Goal: Task Accomplishment & Management: Manage account settings

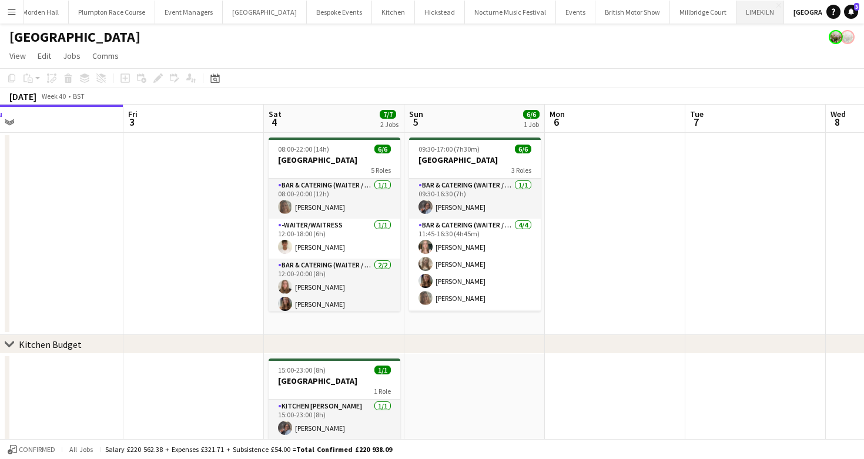
click at [737, 13] on button "LIMEKILN Close" at bounding box center [761, 12] width 48 height 23
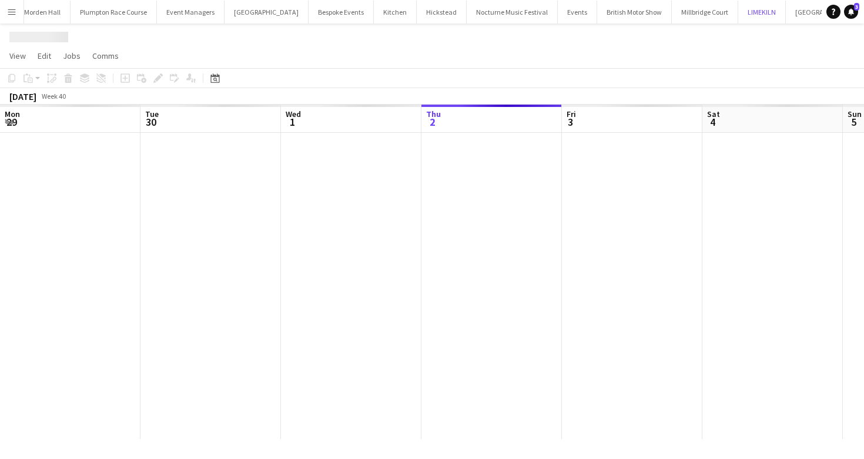
scroll to position [0, 281]
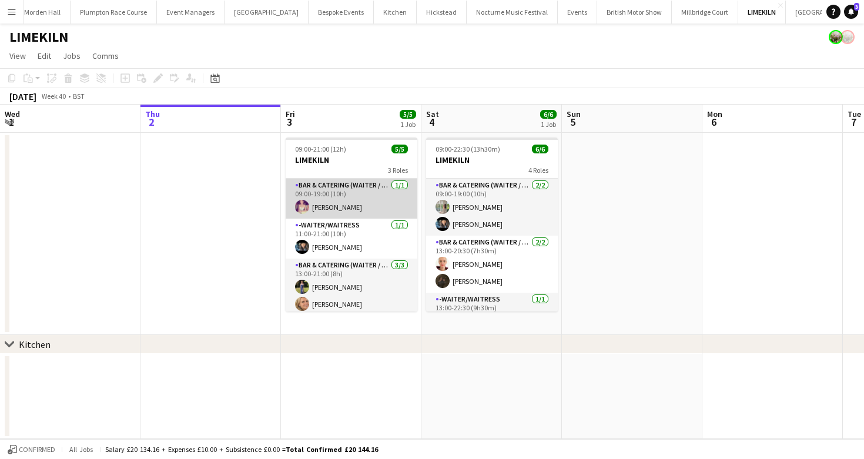
click at [307, 189] on app-card-role "Bar & Catering (Waiter / waitress) [DATE] 09:00-19:00 (10h) [PERSON_NAME]" at bounding box center [352, 199] width 132 height 40
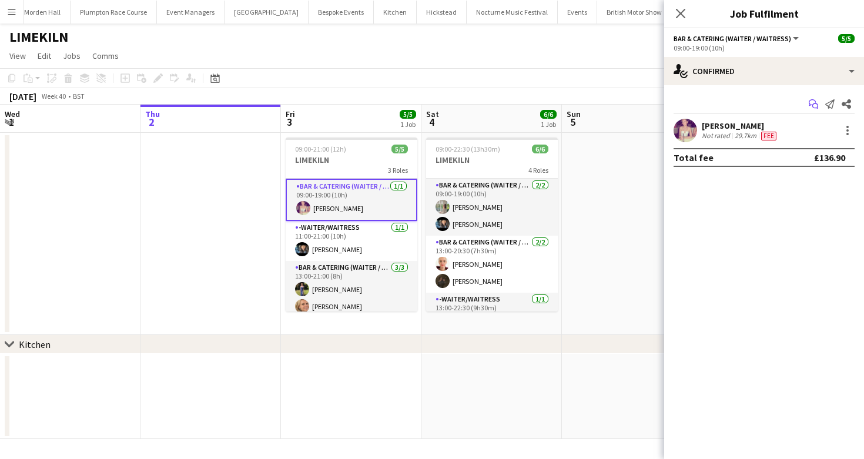
click at [811, 102] on icon "Start chat" at bounding box center [813, 103] width 9 height 9
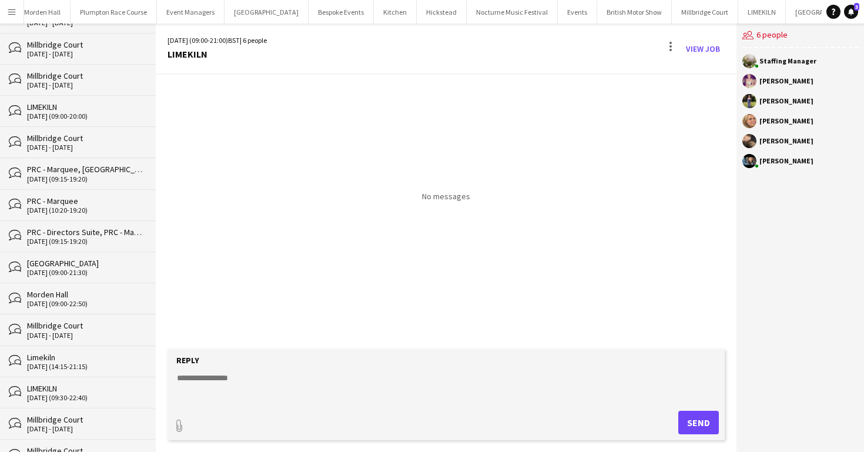
scroll to position [568, 0]
click at [62, 393] on div "[DATE] (09:30-22:40)" at bounding box center [85, 397] width 117 height 8
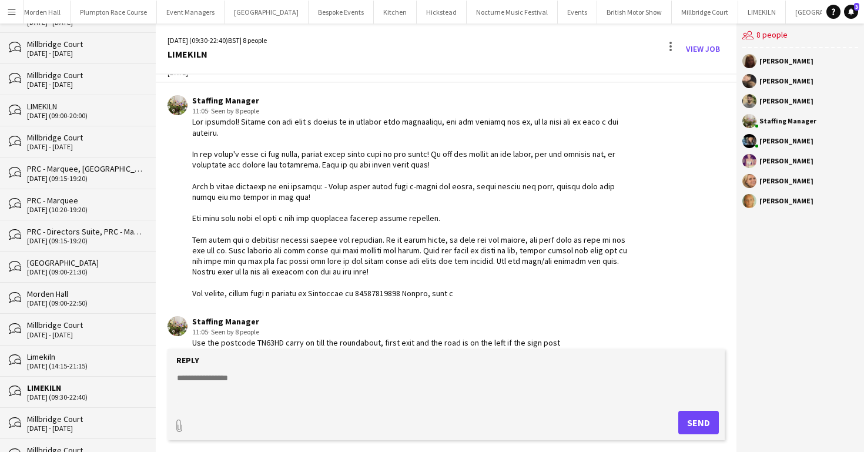
scroll to position [153, 0]
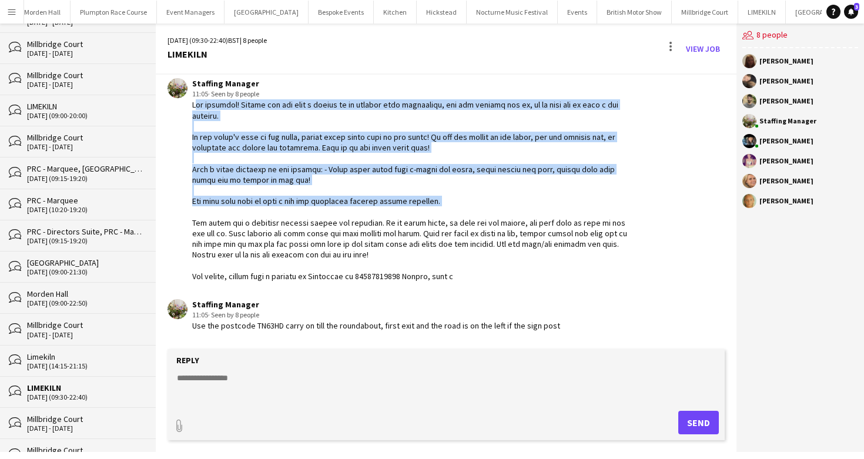
drag, startPoint x: 192, startPoint y: 105, endPoint x: 450, endPoint y: 198, distance: 274.3
click at [450, 198] on div at bounding box center [412, 190] width 440 height 182
click at [205, 135] on div at bounding box center [412, 190] width 440 height 182
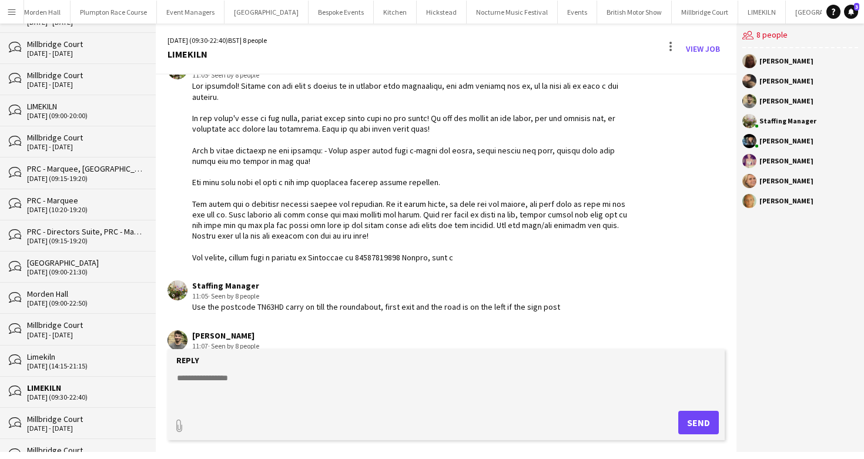
scroll to position [169, 0]
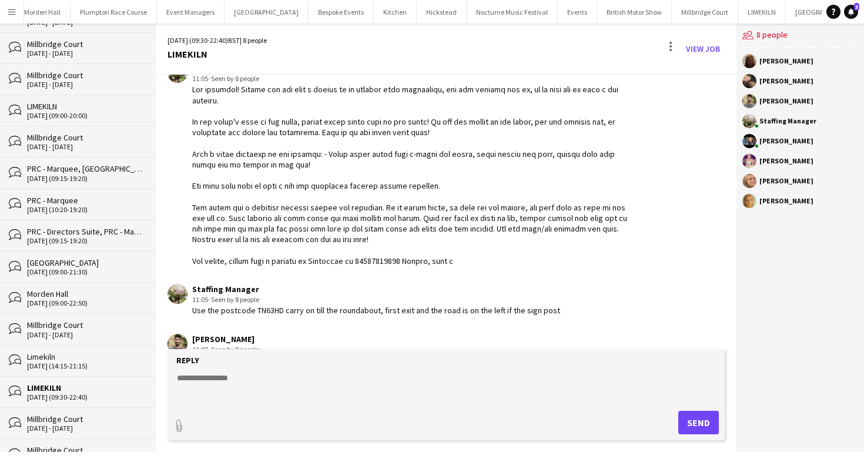
drag, startPoint x: 192, startPoint y: 89, endPoint x: 514, endPoint y: 265, distance: 367.2
click at [514, 265] on div at bounding box center [412, 175] width 440 height 182
copy div "Hey everyone! Please can you send a thumbs up to confirm your attendance, and t…"
click at [326, 263] on div at bounding box center [412, 175] width 440 height 182
drag, startPoint x: 189, startPoint y: 311, endPoint x: 681, endPoint y: 311, distance: 492.1
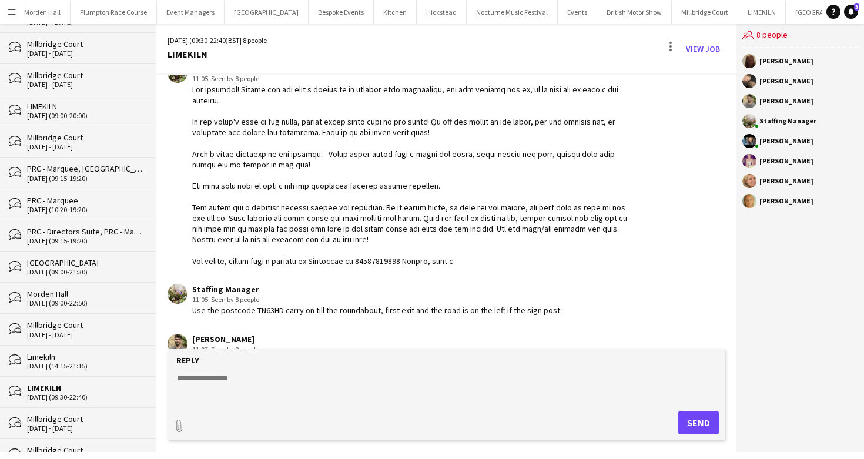
click at [681, 311] on app-chat-message "Staffing Manager 11:05 · Seen by 8 people Use the postcode TN63HD carry on till…" at bounding box center [446, 300] width 581 height 44
copy div "Use the postcode TN63HD carry on till the roundabout, first exit and the road i…"
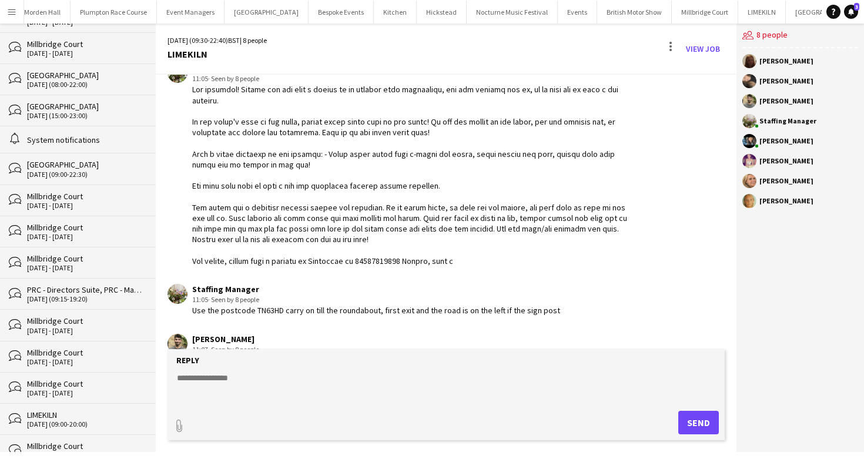
scroll to position [0, 0]
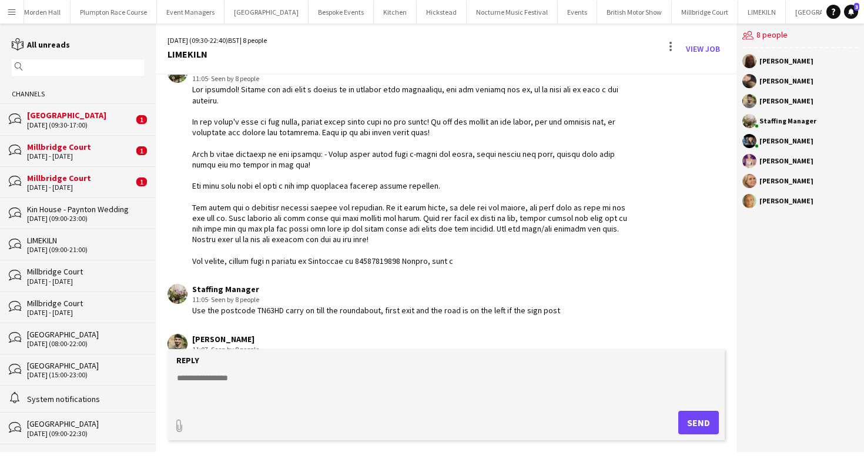
click at [77, 118] on div "[GEOGRAPHIC_DATA]" at bounding box center [80, 115] width 106 height 11
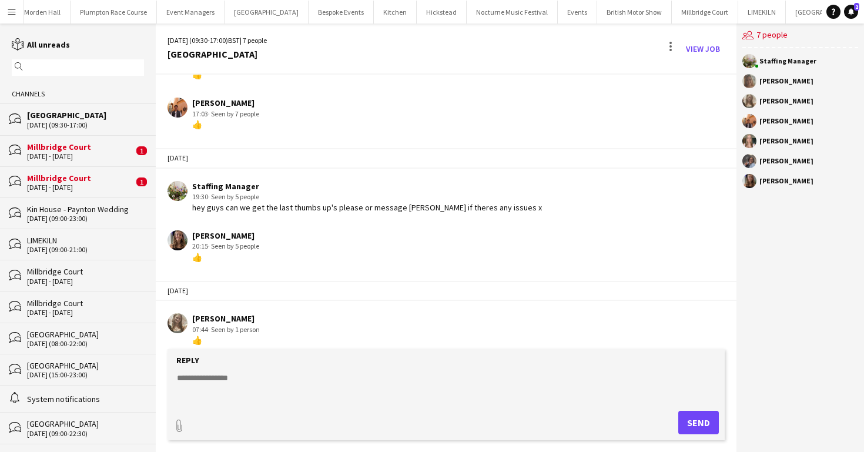
scroll to position [190, 0]
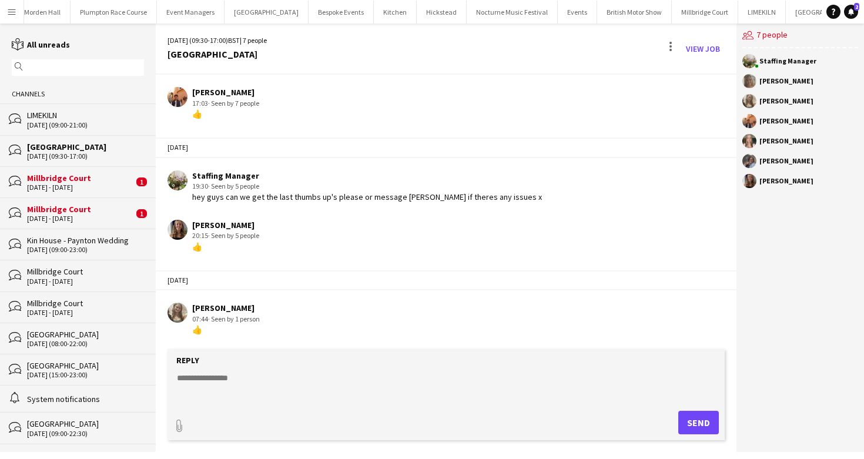
click at [521, 93] on div "Charlie Sylvester 17:03 · Seen by 7 people 👍" at bounding box center [400, 103] width 465 height 32
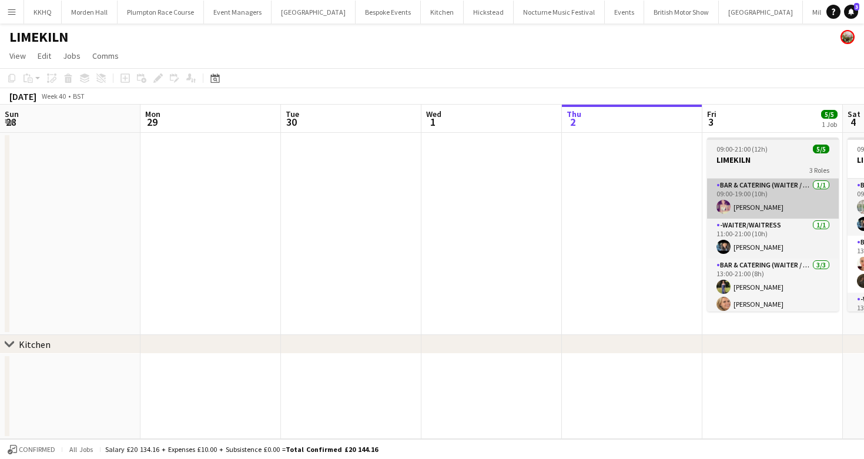
scroll to position [0, 410]
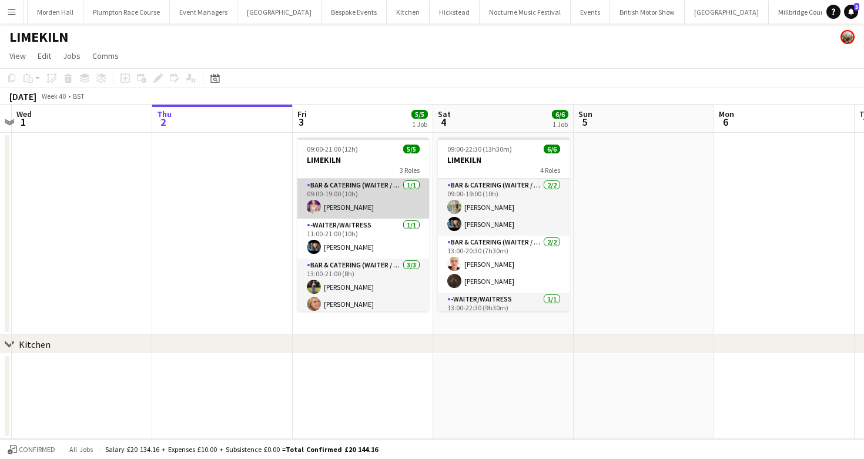
click at [355, 202] on app-card-role "Bar & Catering (Waiter / waitress) [DATE] 09:00-19:00 (10h) [PERSON_NAME]" at bounding box center [363, 199] width 132 height 40
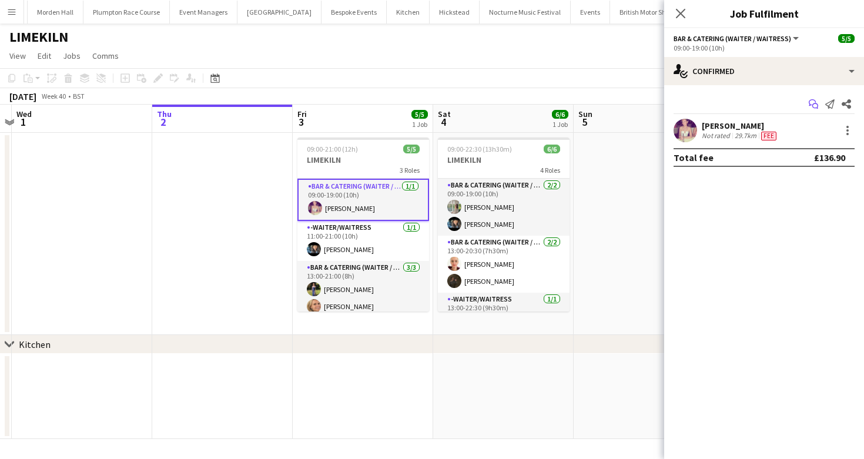
click at [815, 105] on icon "Start chat" at bounding box center [813, 103] width 9 height 9
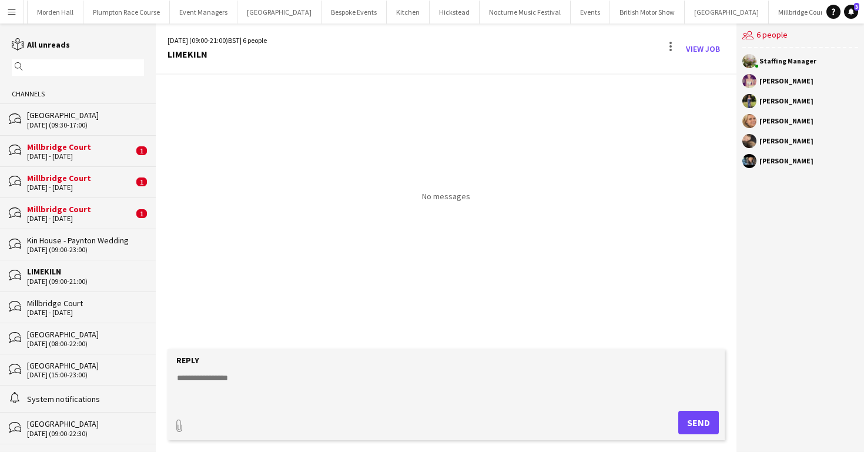
click at [303, 396] on textarea at bounding box center [449, 387] width 546 height 31
paste textarea "**********"
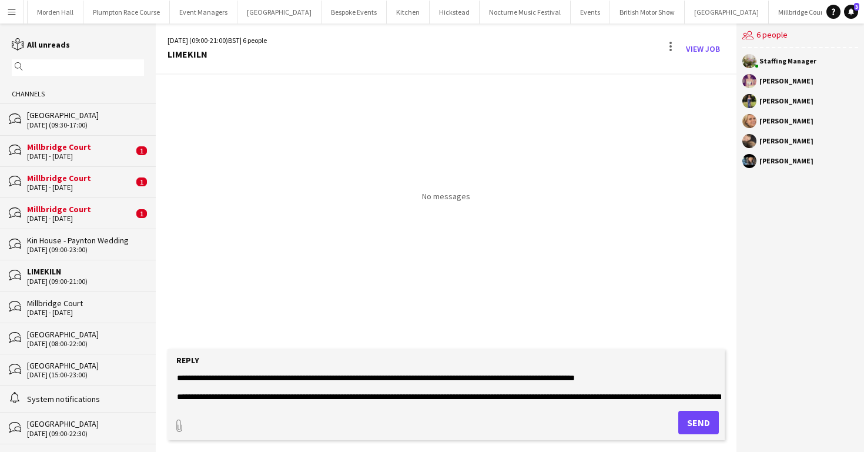
scroll to position [113, 0]
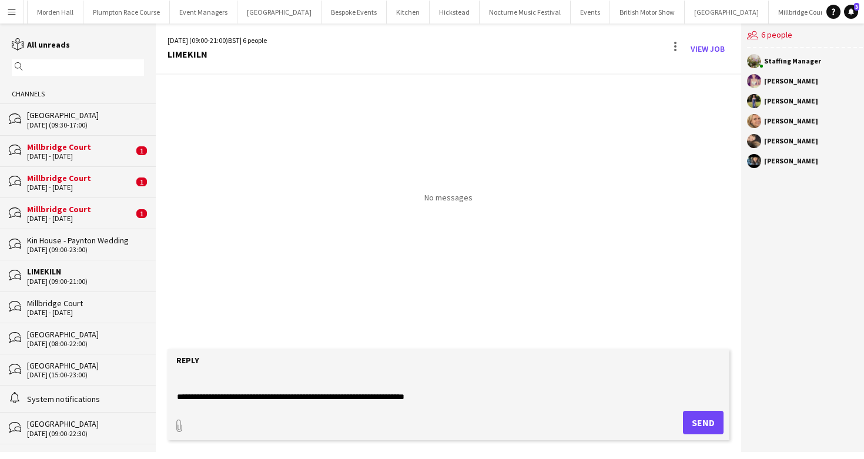
type textarea "**********"
click at [703, 423] on button "Send" at bounding box center [703, 423] width 41 height 24
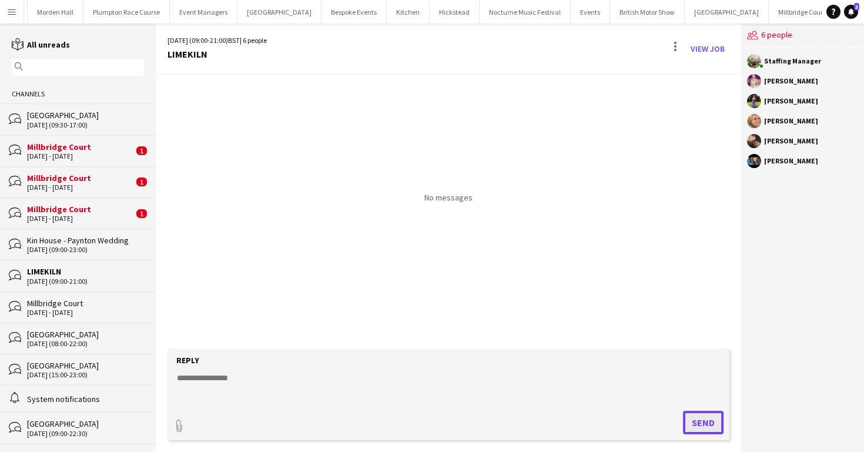
scroll to position [0, 0]
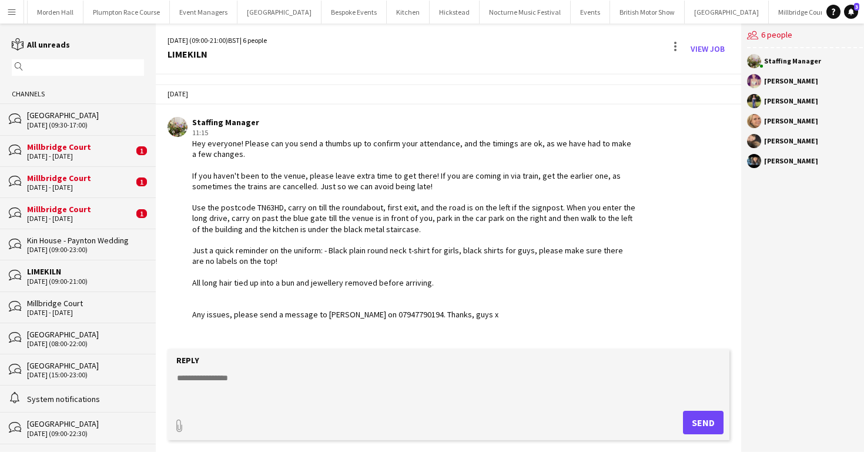
click at [835, 8] on button "LIMEKILN Close" at bounding box center [859, 12] width 48 height 23
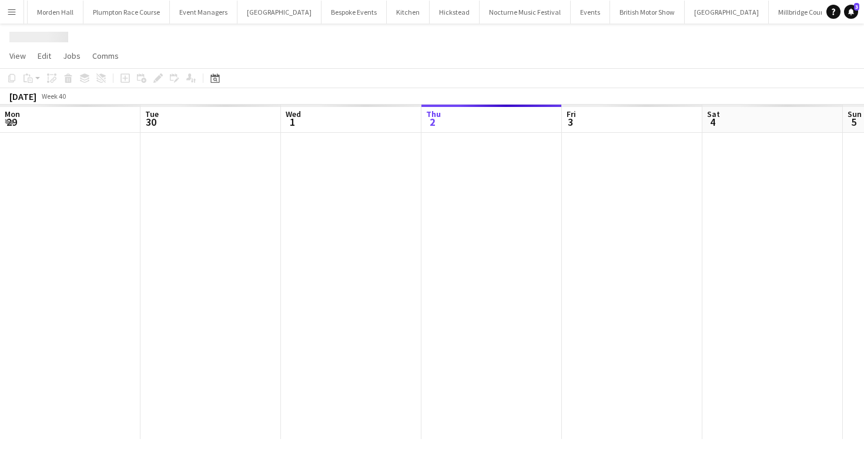
scroll to position [0, 281]
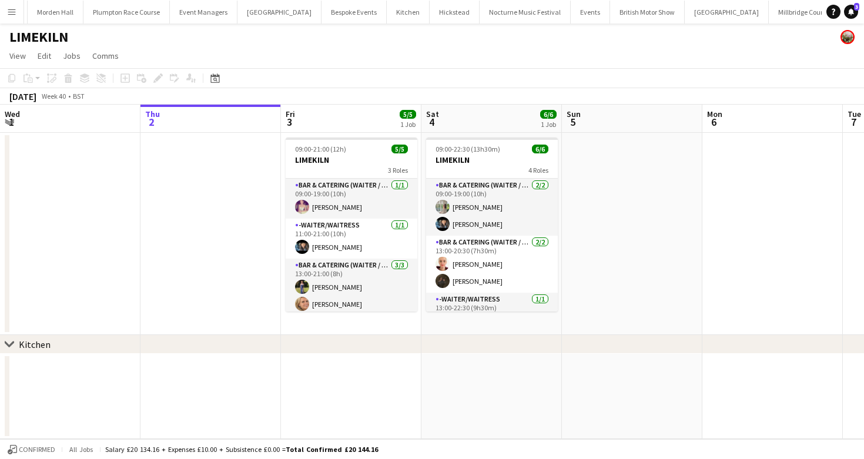
click at [471, 215] on app-card-role "Bar & Catering (Waiter / waitress) [DATE] 09:00-19:00 (10h) [PERSON_NAME] [PERS…" at bounding box center [492, 207] width 132 height 57
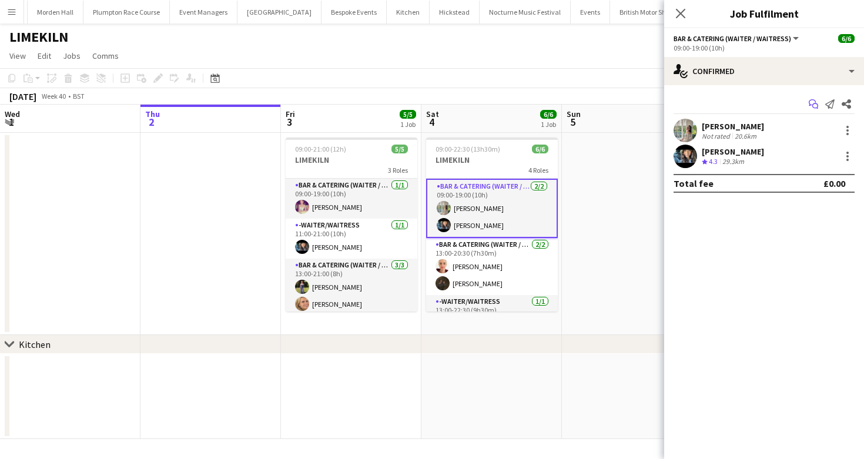
click at [810, 108] on icon "Start chat" at bounding box center [813, 103] width 9 height 9
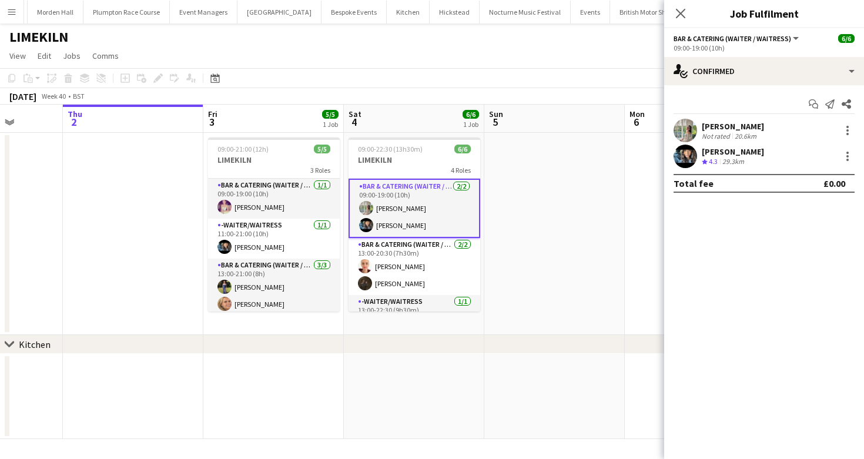
scroll to position [0, 382]
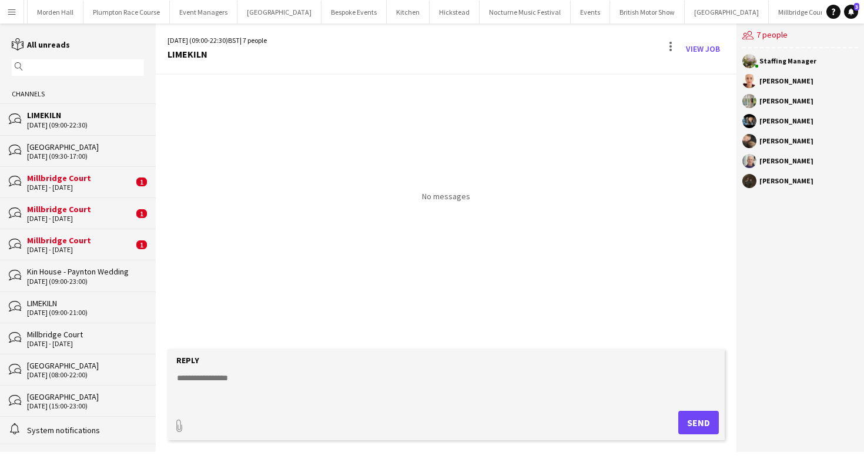
click at [249, 380] on textarea at bounding box center [449, 387] width 546 height 31
paste textarea "**********"
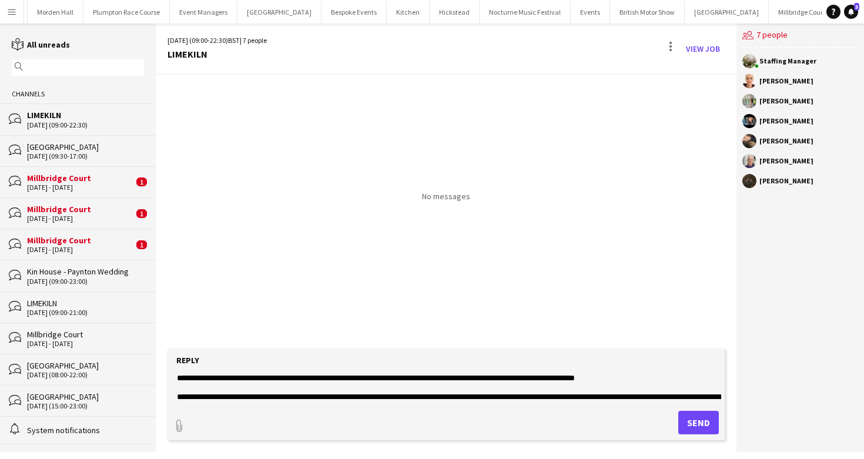
scroll to position [113, 0]
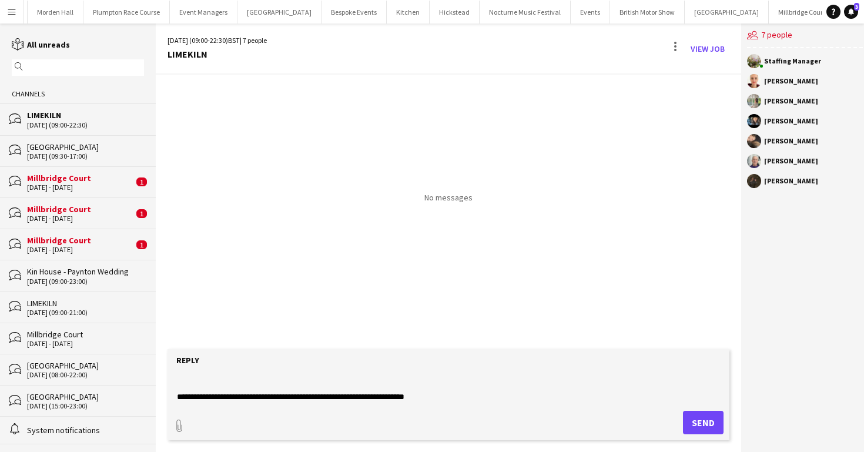
type textarea "**********"
click at [693, 419] on button "Send" at bounding box center [703, 423] width 41 height 24
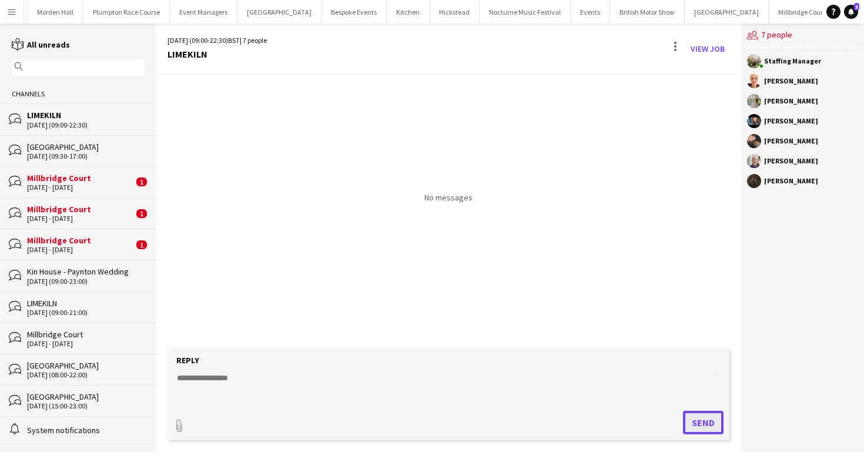
scroll to position [0, 0]
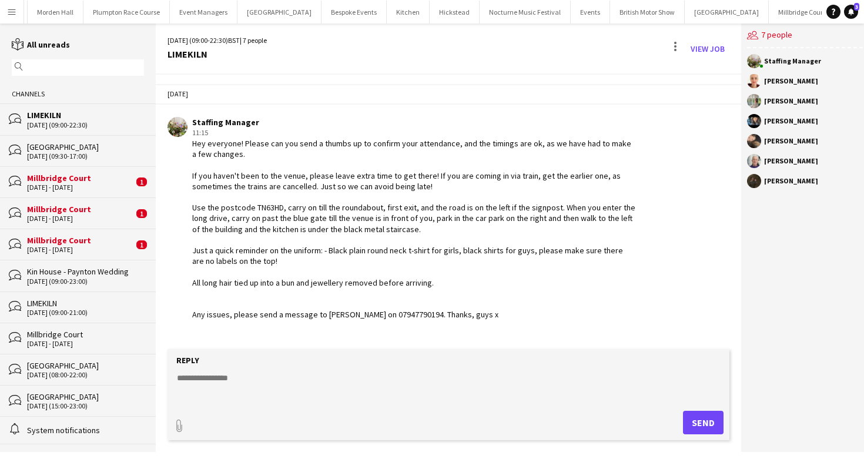
click at [835, 20] on button "LIMEKILN Close" at bounding box center [859, 12] width 48 height 23
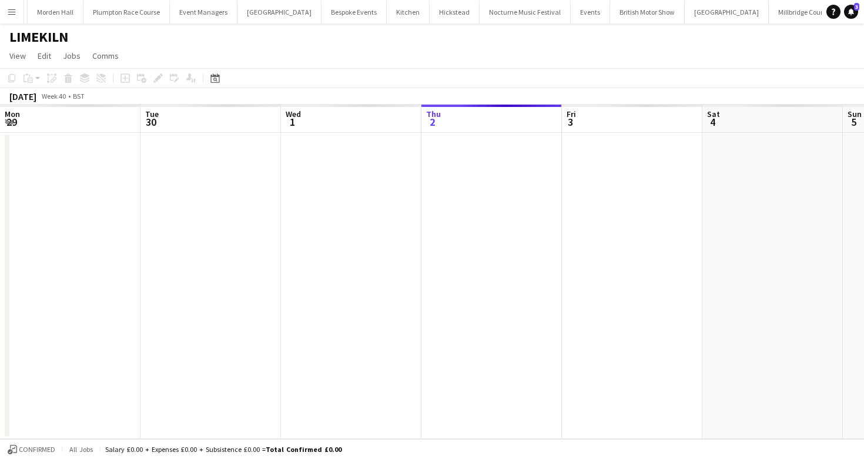
scroll to position [0, 281]
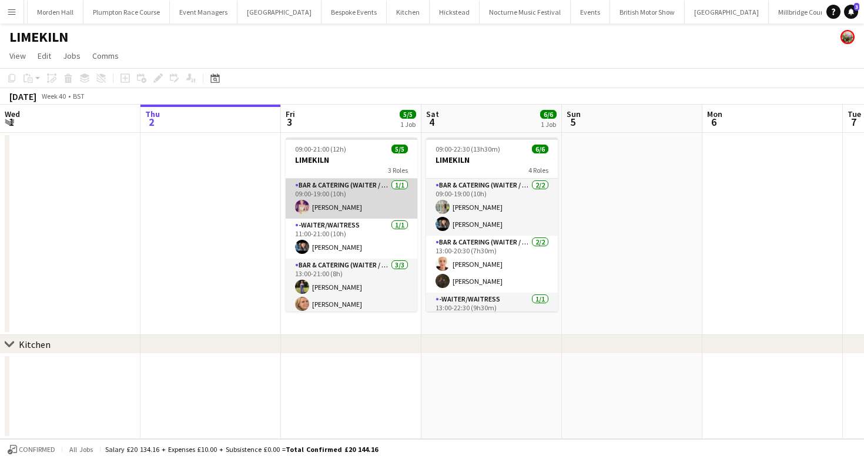
click at [352, 208] on app-card-role "Bar & Catering (Waiter / waitress) [DATE] 09:00-19:00 (10h) [PERSON_NAME]" at bounding box center [352, 199] width 132 height 40
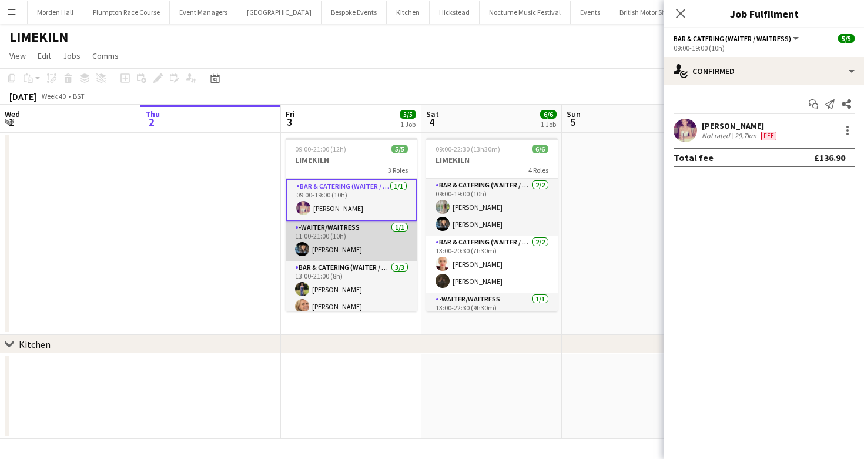
click at [355, 246] on app-card-role "-Waiter/Waitress [DATE] 11:00-21:00 (10h) [PERSON_NAME]" at bounding box center [352, 241] width 132 height 40
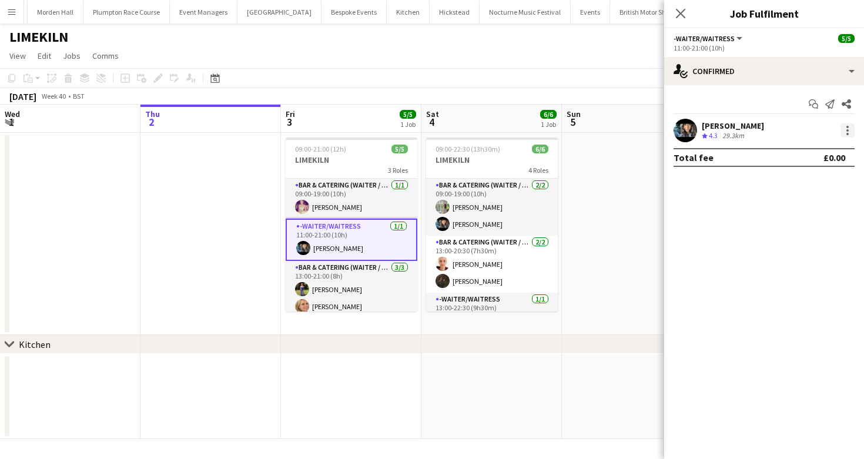
click at [849, 131] on div at bounding box center [848, 130] width 14 height 14
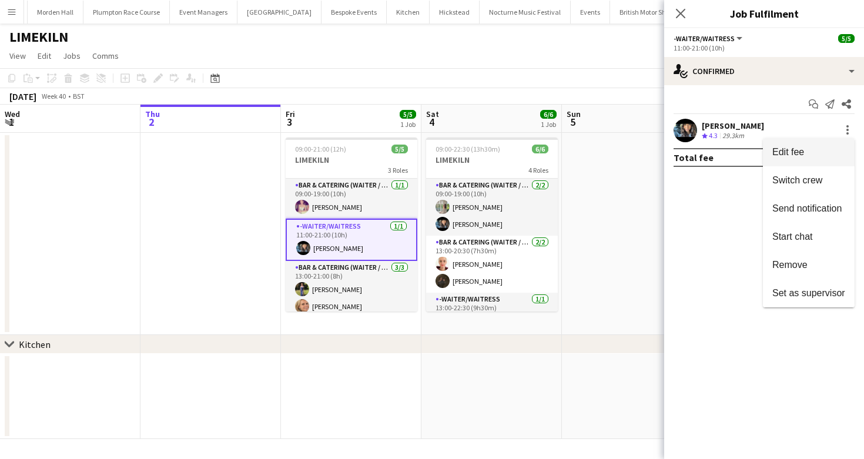
click at [792, 154] on span "Edit fee" at bounding box center [788, 152] width 32 height 10
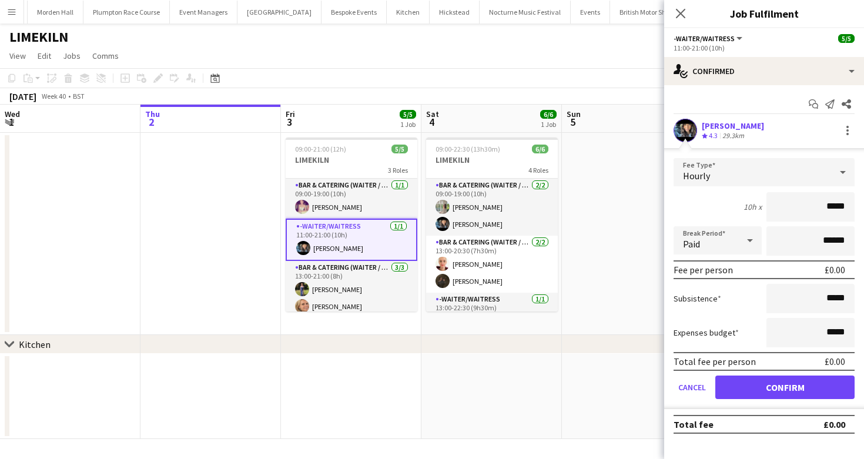
click at [725, 170] on div "Hourly" at bounding box center [753, 172] width 158 height 28
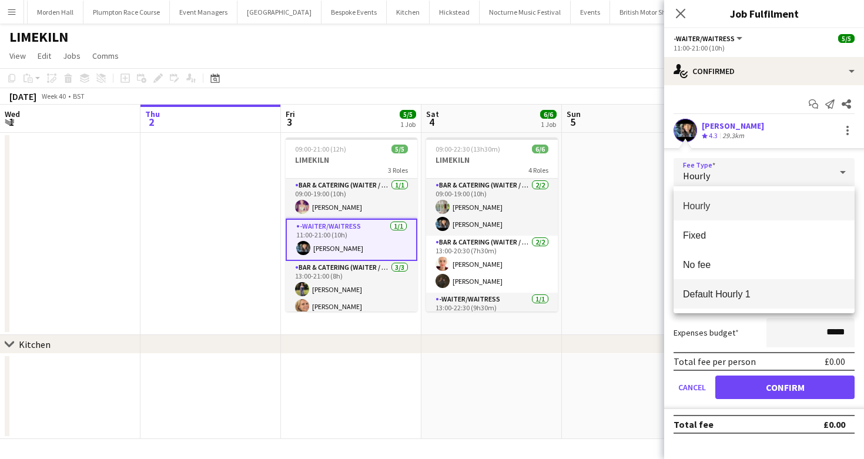
click at [725, 290] on span "Default Hourly 1" at bounding box center [764, 294] width 162 height 11
type input "******"
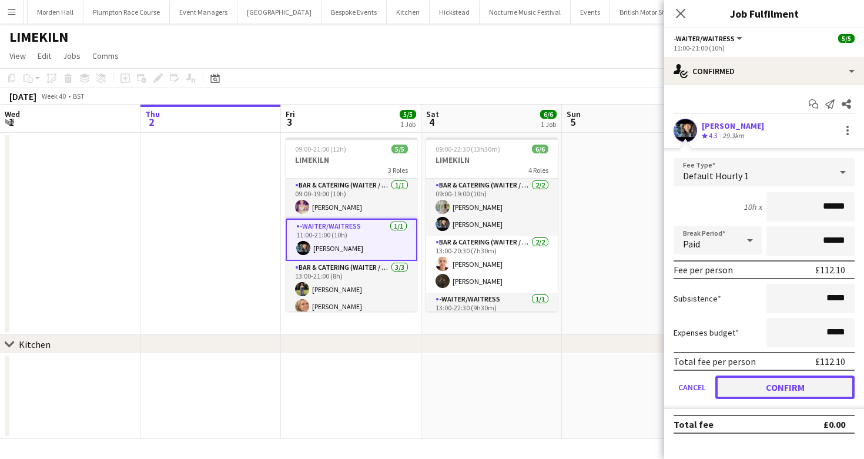
click at [750, 383] on button "Confirm" at bounding box center [784, 388] width 139 height 24
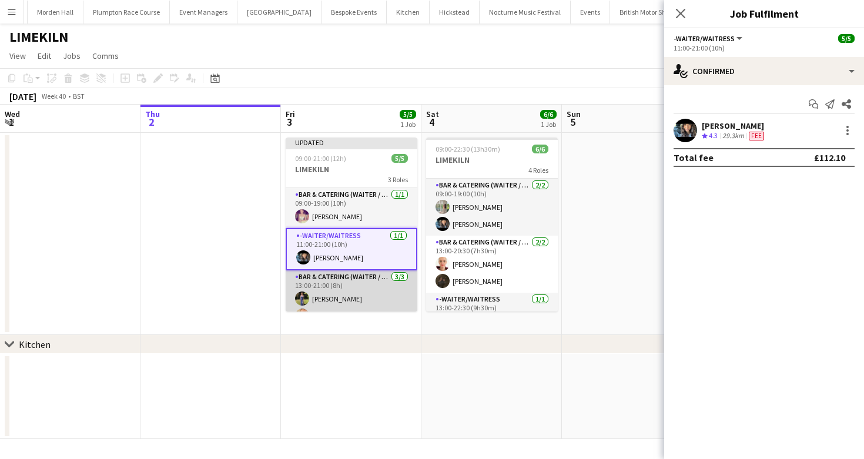
click at [318, 292] on app-card-role "Bar & Catering (Waiter / waitress) [DATE] 13:00-21:00 (8h) [PERSON_NAME] [PERSO…" at bounding box center [352, 307] width 132 height 74
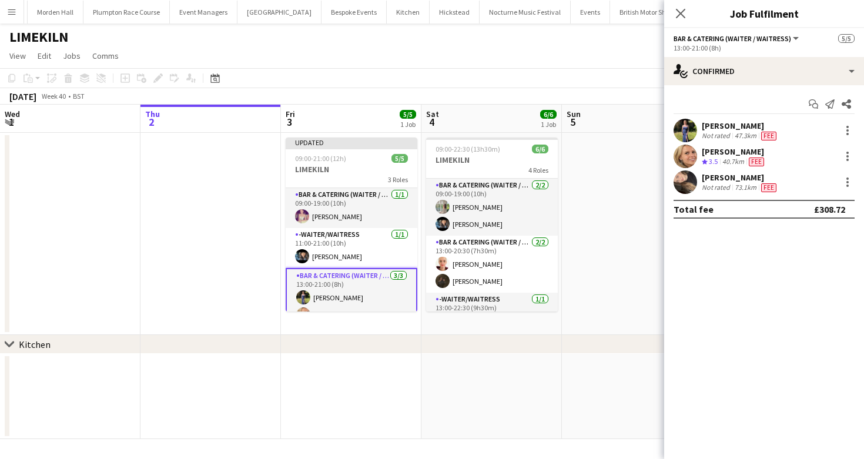
scroll to position [33, 0]
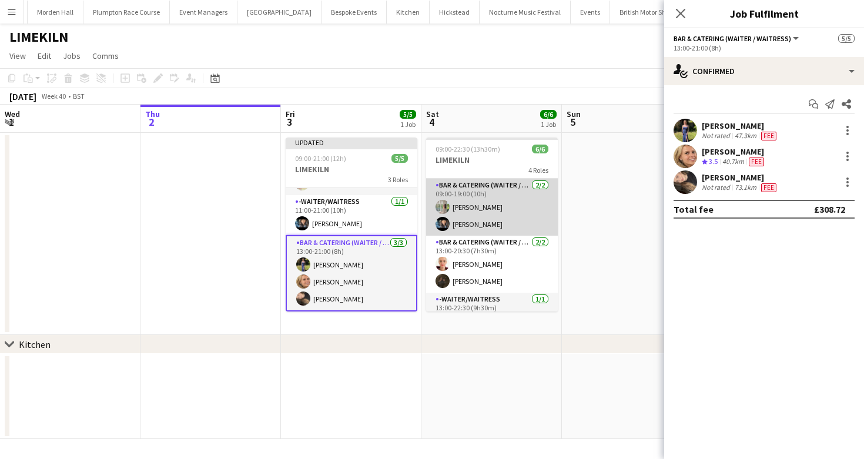
click at [498, 209] on app-card-role "Bar & Catering (Waiter / waitress) [DATE] 09:00-19:00 (10h) [PERSON_NAME] [PERS…" at bounding box center [492, 207] width 132 height 57
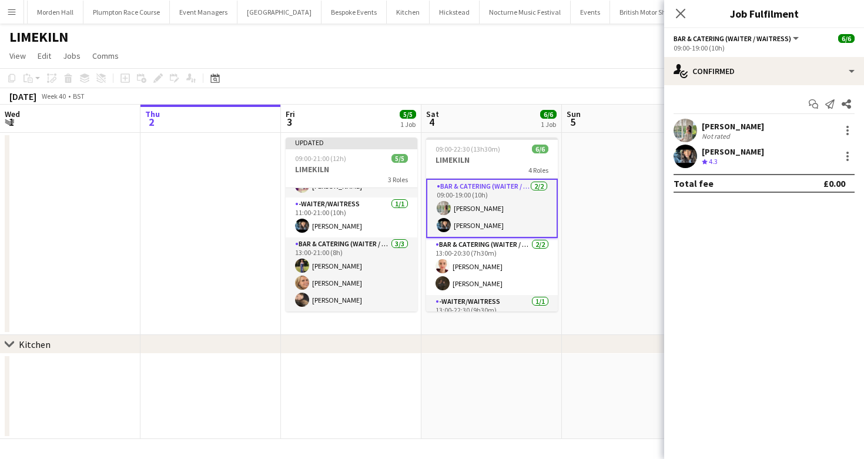
scroll to position [31, 0]
click at [847, 123] on div at bounding box center [848, 130] width 14 height 14
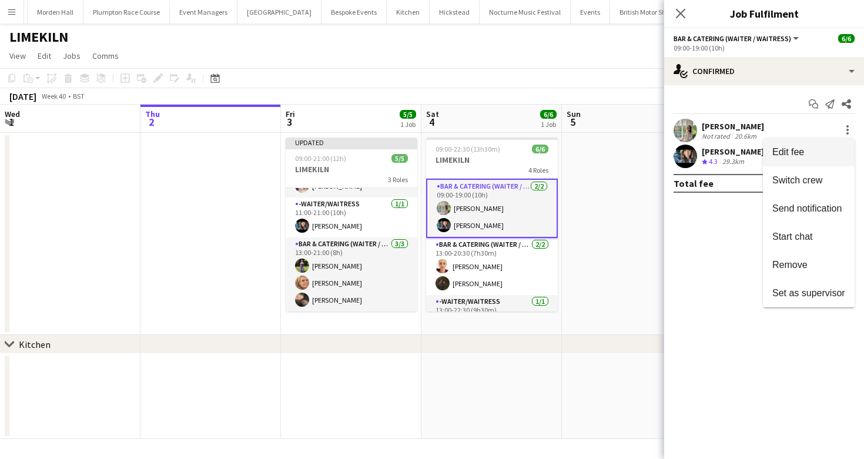
click at [827, 149] on span "Edit fee" at bounding box center [808, 152] width 73 height 11
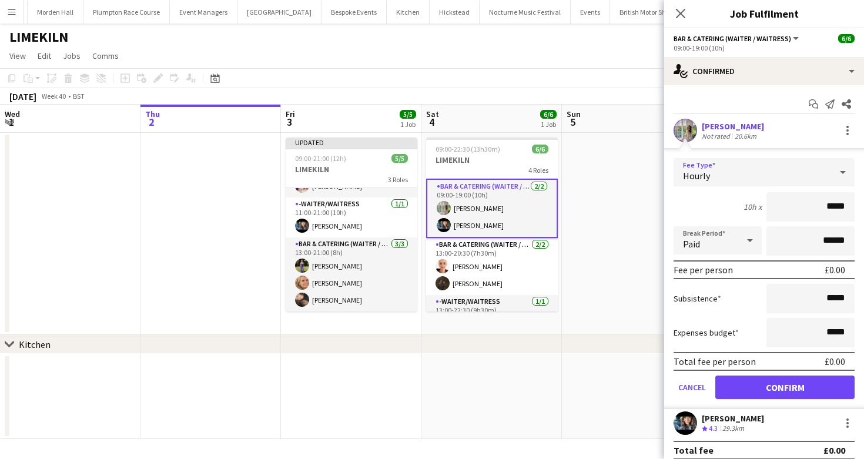
click at [723, 164] on div "Hourly" at bounding box center [753, 172] width 158 height 28
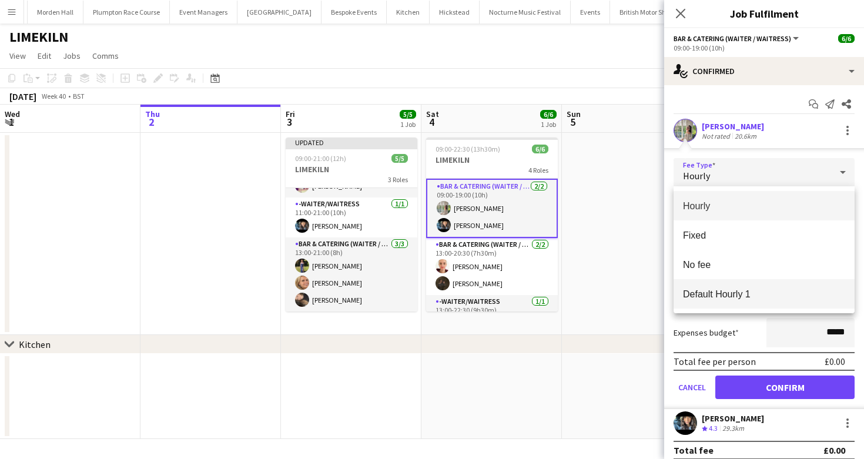
click at [721, 300] on mat-option "Default Hourly 1" at bounding box center [764, 293] width 181 height 29
type input "******"
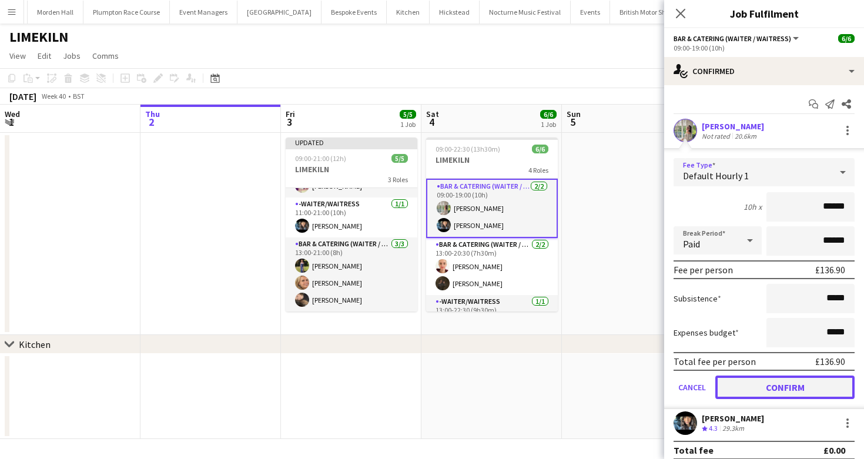
click at [757, 397] on button "Confirm" at bounding box center [784, 388] width 139 height 24
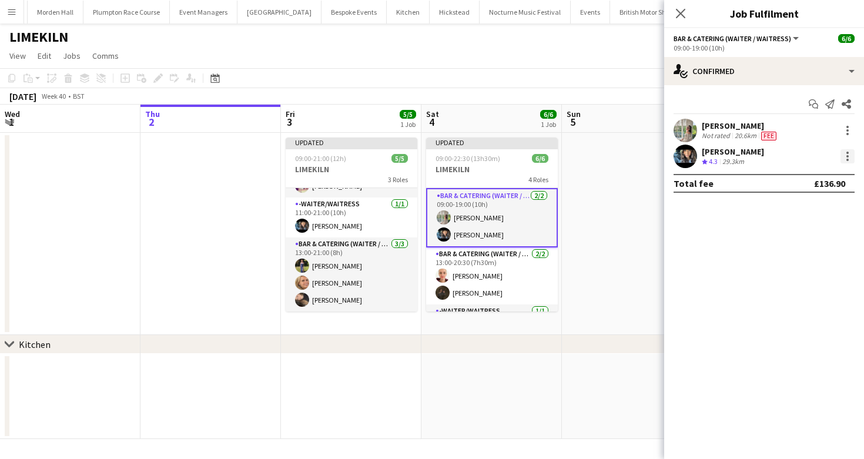
click at [849, 154] on div at bounding box center [848, 156] width 14 height 14
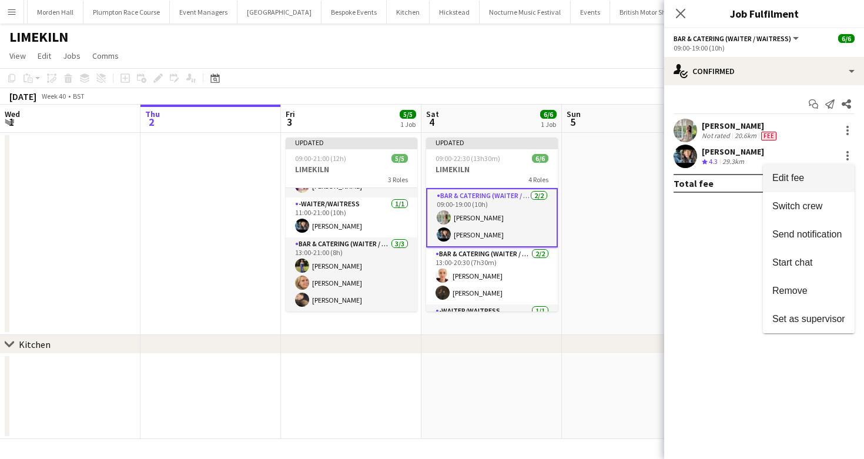
click at [811, 180] on span "Edit fee" at bounding box center [808, 178] width 73 height 11
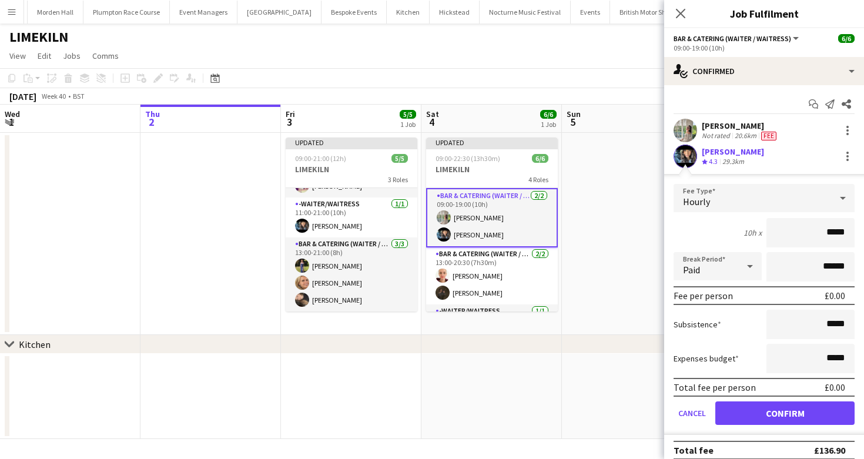
click at [716, 192] on div "Hourly" at bounding box center [753, 198] width 158 height 28
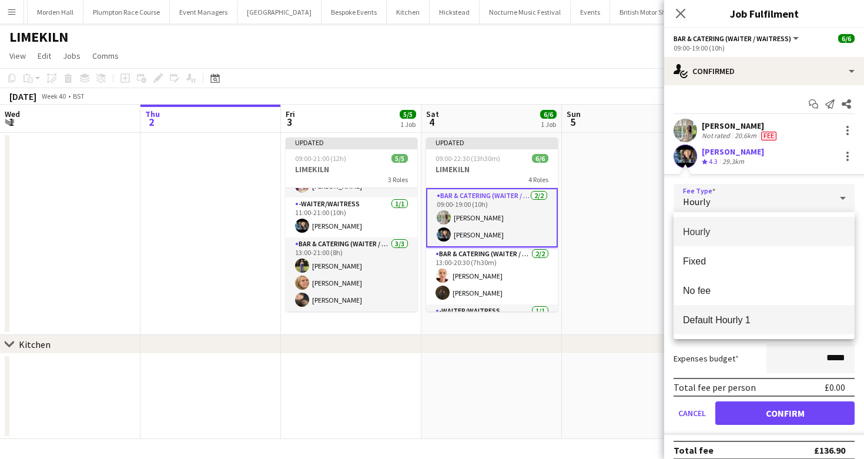
click at [715, 312] on mat-option "Default Hourly 1" at bounding box center [764, 319] width 181 height 29
type input "******"
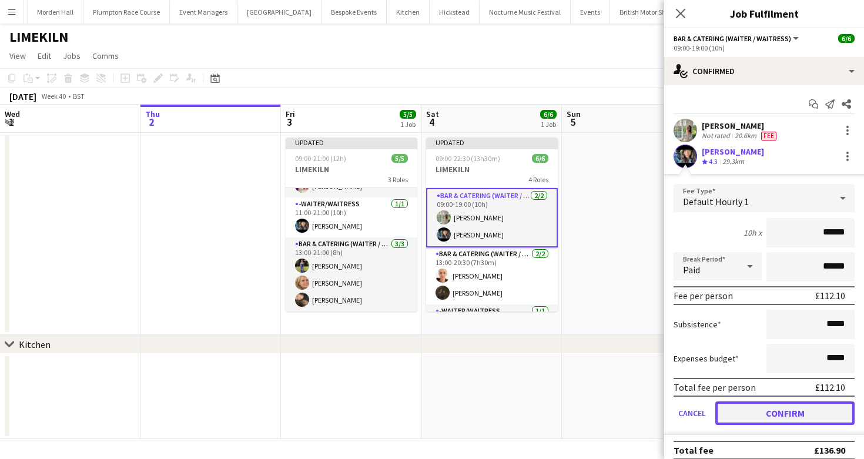
click at [752, 417] on button "Confirm" at bounding box center [784, 414] width 139 height 24
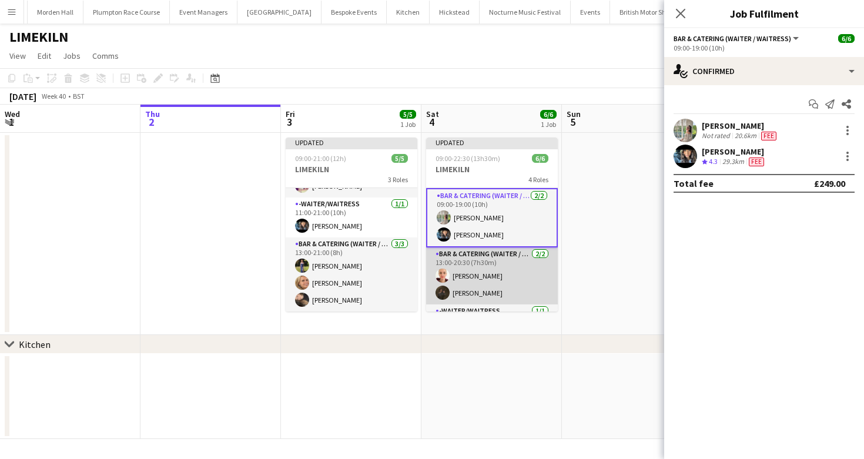
click at [509, 265] on app-card-role "Bar & Catering (Waiter / waitress) [DATE] 13:00-20:30 (7h30m) [PERSON_NAME]" at bounding box center [492, 276] width 132 height 57
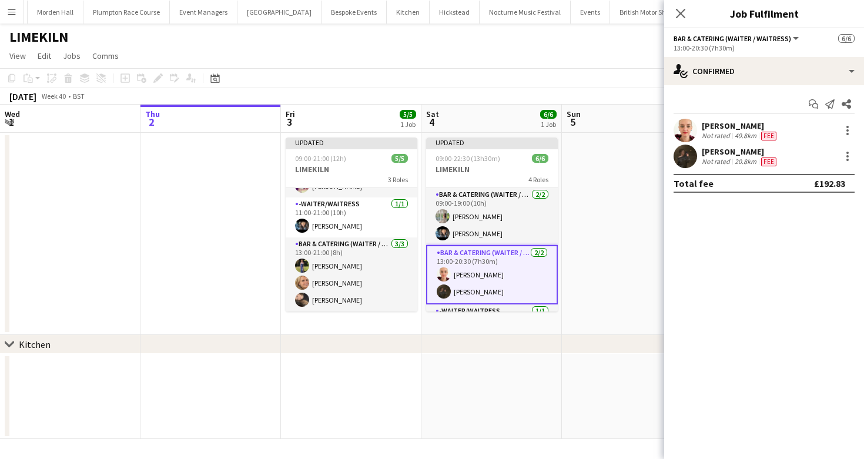
scroll to position [10, 0]
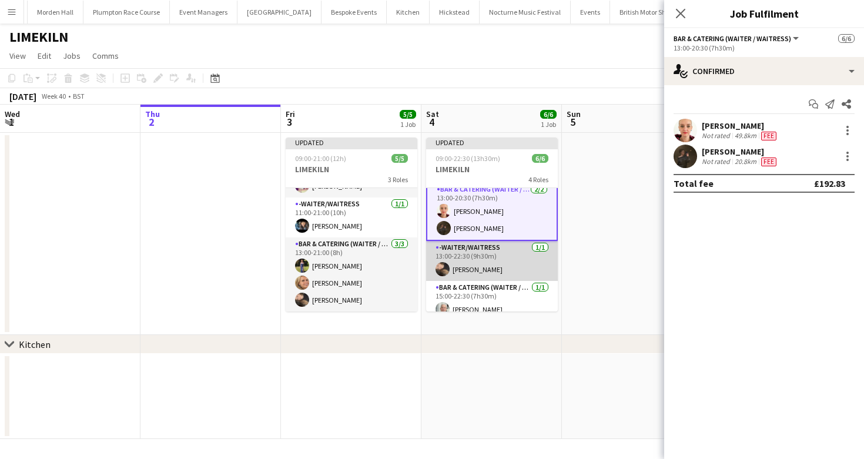
click at [514, 254] on app-card-role "-Waiter/Waitress [DATE] 13:00-22:30 (9h30m) [PERSON_NAME]" at bounding box center [492, 261] width 132 height 40
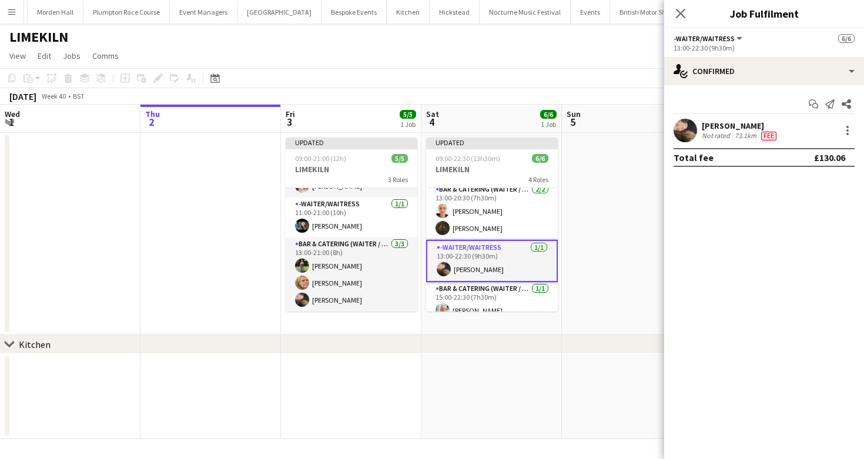
scroll to position [73, 0]
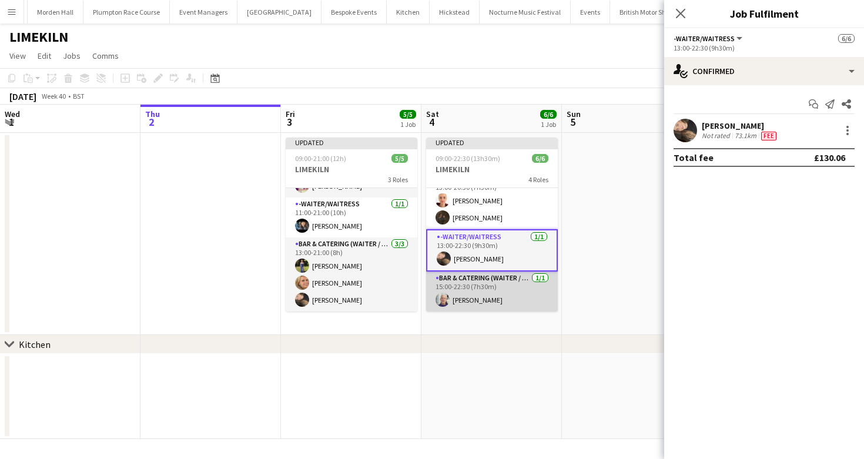
click at [514, 275] on app-card-role "Bar & Catering (Waiter / waitress) [DATE] 15:00-22:30 (7h30m) [PERSON_NAME]" at bounding box center [492, 292] width 132 height 40
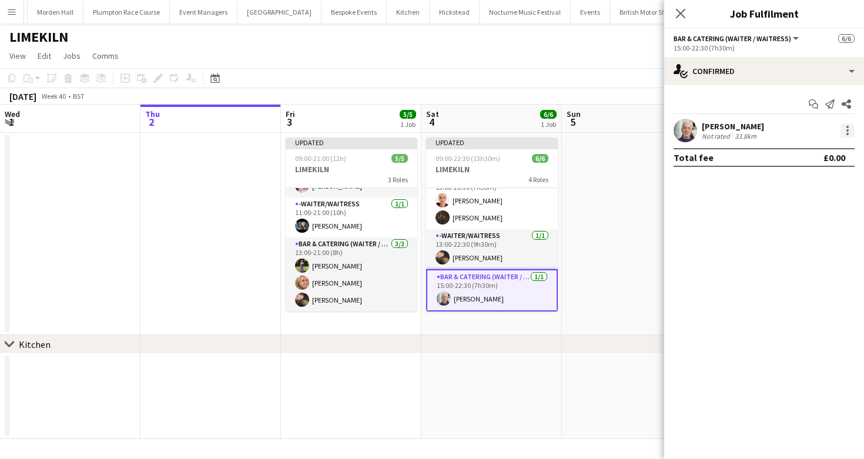
click at [844, 128] on div at bounding box center [848, 130] width 14 height 14
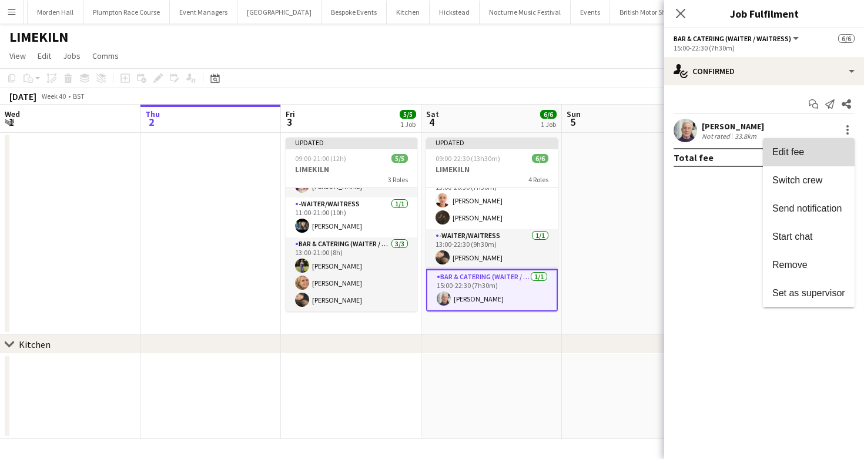
click at [810, 158] on button "Edit fee" at bounding box center [809, 152] width 92 height 28
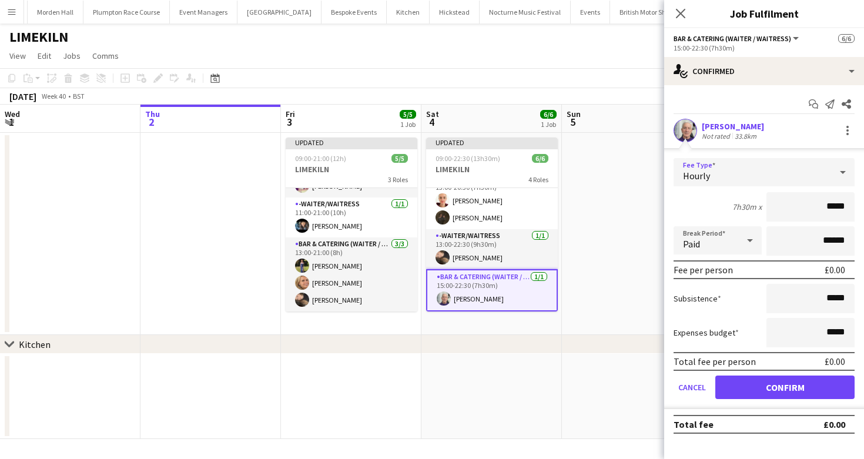
click at [710, 173] on div "Hourly" at bounding box center [753, 172] width 158 height 28
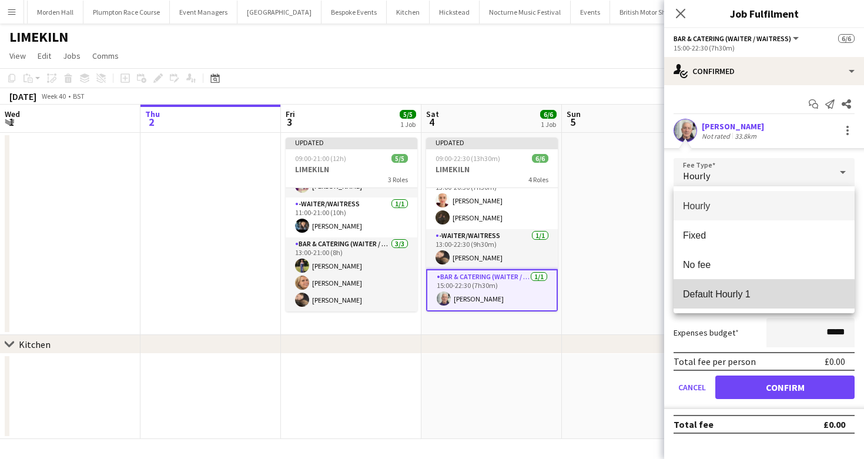
click at [711, 294] on span "Default Hourly 1" at bounding box center [764, 294] width 162 height 11
type input "******"
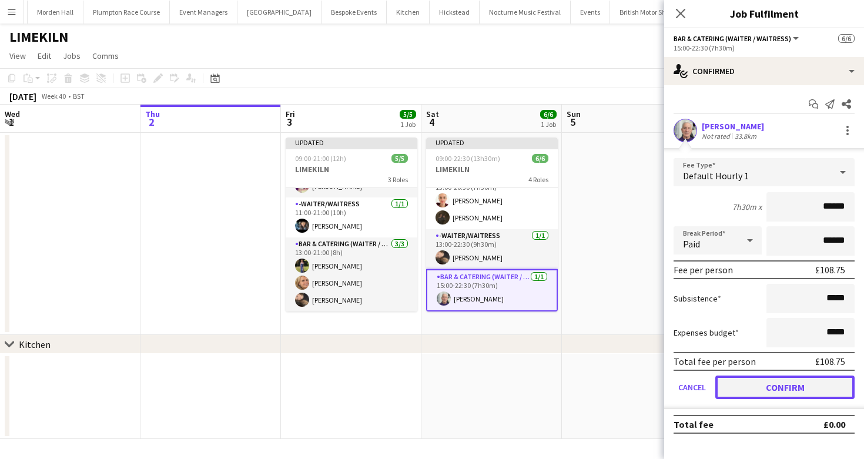
click at [751, 387] on button "Confirm" at bounding box center [784, 388] width 139 height 24
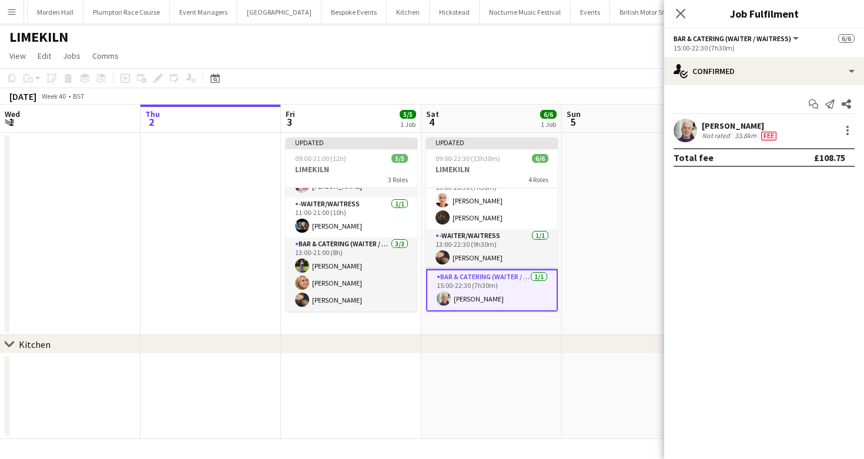
click at [542, 96] on div "[DATE] Week 40 • BST Publish 1 job Revert 1 job" at bounding box center [432, 96] width 864 height 16
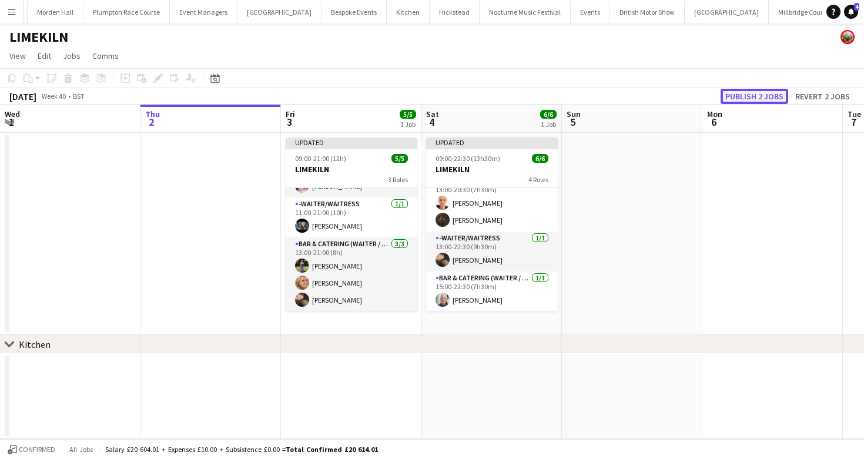
click at [750, 98] on button "Publish 2 jobs" at bounding box center [755, 96] width 68 height 15
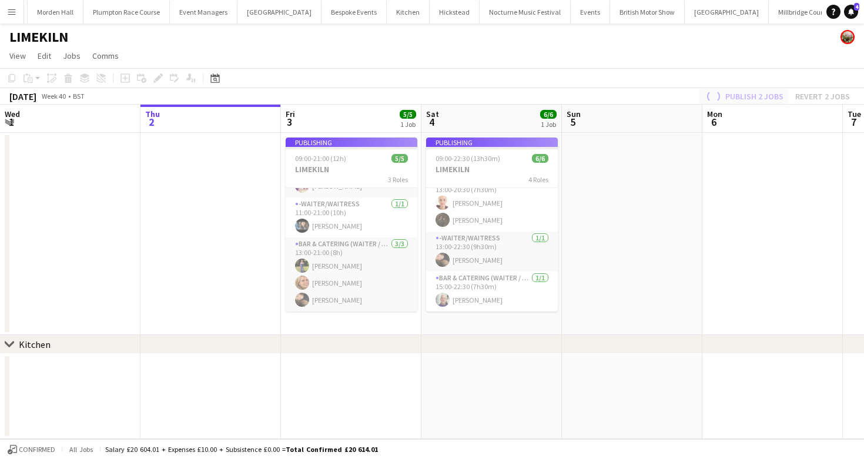
scroll to position [21, 0]
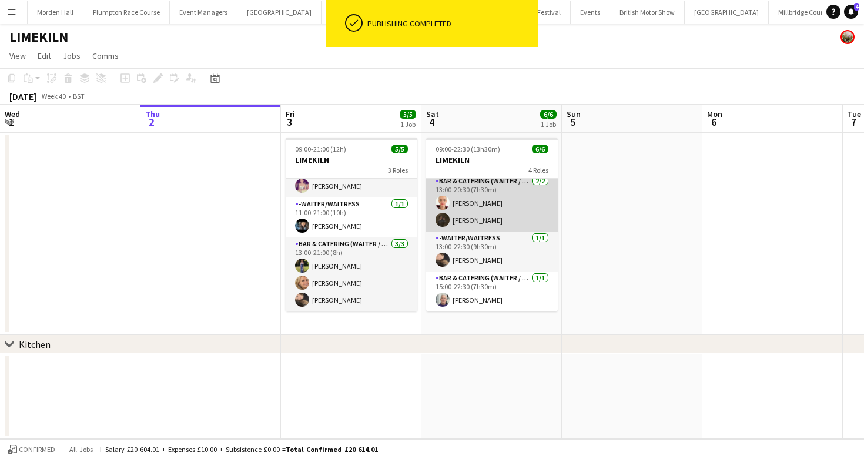
click at [495, 215] on app-card-role "Bar & Catering (Waiter / waitress) [DATE] 13:00-20:30 (7h30m) [PERSON_NAME]" at bounding box center [492, 203] width 132 height 57
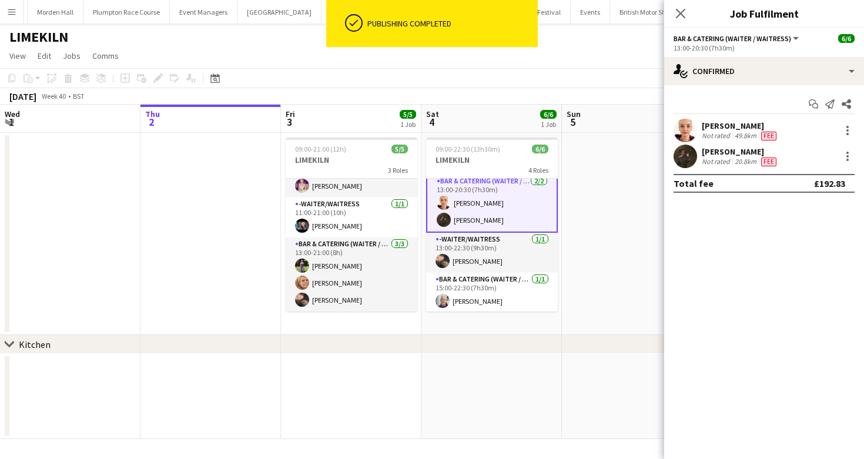
scroll to position [0, 286]
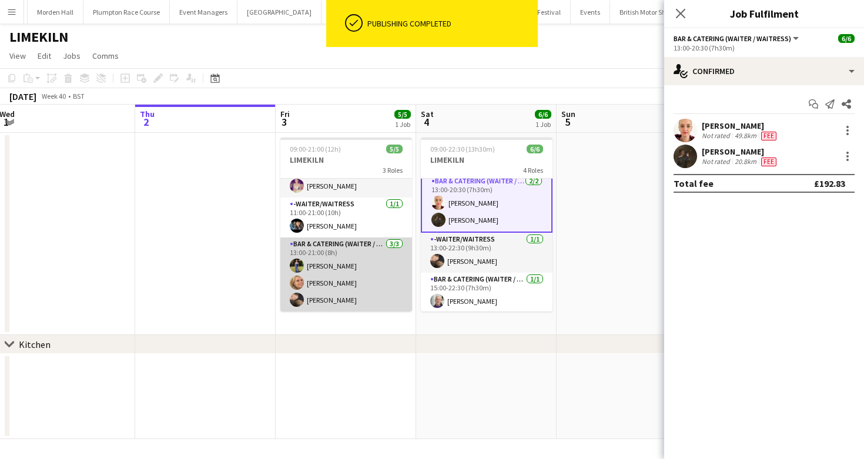
click at [339, 303] on app-card-role "Bar & Catering (Waiter / waitress) [DATE] 13:00-21:00 (8h) [PERSON_NAME] [PERSO…" at bounding box center [346, 275] width 132 height 74
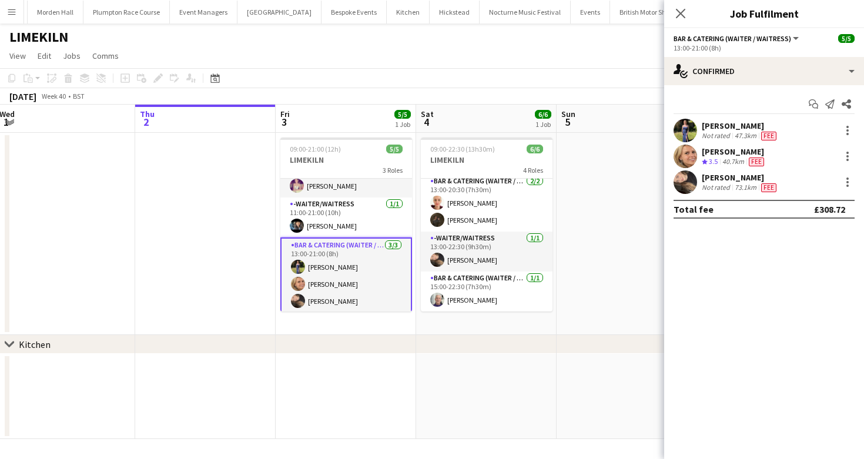
scroll to position [61, 0]
click at [718, 123] on div "[PERSON_NAME]" at bounding box center [740, 126] width 77 height 11
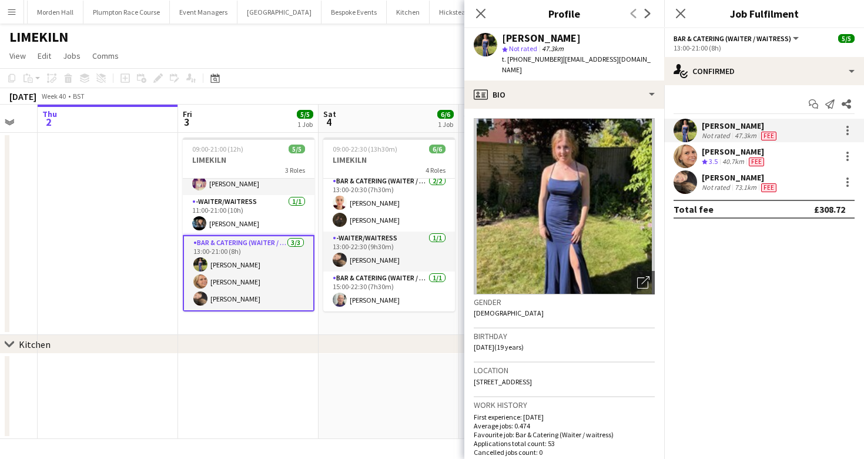
scroll to position [0, 439]
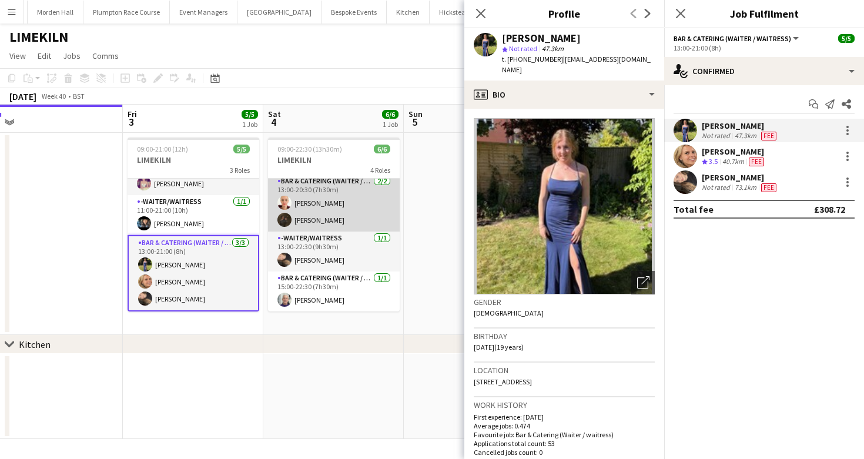
click at [323, 198] on app-card-role "Bar & Catering (Waiter / waitress) [DATE] 13:00-20:30 (7h30m) [PERSON_NAME]" at bounding box center [334, 203] width 132 height 57
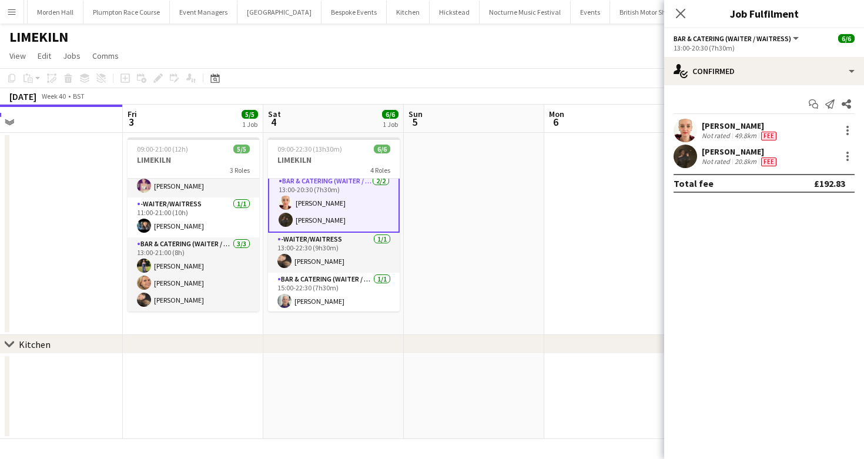
scroll to position [0, 0]
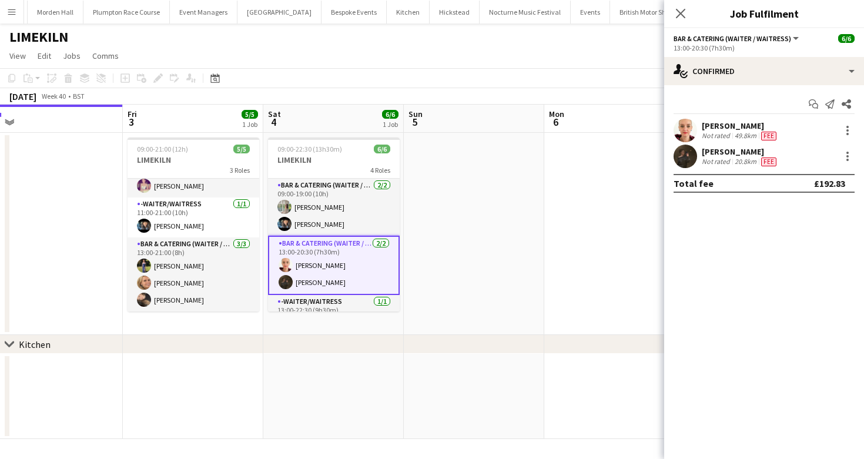
click at [323, 198] on app-card-role "Bar & Catering (Waiter / waitress) [DATE] 09:00-19:00 (10h) [PERSON_NAME] [PERS…" at bounding box center [334, 207] width 132 height 57
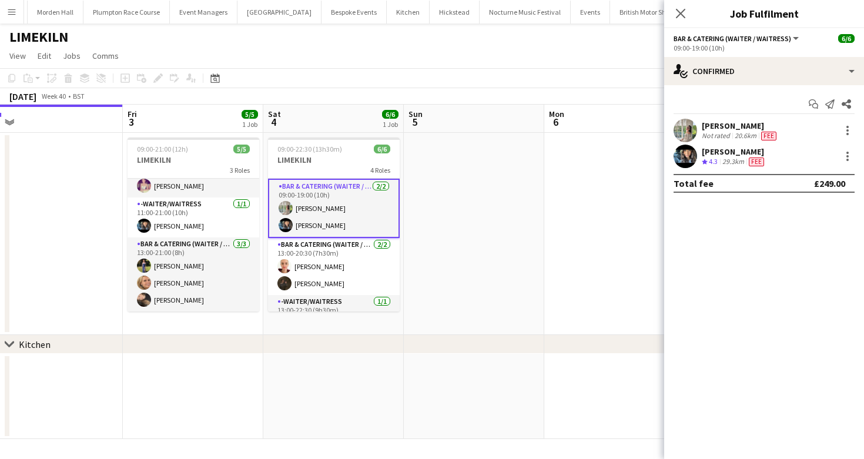
click at [744, 130] on div "[PERSON_NAME]" at bounding box center [740, 126] width 77 height 11
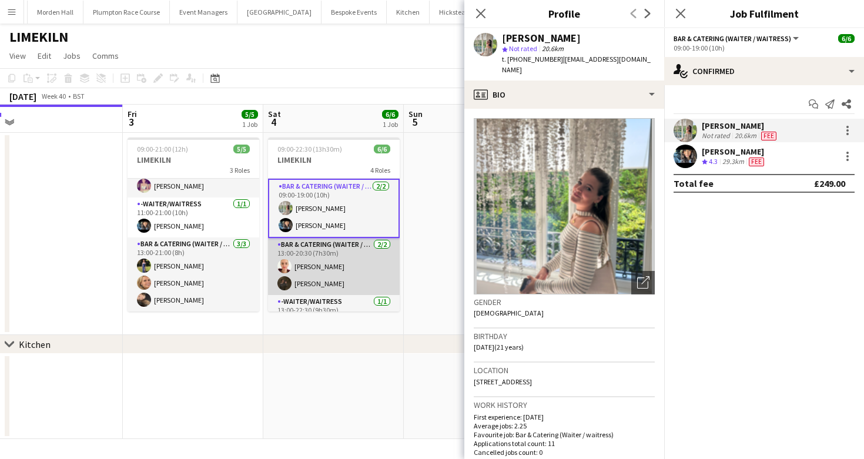
click at [352, 262] on app-card-role "Bar & Catering (Waiter / waitress) [DATE] 13:00-20:30 (7h30m) [PERSON_NAME]" at bounding box center [334, 266] width 132 height 57
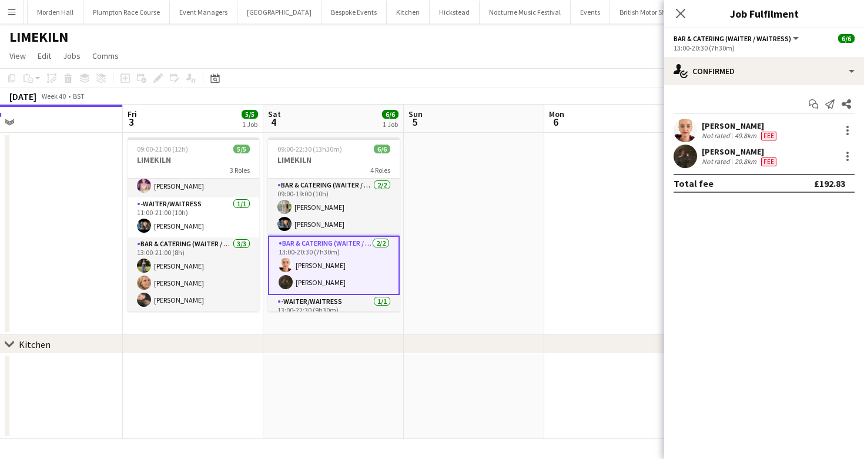
click at [730, 166] on div "Not rated" at bounding box center [717, 161] width 31 height 9
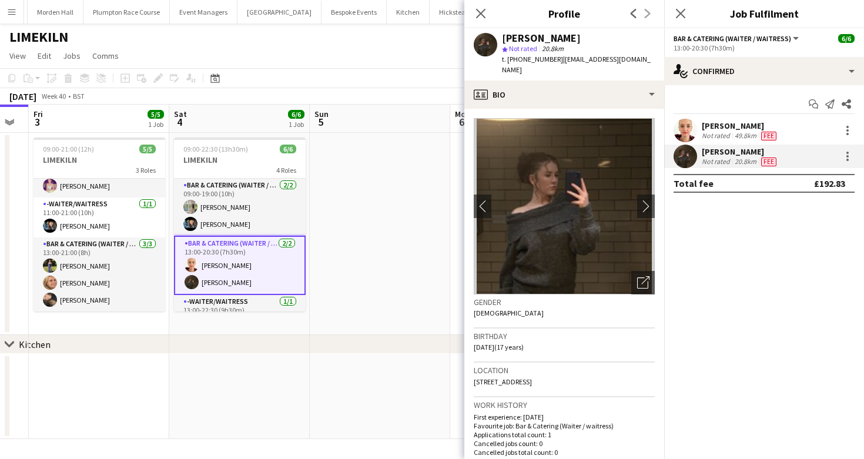
scroll to position [0, 543]
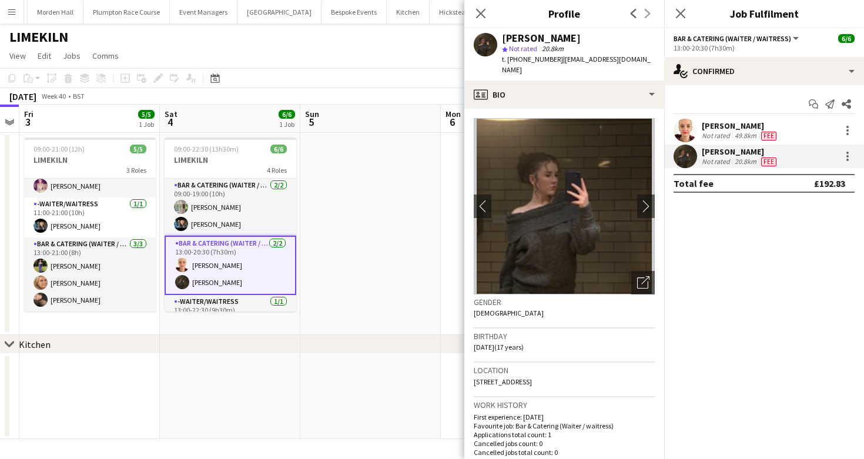
click at [390, 61] on app-page-menu "View Day view expanded Day view collapsed Month view Date picker Jump to [DATE]…" at bounding box center [432, 57] width 864 height 22
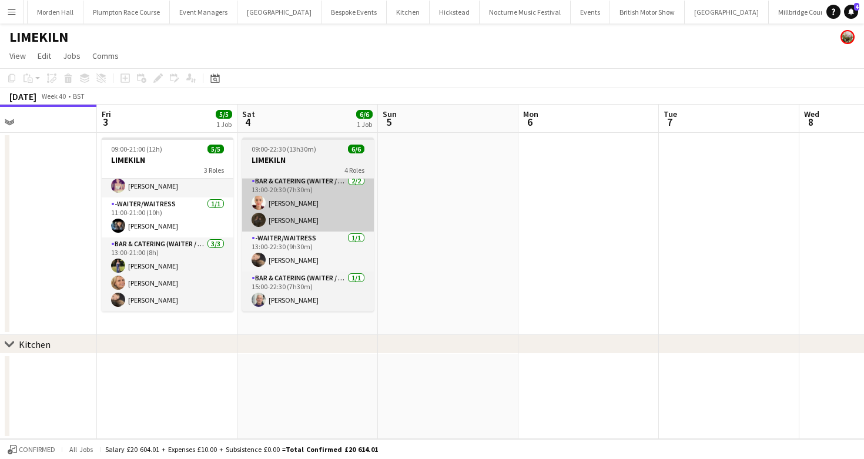
scroll to position [0, 452]
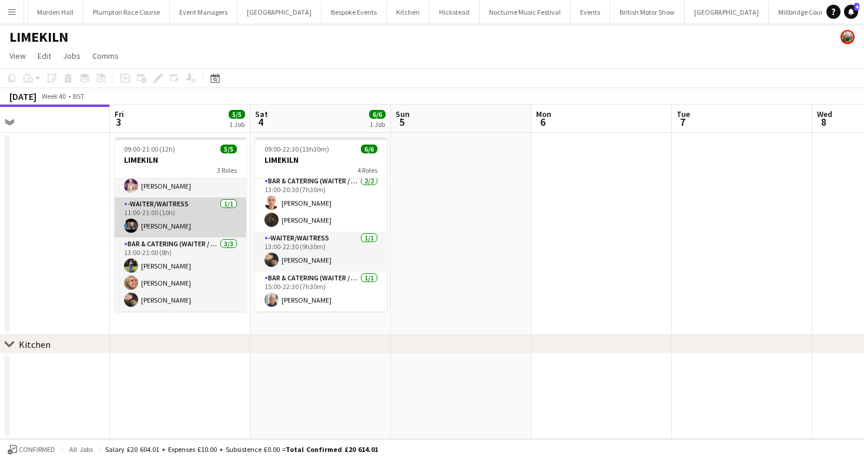
click at [169, 217] on app-card-role "-Waiter/Waitress [DATE] 11:00-21:00 (10h) [PERSON_NAME]" at bounding box center [181, 218] width 132 height 40
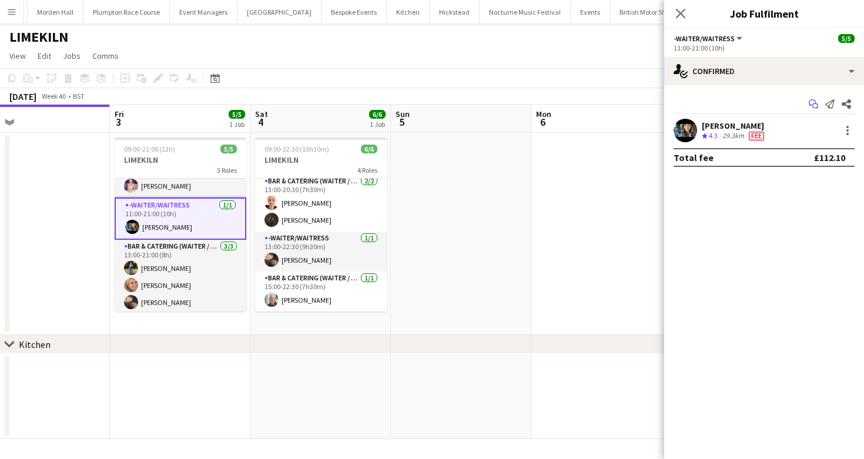
click at [811, 106] on icon "Start chat" at bounding box center [813, 103] width 9 height 9
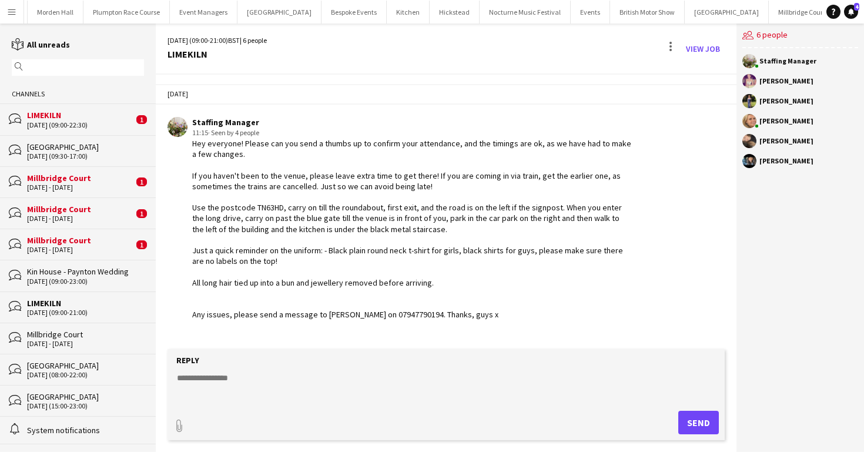
click at [94, 122] on div "[DATE] (09:00-22:30)" at bounding box center [80, 125] width 106 height 8
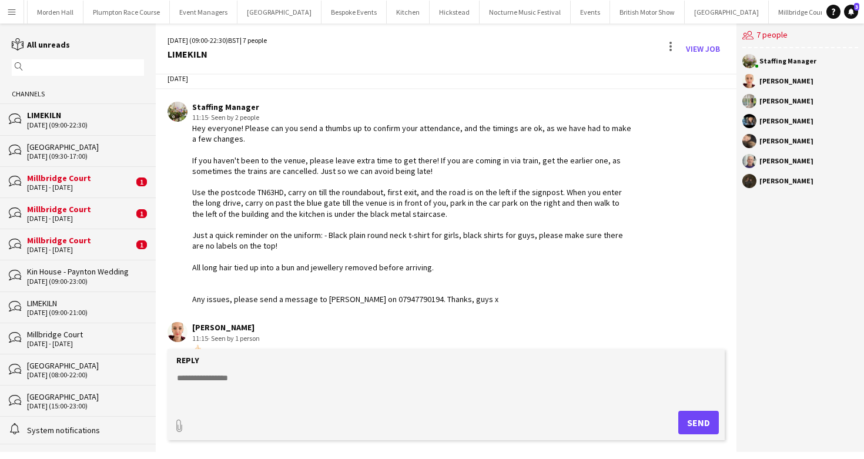
scroll to position [14, 0]
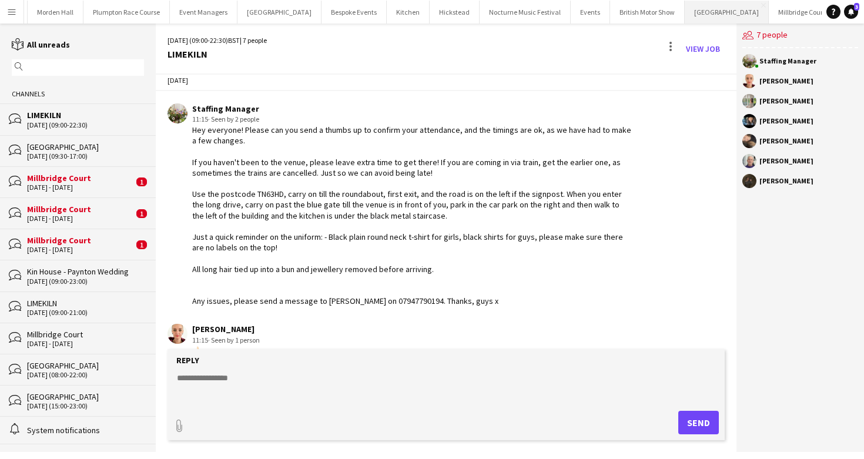
click at [685, 8] on button "[GEOGRAPHIC_DATA] Close" at bounding box center [727, 12] width 84 height 23
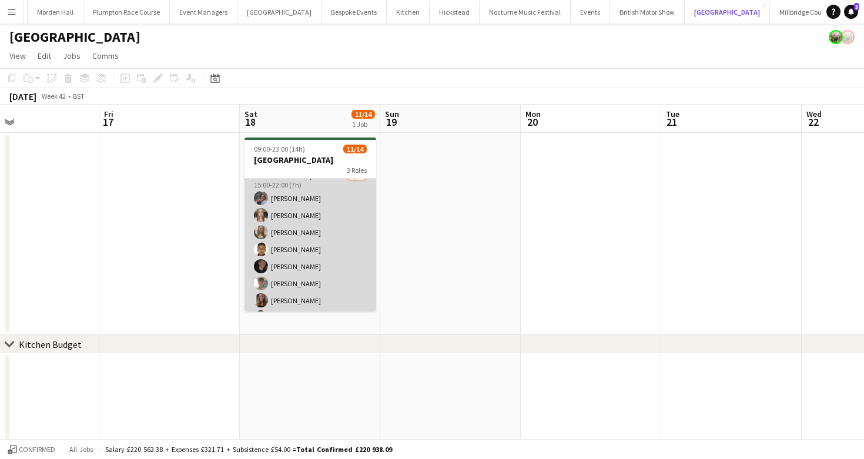
scroll to position [66, 0]
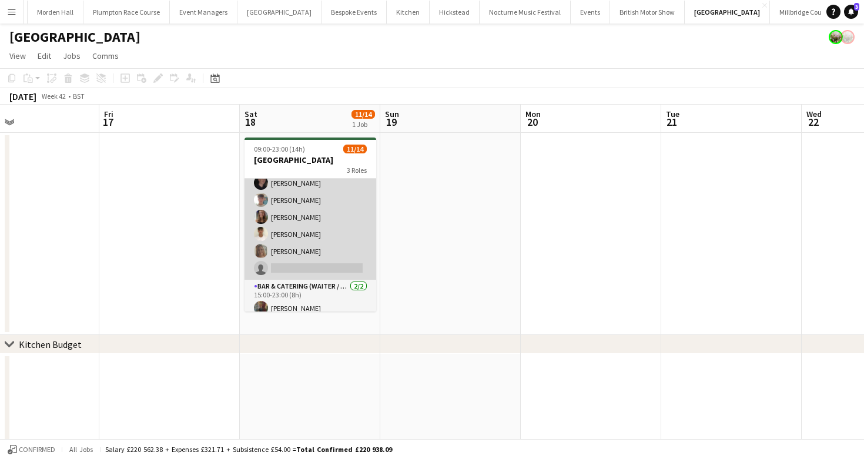
click at [292, 214] on app-card-role "Bar & Catering (Waiter / waitress) 2A [DATE] 15:00-22:00 (7h) [PERSON_NAME] [PE…" at bounding box center [311, 182] width 132 height 193
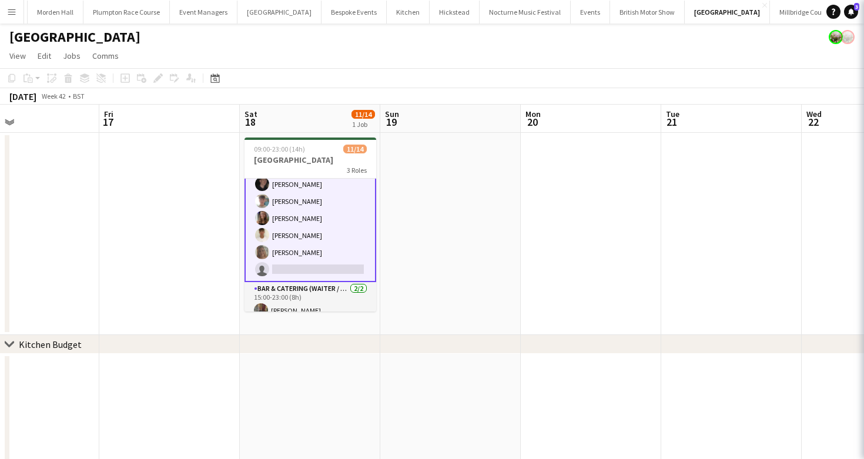
scroll to position [150, 0]
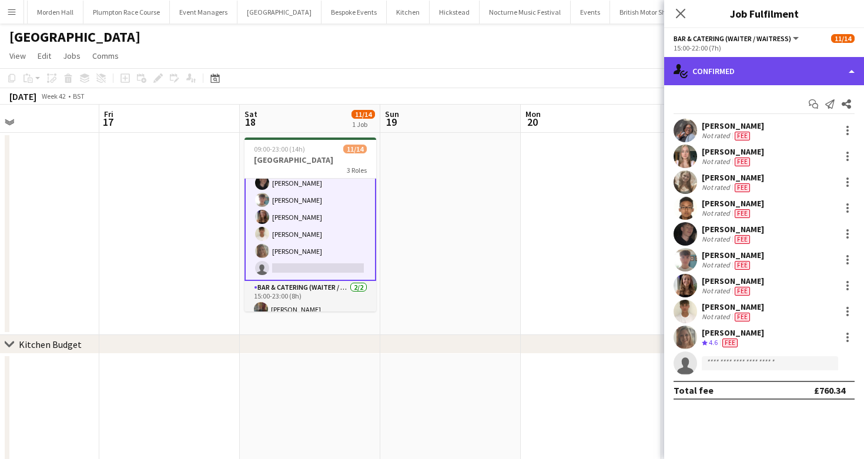
click at [768, 77] on div "single-neutral-actions-check-2 Confirmed" at bounding box center [764, 71] width 200 height 28
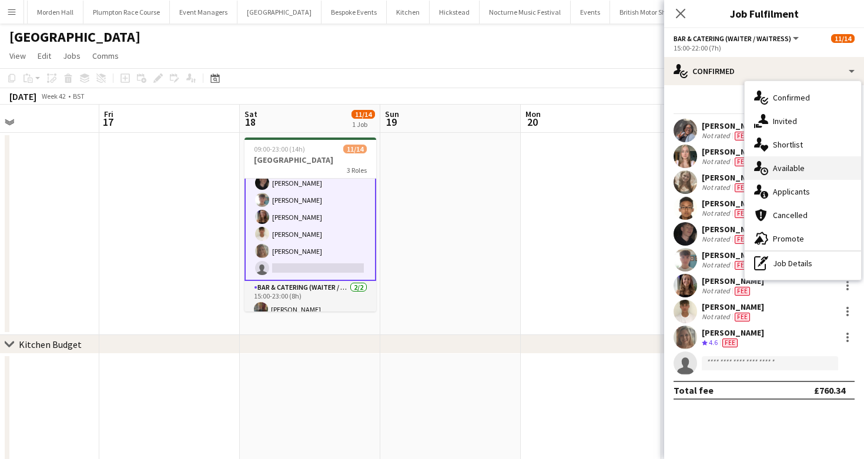
click at [804, 179] on div "single-neutral-actions-upload Available" at bounding box center [803, 168] width 116 height 24
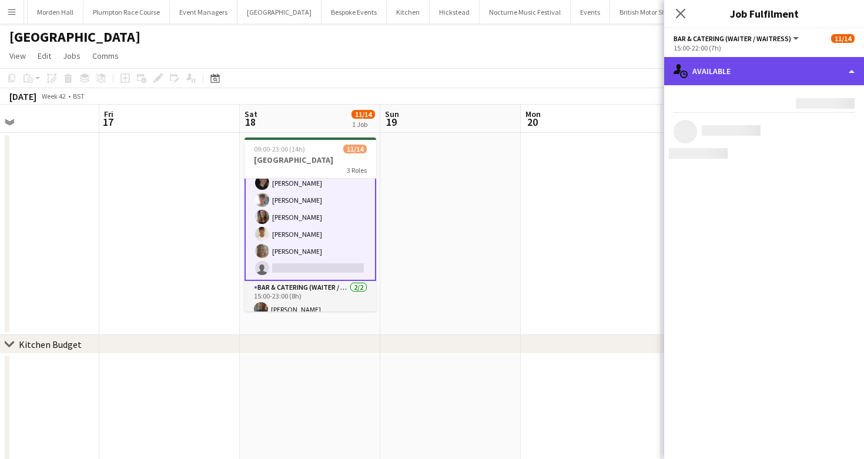
click at [756, 70] on div "single-neutral-actions-upload Available" at bounding box center [764, 71] width 200 height 28
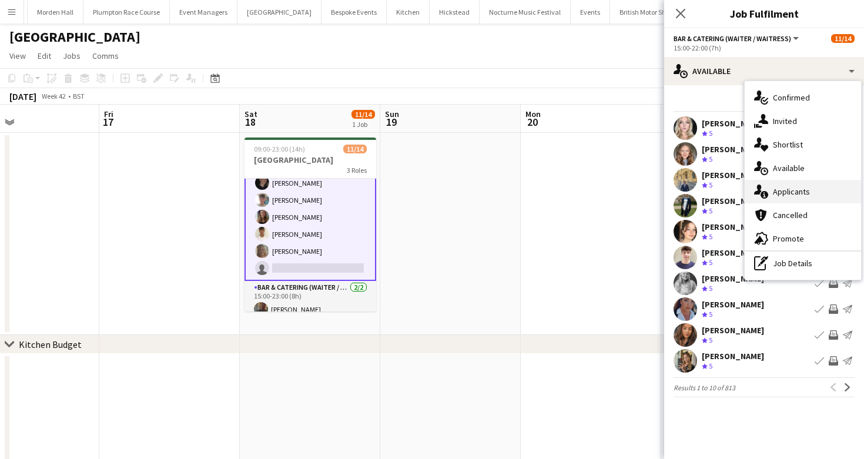
click at [774, 186] on span "Applicants" at bounding box center [791, 191] width 37 height 11
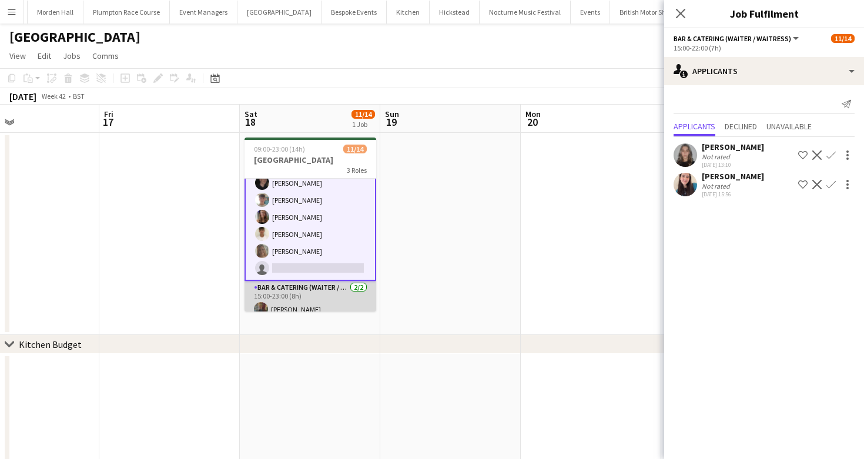
click at [283, 302] on app-card-role "Bar & Catering (Waiter / waitress) [DATE] 15:00-23:00 (8h) [PERSON_NAME] [PERSO…" at bounding box center [311, 309] width 132 height 57
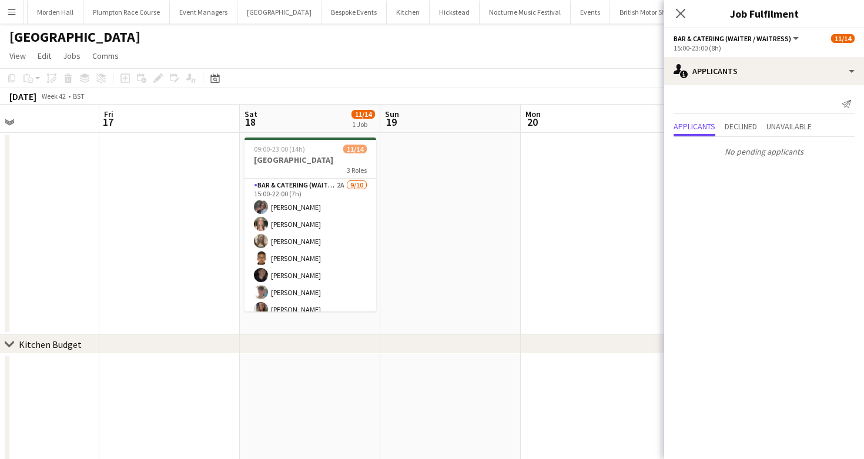
scroll to position [0, 0]
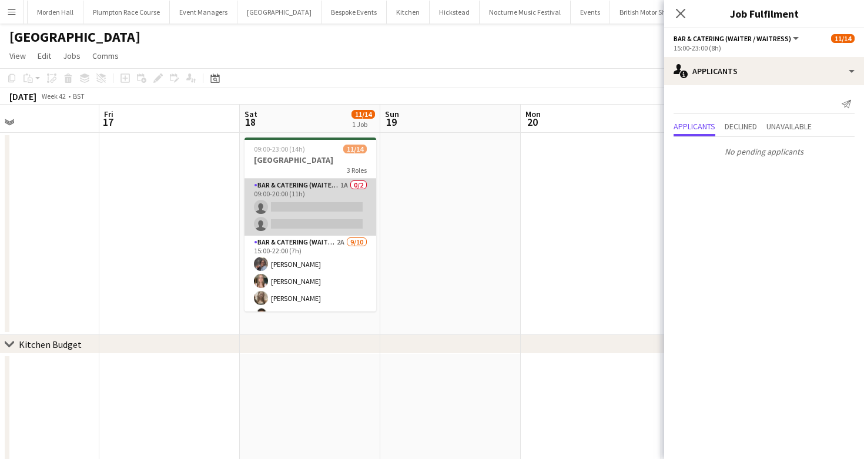
click at [292, 192] on app-card-role "Bar & Catering (Waiter / waitress) 1A 0/2 09:00-20:00 (11h) single-neutral-acti…" at bounding box center [311, 207] width 132 height 57
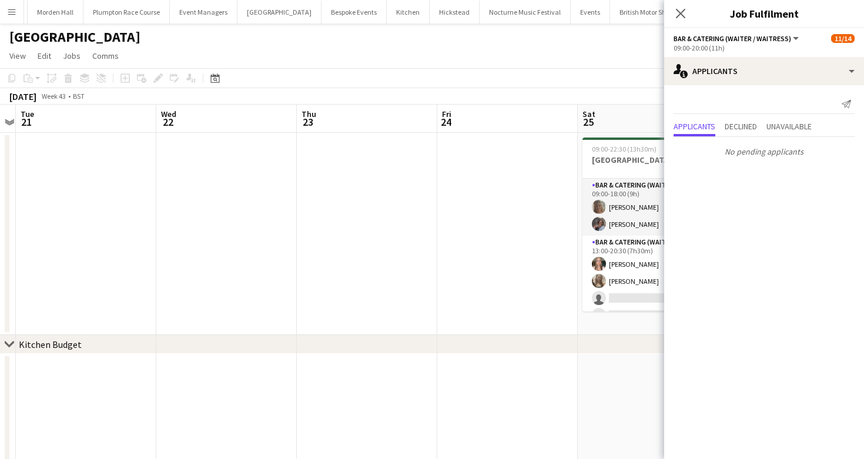
scroll to position [0, 314]
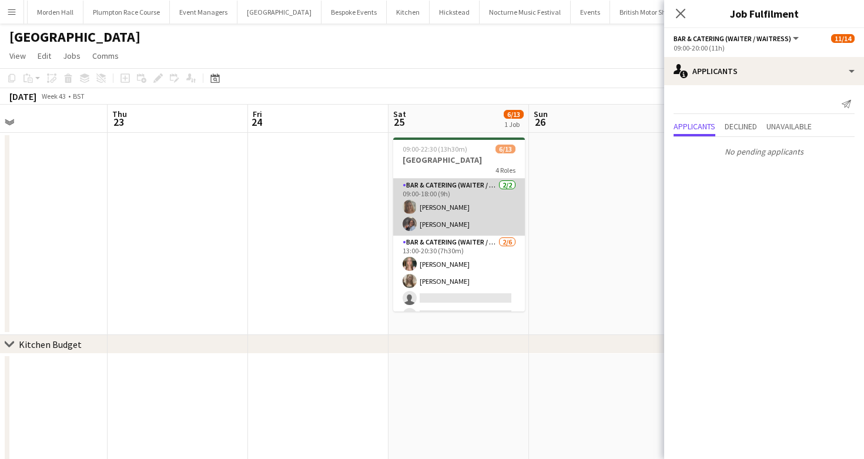
click at [404, 198] on app-card-role "Bar & Catering (Waiter / waitress) [DATE] 09:00-18:00 (9h) [PERSON_NAME] [PERSO…" at bounding box center [459, 207] width 132 height 57
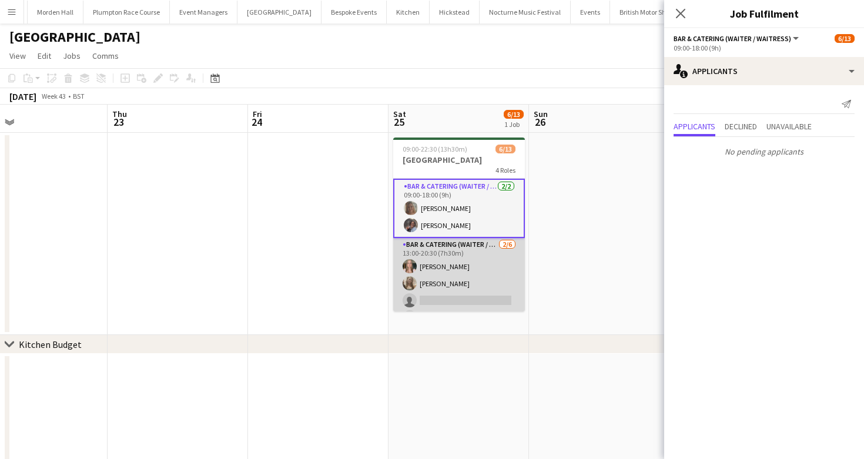
click at [440, 241] on app-card-role "Bar & Catering (Waiter / waitress) [DATE] 13:00-20:30 (7h30m) [PERSON_NAME] [PE…" at bounding box center [459, 300] width 132 height 125
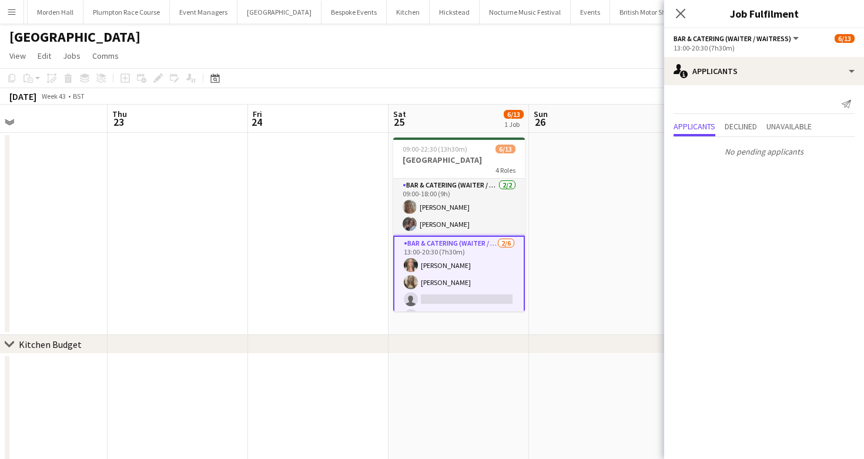
scroll to position [75, 0]
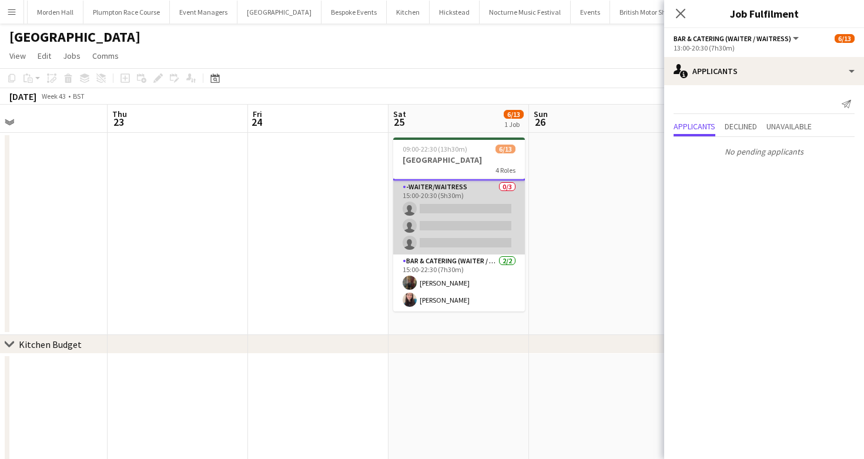
click at [463, 290] on app-card-role "Bar & Catering (Waiter / waitress) [DATE] 15:00-22:30 (7h30m) [PERSON_NAME] [PE…" at bounding box center [459, 283] width 132 height 57
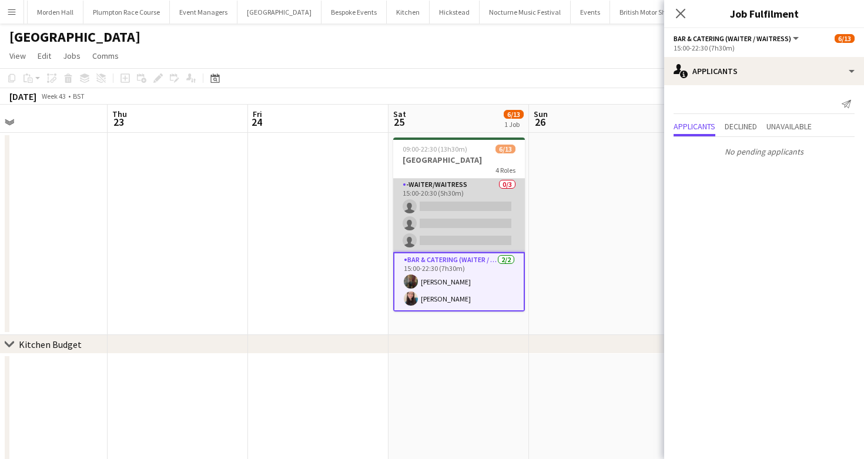
scroll to position [182, 0]
click at [462, 222] on app-card-role "-Waiter/Waitress 0/3 15:00-20:30 (5h30m) single-neutral-actions single-neutral-…" at bounding box center [459, 216] width 132 height 74
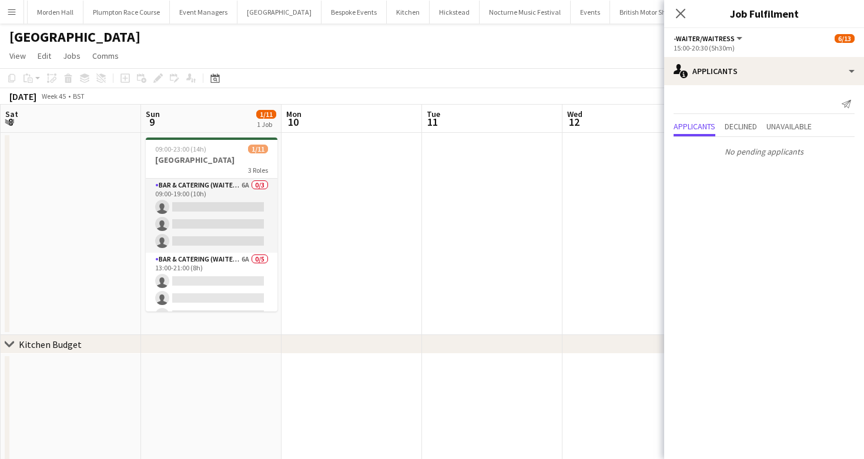
scroll to position [0, 402]
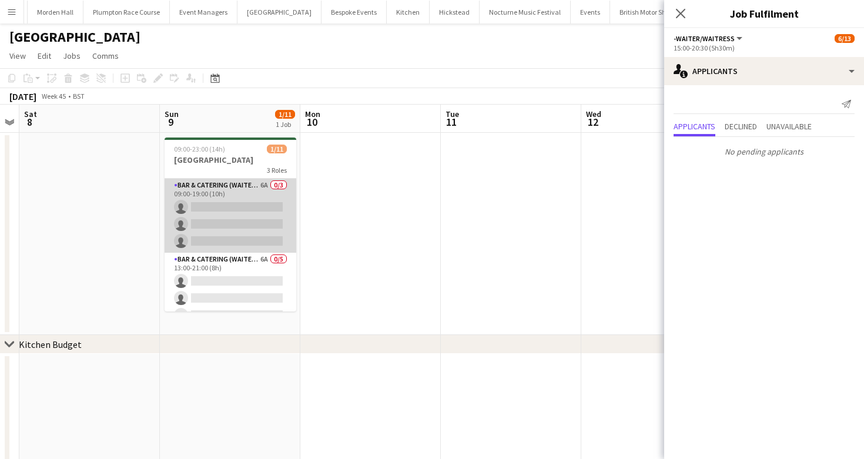
click at [274, 212] on app-card-role "Bar & Catering (Waiter / waitress) 6A 0/3 09:00-19:00 (10h) single-neutral-acti…" at bounding box center [231, 216] width 132 height 74
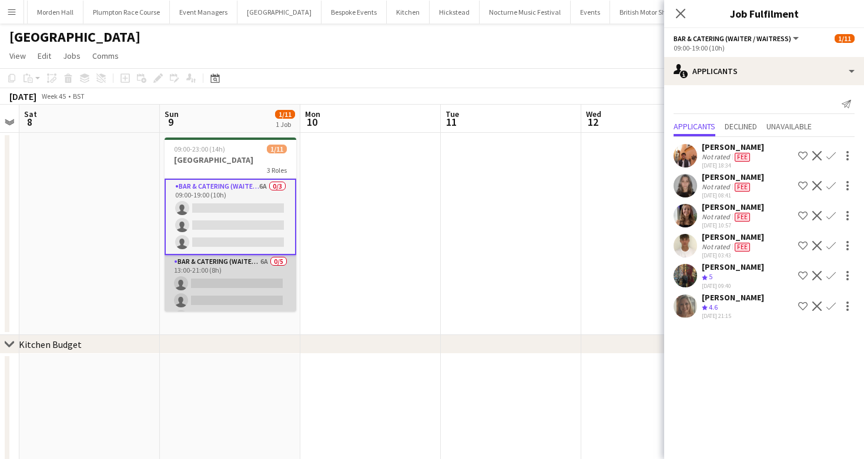
click at [265, 283] on app-card-role "Bar & Catering (Waiter / waitress) 6A 0/5 13:00-21:00 (8h) single-neutral-actio…" at bounding box center [231, 309] width 132 height 108
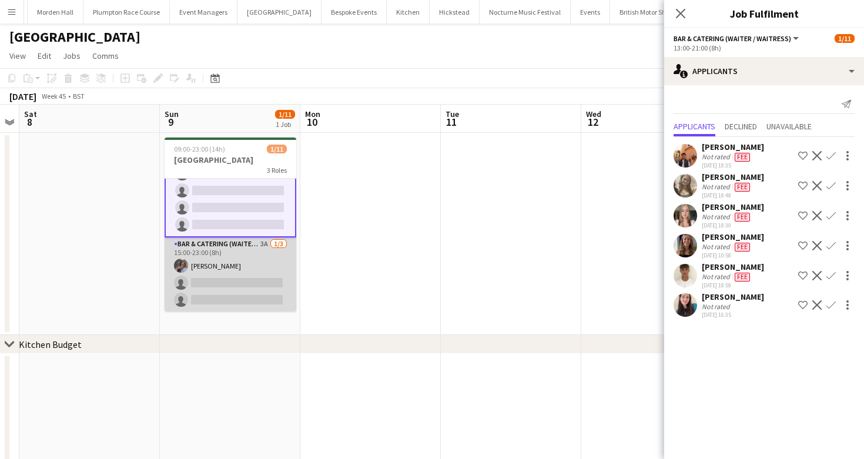
click at [266, 280] on app-card-role "Bar & Catering (Waiter / waitress) 3A [DATE] 15:00-23:00 (8h) [PERSON_NAME] sin…" at bounding box center [231, 275] width 132 height 74
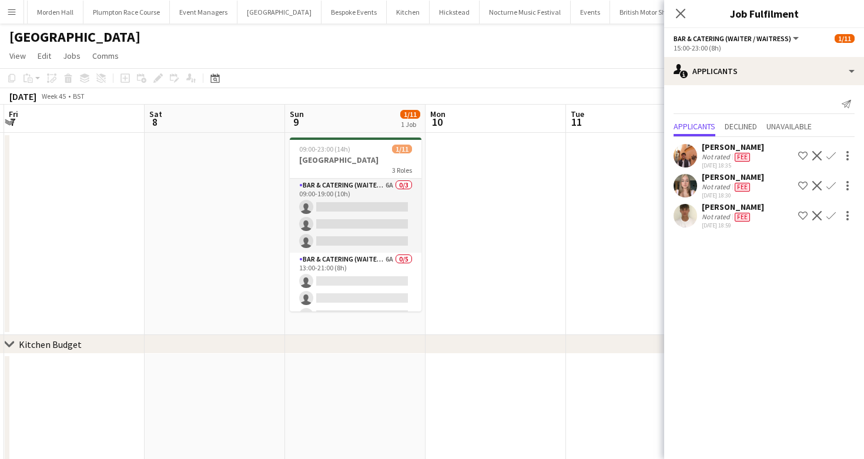
scroll to position [0, 238]
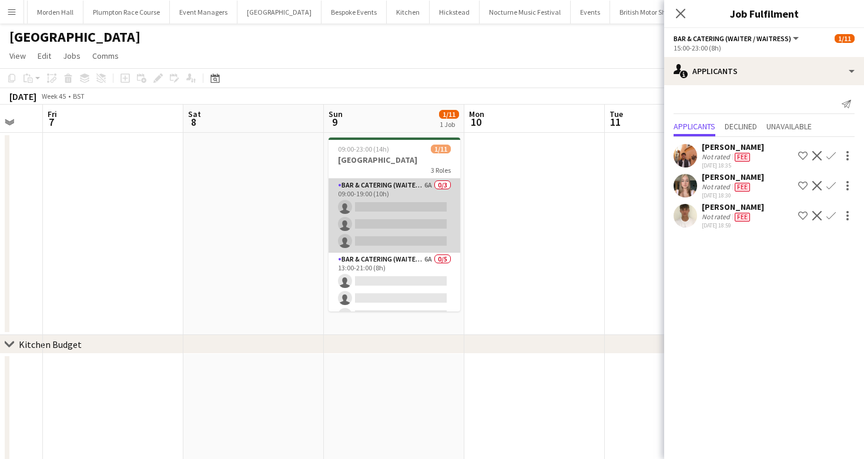
click at [364, 219] on app-card-role "Bar & Catering (Waiter / waitress) 6A 0/3 09:00-19:00 (10h) single-neutral-acti…" at bounding box center [395, 216] width 132 height 74
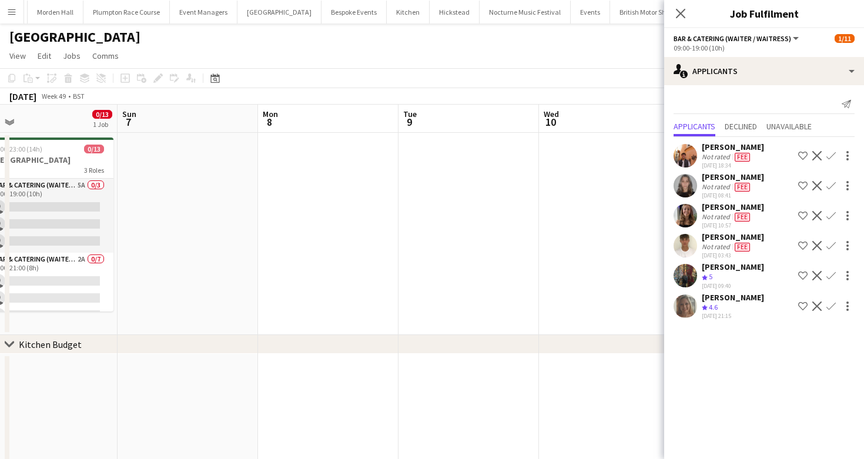
scroll to position [0, 277]
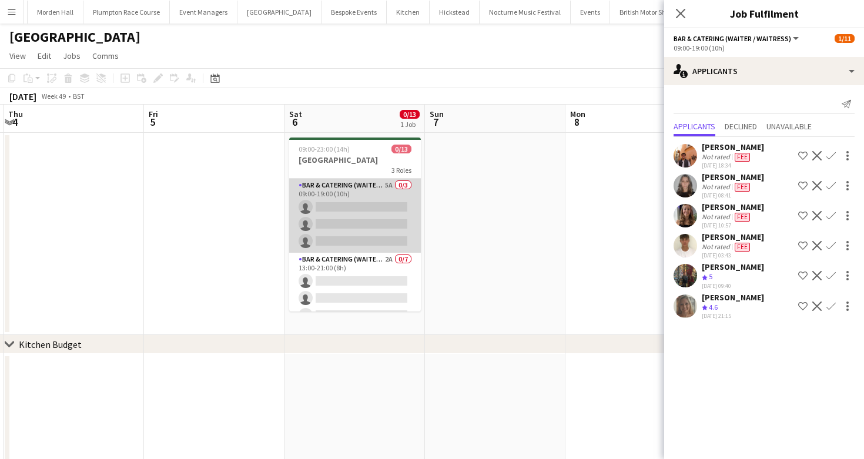
click at [366, 218] on app-card-role "Bar & Catering (Waiter / waitress) 5A 0/3 09:00-19:00 (10h) single-neutral-acti…" at bounding box center [355, 216] width 132 height 74
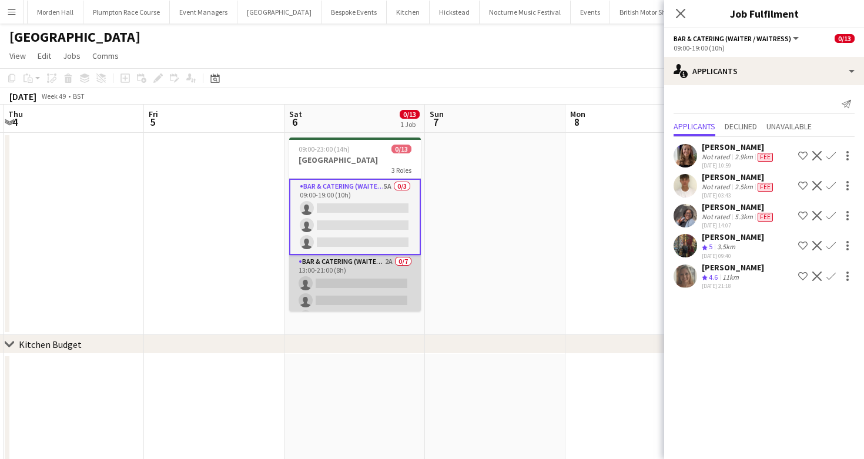
click at [380, 277] on app-card-role "Bar & Catering (Waiter / waitress) 2A 0/7 13:00-21:00 (8h) single-neutral-actio…" at bounding box center [355, 326] width 132 height 142
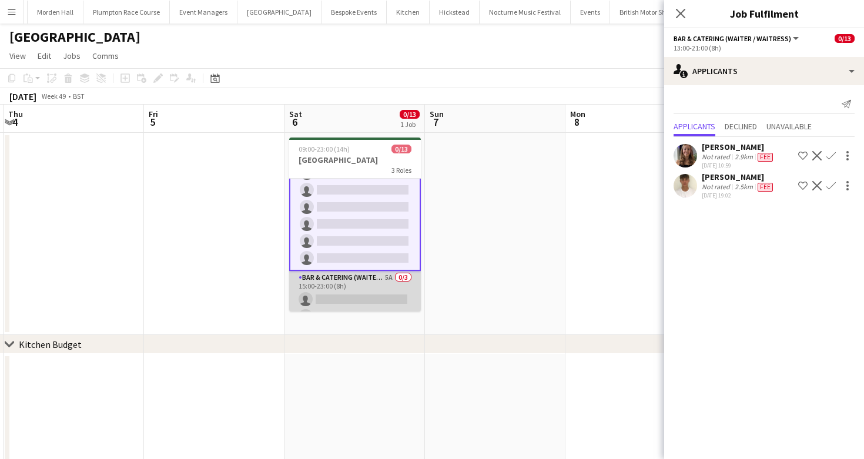
click at [375, 277] on app-card-role "Bar & Catering (Waiter / waitress) 5A 0/3 15:00-23:00 (8h) single-neutral-actio…" at bounding box center [355, 308] width 132 height 74
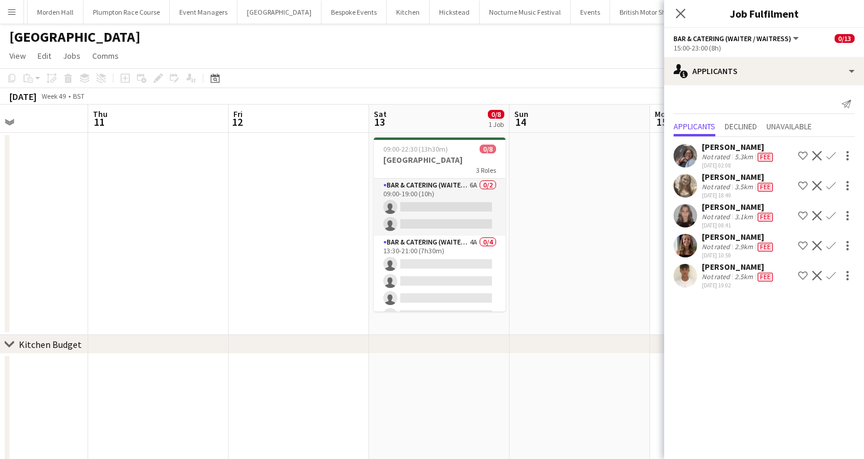
scroll to position [0, 338]
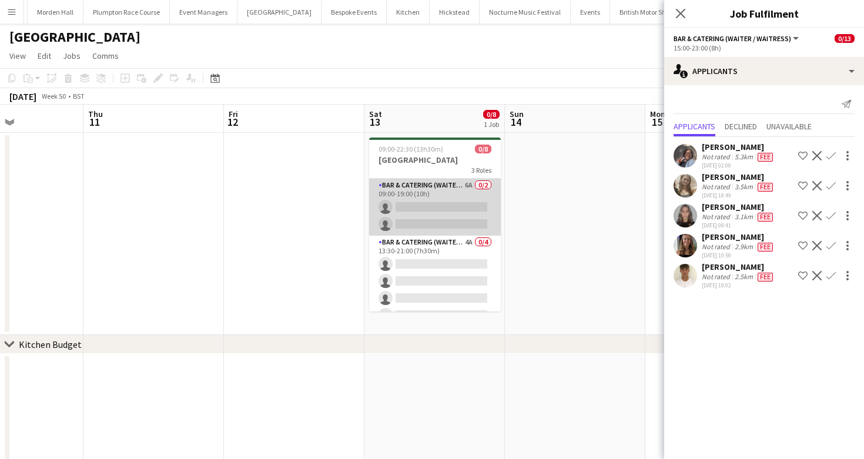
click at [444, 204] on app-card-role "Bar & Catering (Waiter / waitress) 6A 0/2 09:00-19:00 (10h) single-neutral-acti…" at bounding box center [435, 207] width 132 height 57
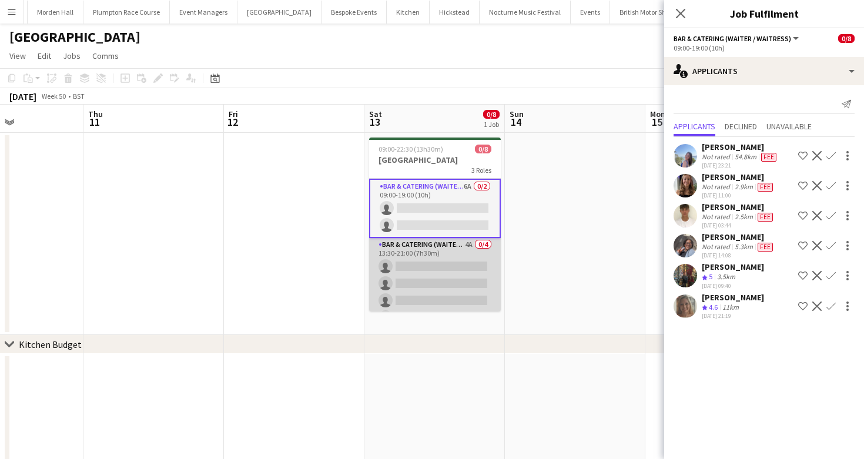
click at [441, 282] on app-card-role "Bar & Catering (Waiter / waitress) 4A 0/4 13:30-21:00 (7h30m) single-neutral-ac…" at bounding box center [435, 283] width 132 height 91
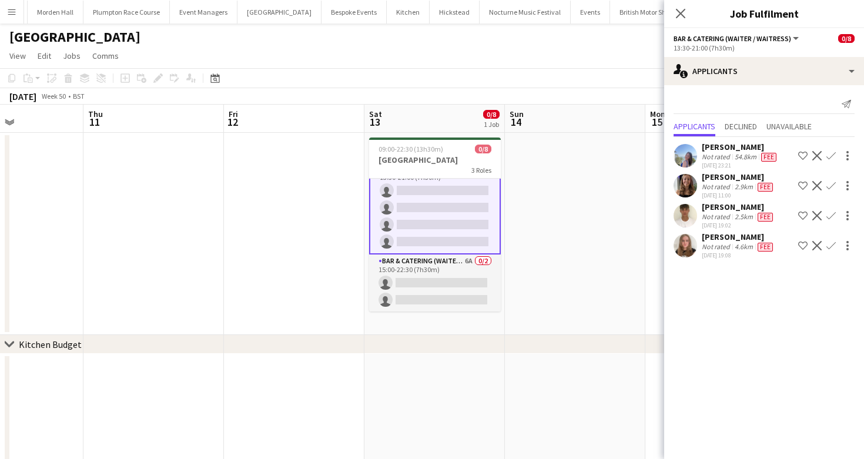
click at [441, 282] on app-card-role "Bar & Catering (Waiter / waitress) 6A 0/2 15:00-22:30 (7h30m) single-neutral-ac…" at bounding box center [435, 283] width 132 height 57
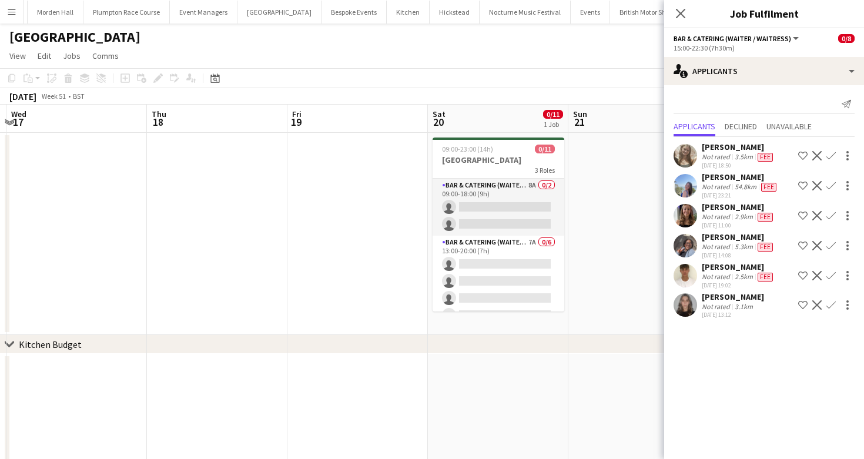
scroll to position [0, 491]
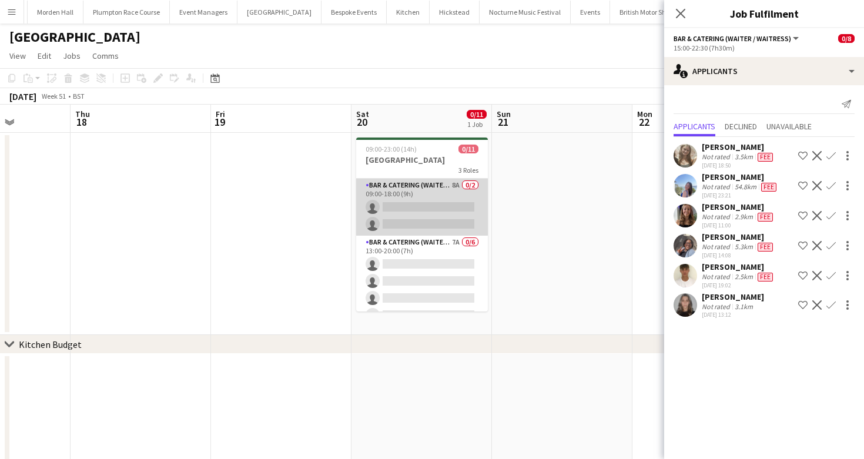
click at [455, 222] on app-card-role "Bar & Catering (Waiter / waitress) 8A 0/2 09:00-18:00 (9h) single-neutral-actio…" at bounding box center [422, 207] width 132 height 57
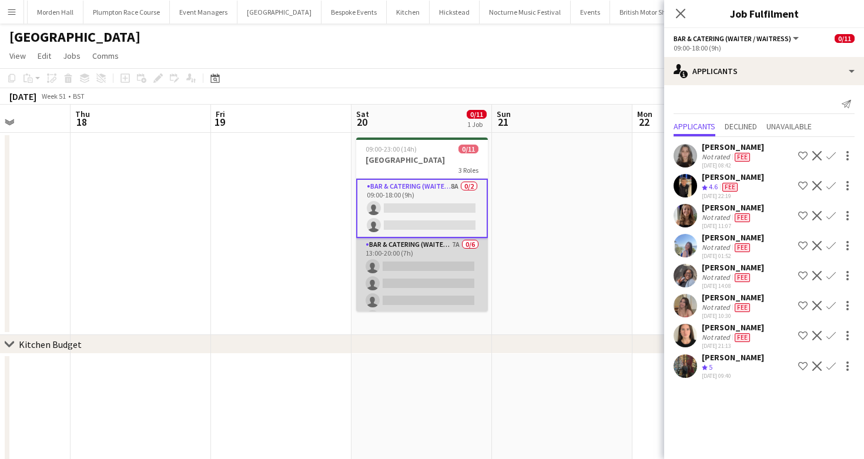
click at [455, 273] on app-card-role "Bar & Catering (Waiter / waitress) 7A 0/6 13:00-20:00 (7h) single-neutral-actio…" at bounding box center [422, 300] width 132 height 125
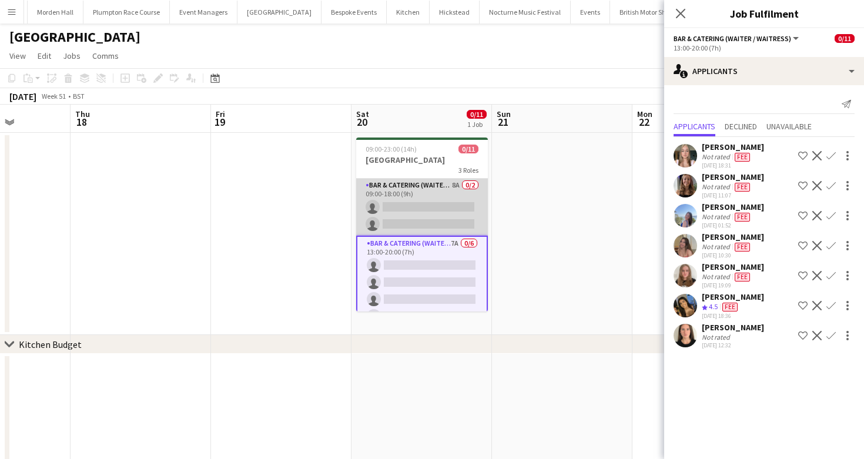
click at [440, 212] on app-card-role "Bar & Catering (Waiter / waitress) 8A 0/2 09:00-18:00 (9h) single-neutral-actio…" at bounding box center [422, 207] width 132 height 57
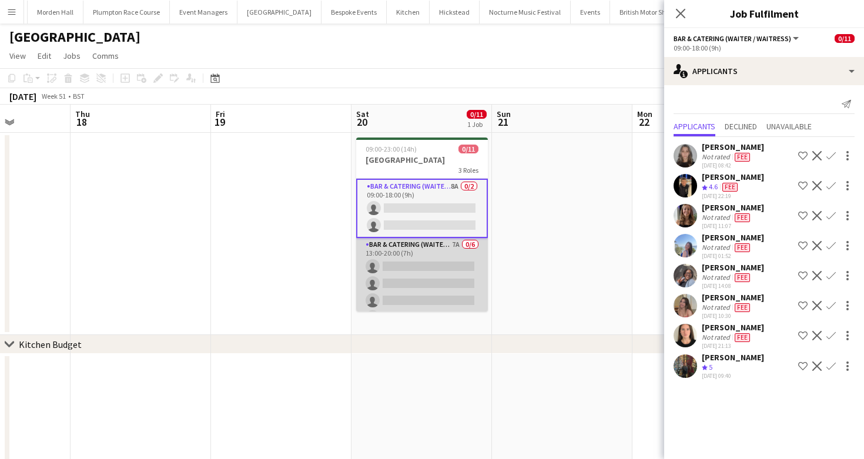
click at [443, 266] on app-card-role "Bar & Catering (Waiter / waitress) 7A 0/6 13:00-20:00 (7h) single-neutral-actio…" at bounding box center [422, 300] width 132 height 125
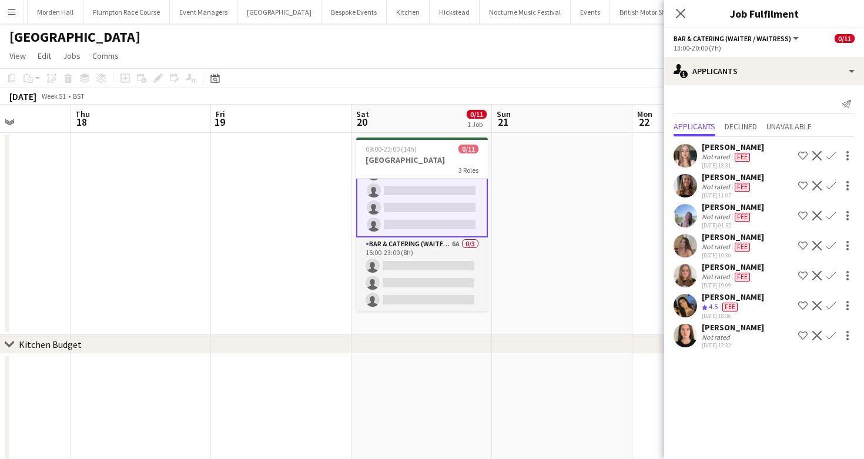
click at [443, 266] on app-card-role "Bar & Catering (Waiter / waitress) 6A 0/3 15:00-23:00 (8h) single-neutral-actio…" at bounding box center [422, 275] width 132 height 74
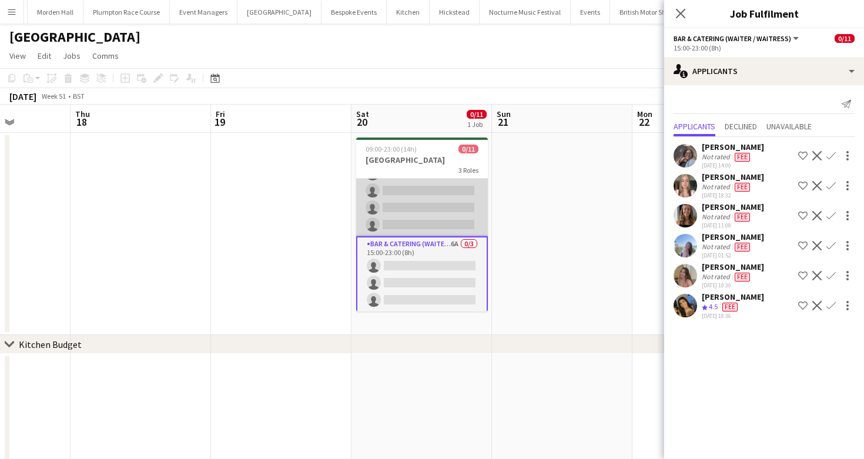
scroll to position [126, 0]
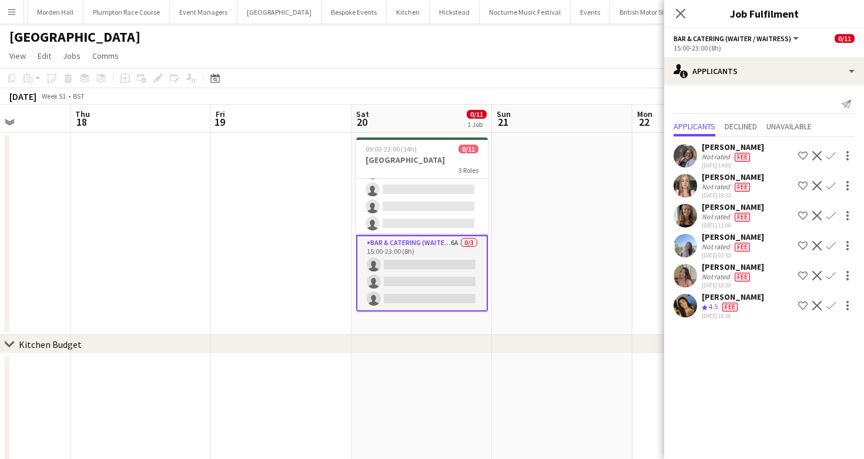
click at [735, 273] on span "Fee" at bounding box center [742, 277] width 15 height 9
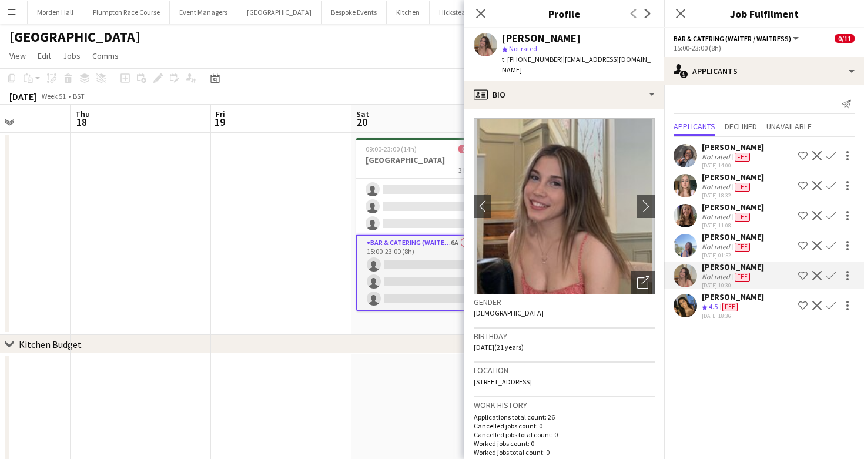
click at [225, 37] on div "[GEOGRAPHIC_DATA]" at bounding box center [432, 35] width 864 height 22
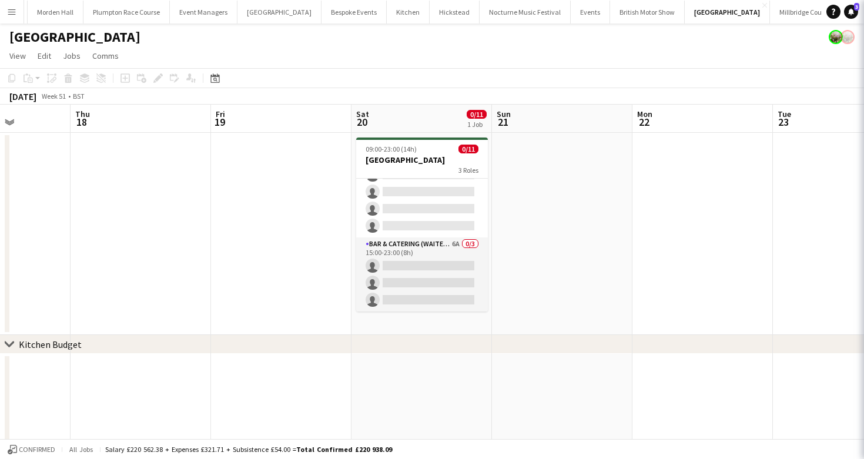
scroll to position [123, 0]
click at [14, 49] on link "View" at bounding box center [18, 55] width 26 height 15
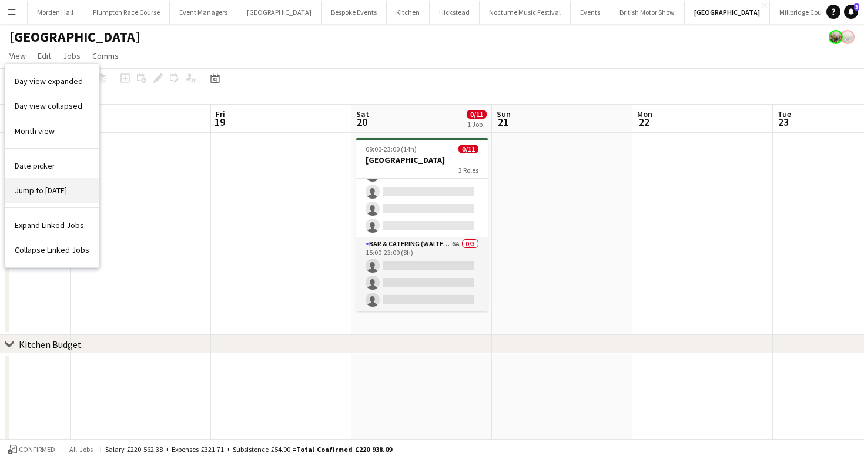
click at [44, 190] on span "Jump to [DATE]" at bounding box center [41, 190] width 52 height 11
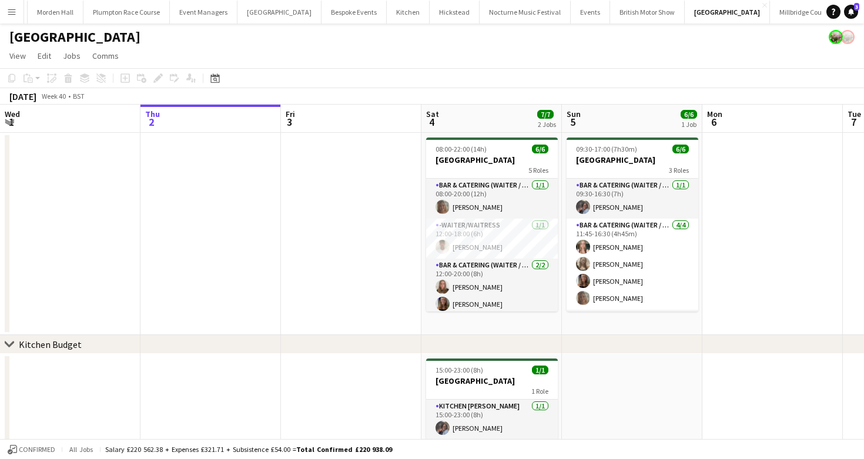
scroll to position [0, 327]
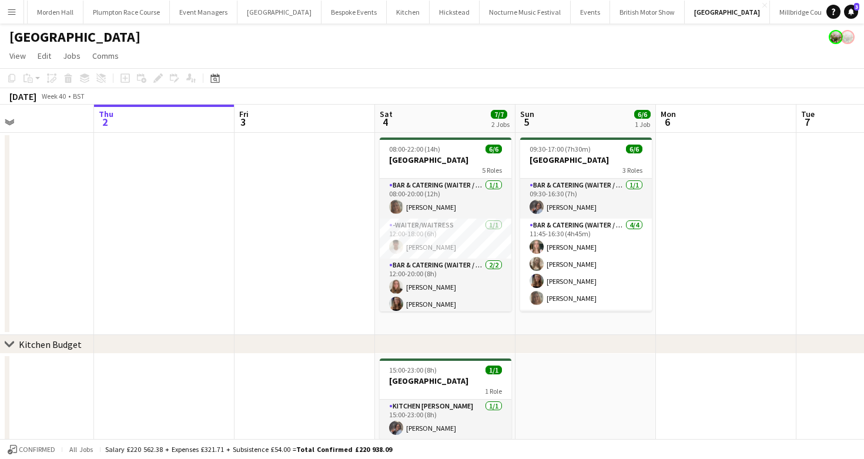
click at [451, 66] on app-page-menu "View Day view expanded Day view collapsed Month view Date picker Jump to [DATE]…" at bounding box center [432, 57] width 864 height 22
click at [454, 89] on div "[DATE] Week 40 • BST" at bounding box center [432, 96] width 864 height 16
click at [48, 10] on button "KKHQ Close" at bounding box center [43, 12] width 38 height 23
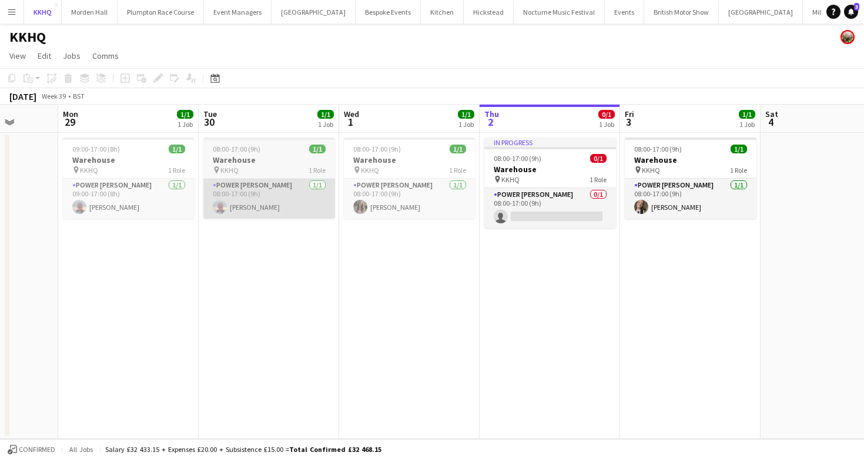
scroll to position [0, 517]
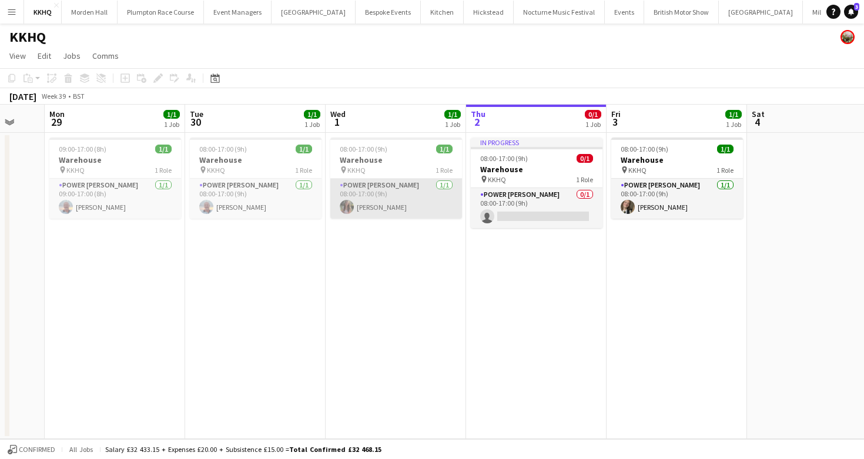
click at [439, 205] on app-card-role "Power [PERSON_NAME] [DATE] 08:00-17:00 (9h) [PERSON_NAME]" at bounding box center [396, 199] width 132 height 40
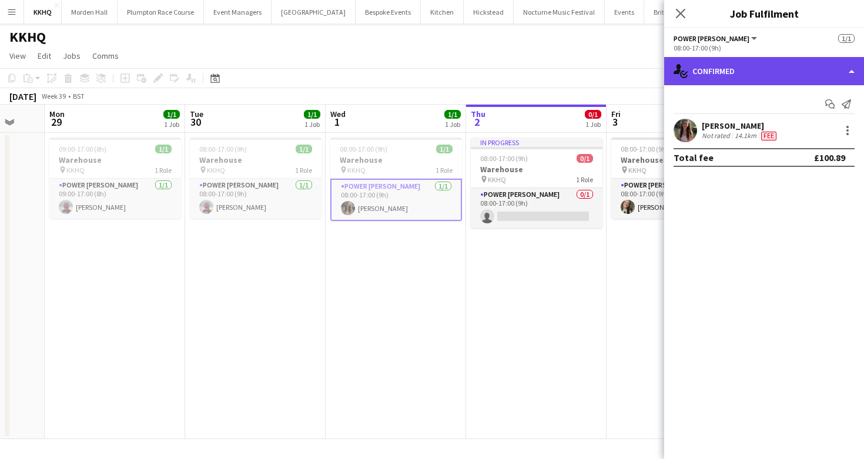
click at [704, 71] on div "single-neutral-actions-check-2 Confirmed" at bounding box center [764, 71] width 200 height 28
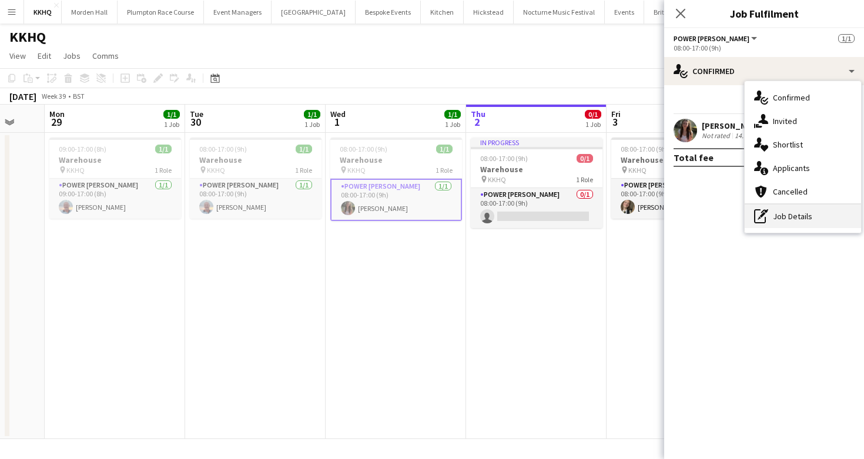
click at [784, 219] on div "pen-write Job Details" at bounding box center [803, 217] width 116 height 24
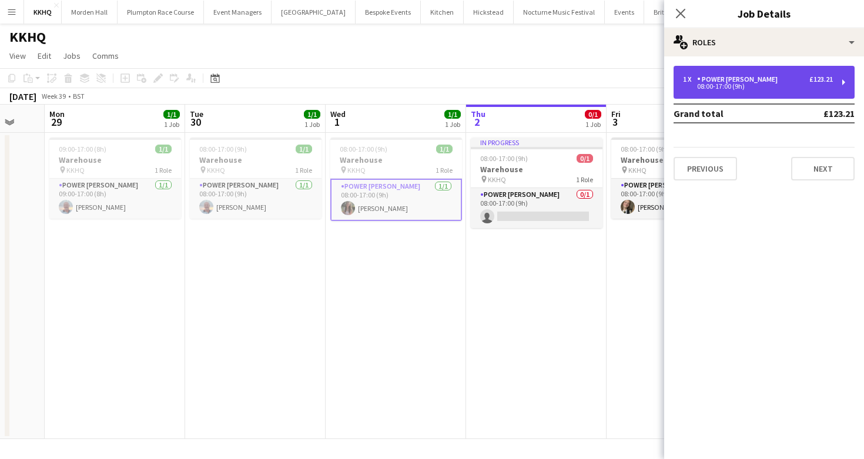
click at [763, 95] on div "1 x Power [PERSON_NAME] £123.21 08:00-17:00 (9h)" at bounding box center [764, 82] width 181 height 33
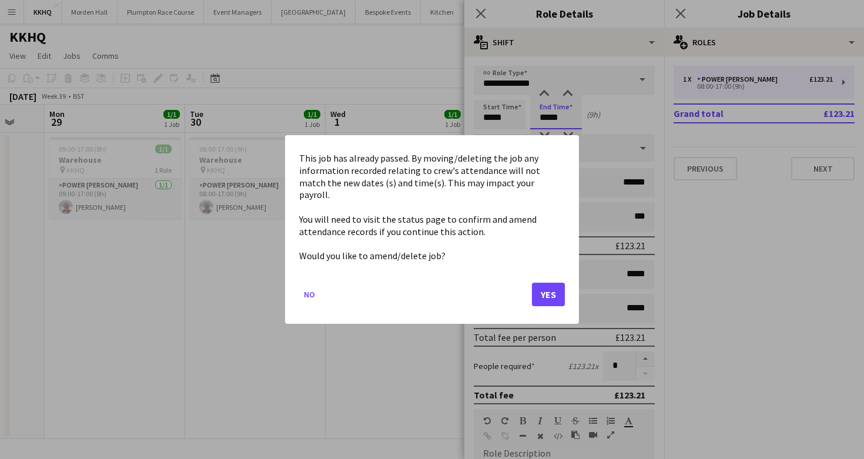
click at [555, 121] on body "Menu Boards Boards Boards All jobs Status Workforce Workforce My Workforce Recr…" at bounding box center [432, 229] width 864 height 459
click at [546, 284] on button "Yes" at bounding box center [548, 295] width 33 height 24
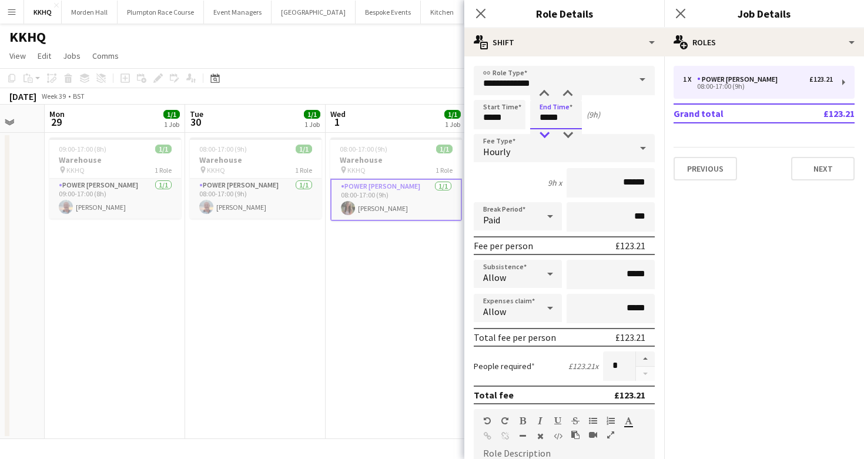
type input "*****"
click at [547, 137] on div at bounding box center [545, 135] width 24 height 12
click at [441, 91] on div "[DATE] Week 39 • BST" at bounding box center [432, 96] width 864 height 16
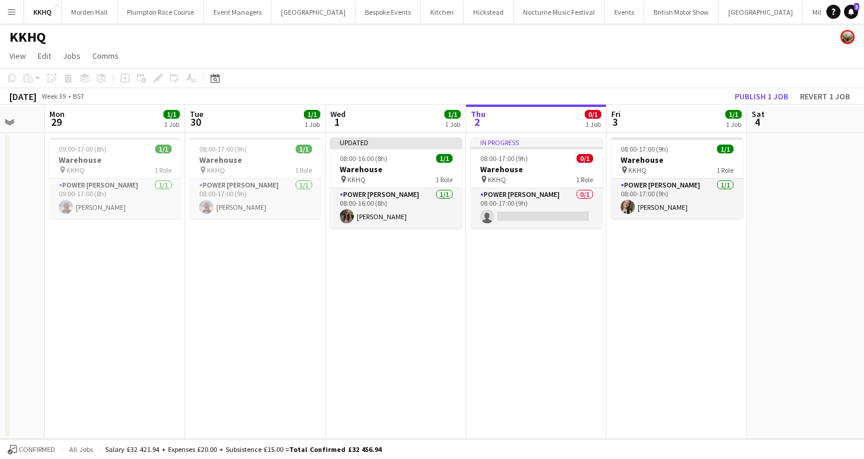
click at [779, 87] on app-toolbar "Copy Paste Paste Command V Paste with crew Command Shift V Paste linked Job [GE…" at bounding box center [432, 78] width 864 height 20
click at [777, 92] on button "Publish 1 job" at bounding box center [761, 96] width 63 height 15
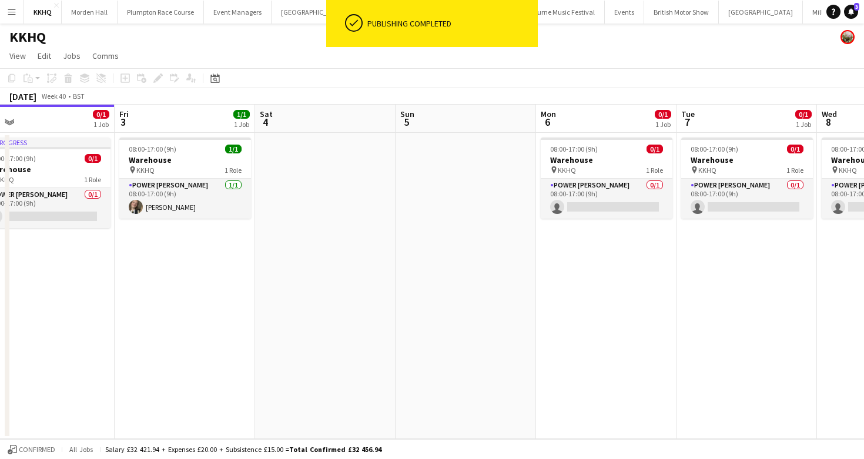
scroll to position [0, 471]
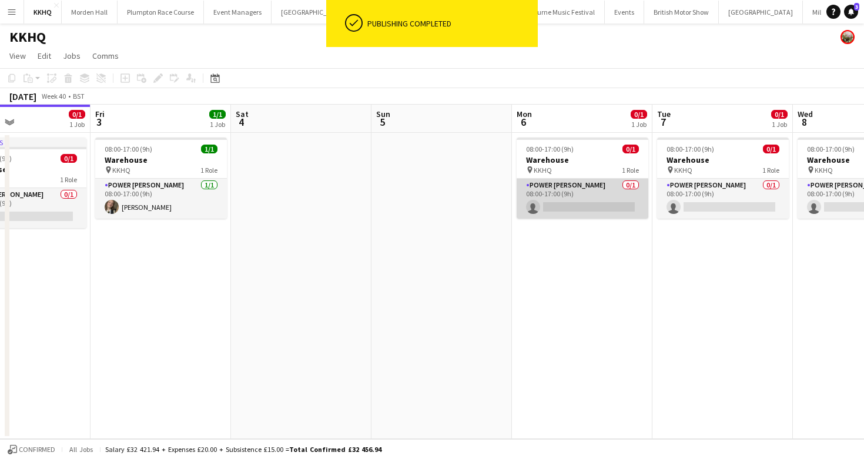
click at [594, 186] on app-card-role "Power [PERSON_NAME] 0/1 08:00-17:00 (9h) single-neutral-actions" at bounding box center [583, 199] width 132 height 40
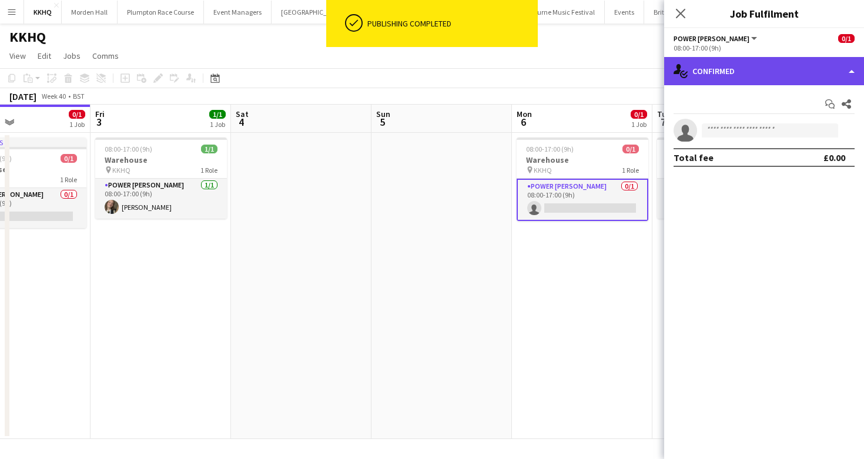
click at [805, 64] on div "single-neutral-actions-check-2 Confirmed" at bounding box center [764, 71] width 200 height 28
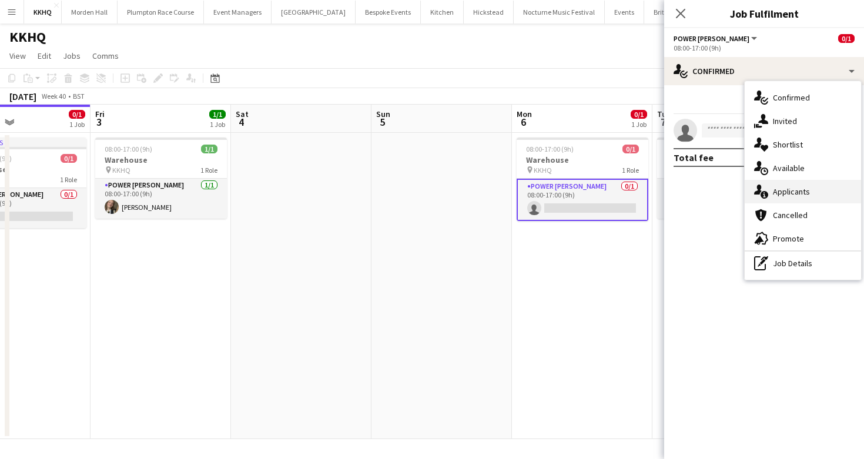
click at [808, 189] on span "Applicants" at bounding box center [791, 191] width 37 height 11
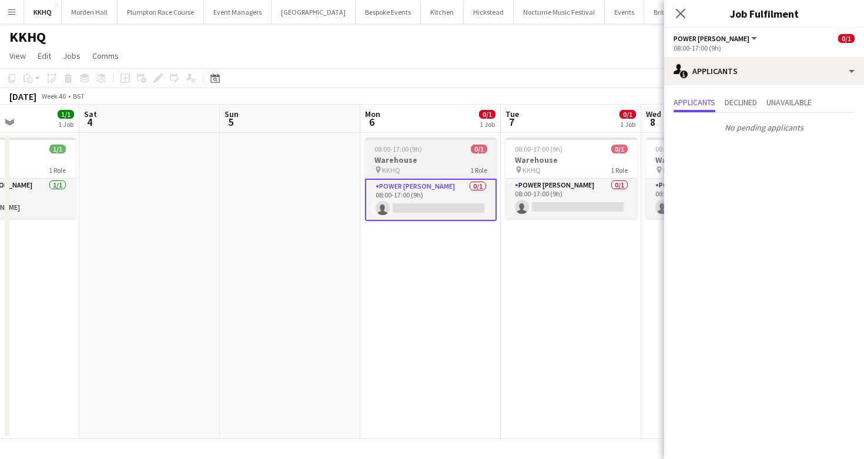
click at [556, 189] on app-card-role "Power [PERSON_NAME] 0/1 08:00-17:00 (9h) single-neutral-actions" at bounding box center [572, 199] width 132 height 40
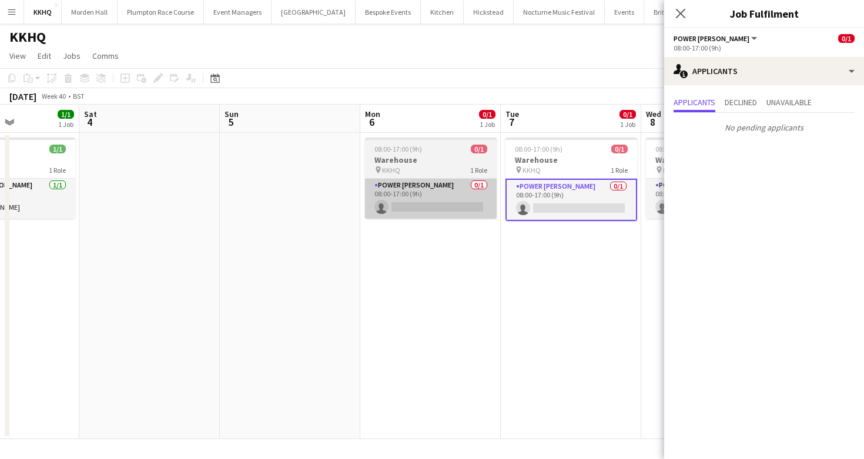
scroll to position [0, 537]
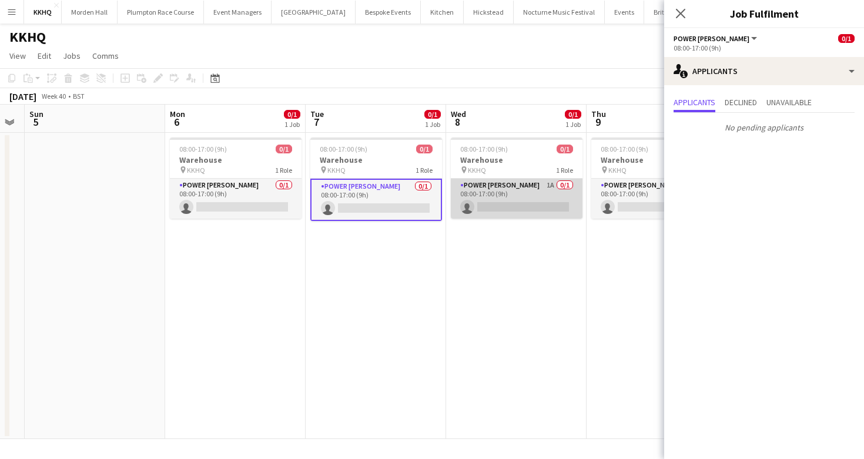
click at [527, 189] on app-card-role "Power [PERSON_NAME] 1A 0/1 08:00-17:00 (9h) single-neutral-actions" at bounding box center [517, 199] width 132 height 40
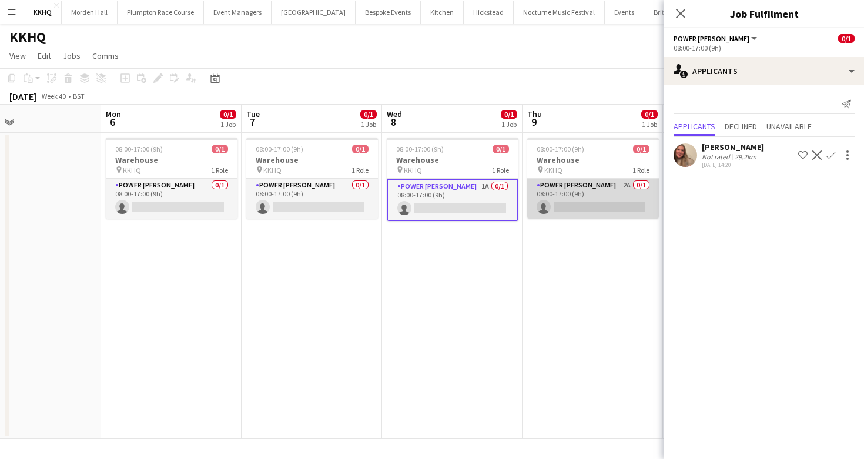
click at [554, 192] on app-card-role "Power [PERSON_NAME] 2A 0/1 08:00-17:00 (9h) single-neutral-actions" at bounding box center [593, 199] width 132 height 40
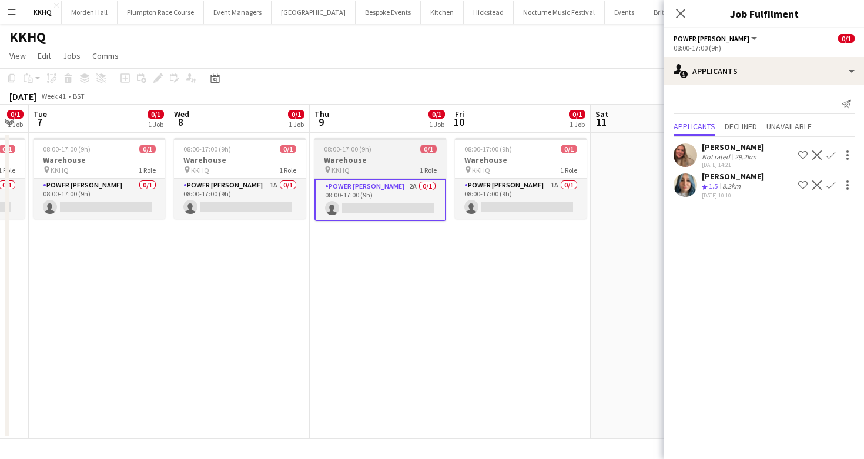
scroll to position [0, 561]
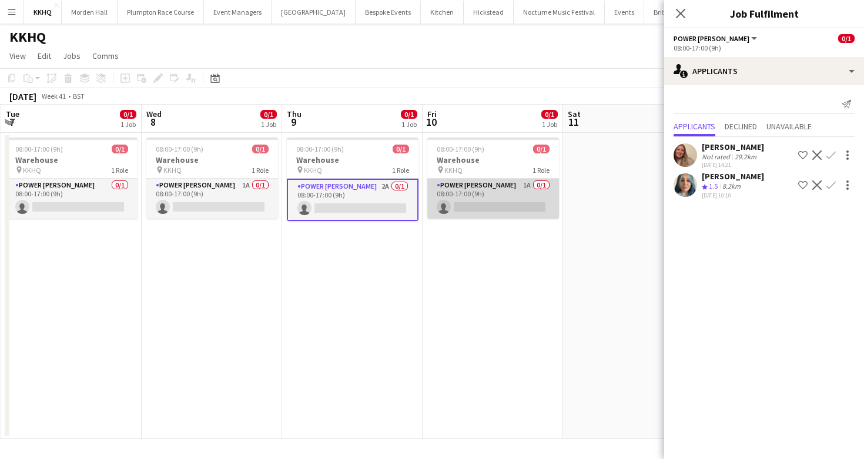
click at [508, 192] on app-card-role "Power [PERSON_NAME] 1A 0/1 08:00-17:00 (9h) single-neutral-actions" at bounding box center [493, 199] width 132 height 40
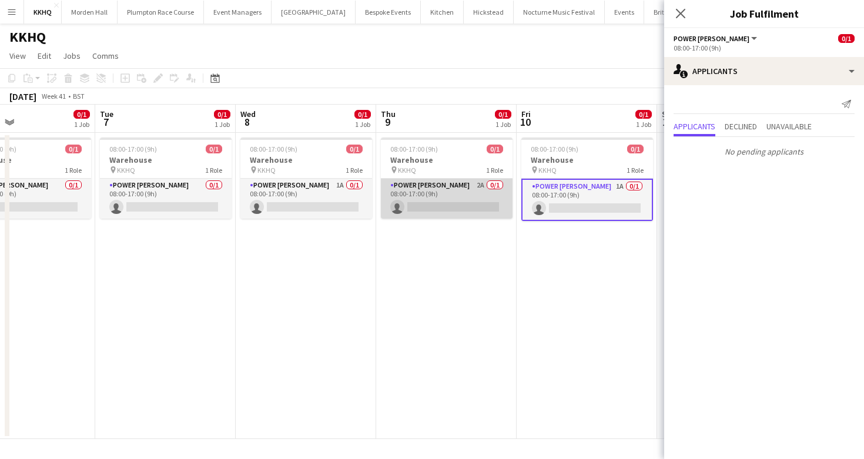
click at [491, 193] on app-card-role "Power [PERSON_NAME] 2A 0/1 08:00-17:00 (9h) single-neutral-actions" at bounding box center [447, 199] width 132 height 40
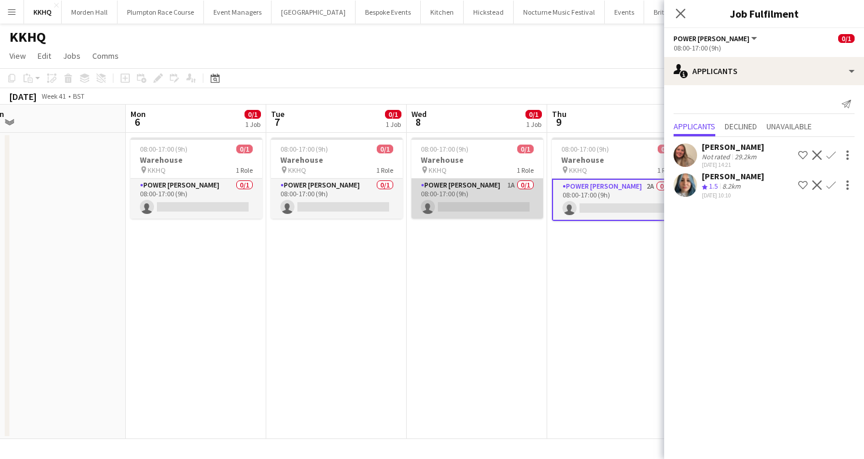
click at [490, 196] on app-card-role "Power [PERSON_NAME] 1A 0/1 08:00-17:00 (9h) single-neutral-actions" at bounding box center [478, 199] width 132 height 40
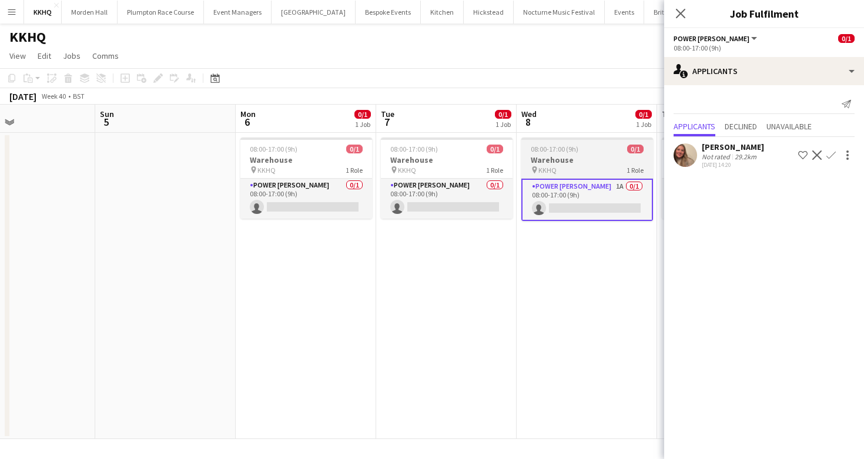
scroll to position [0, 264]
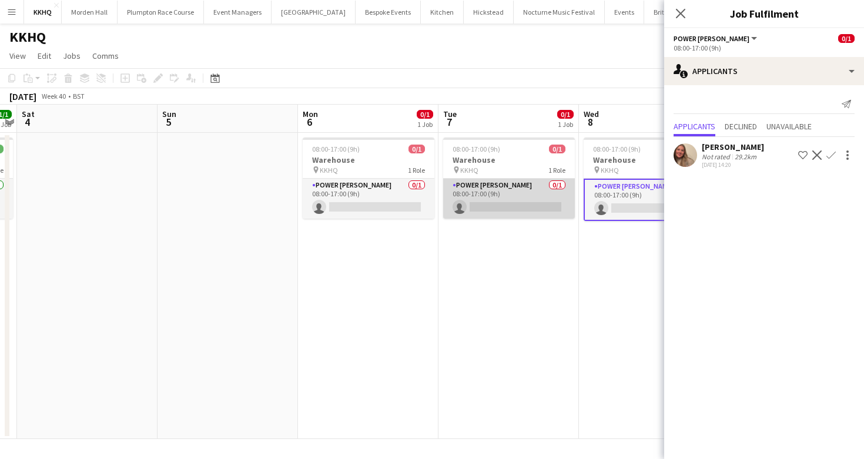
click at [484, 198] on app-card-role "Power [PERSON_NAME] 0/1 08:00-17:00 (9h) single-neutral-actions" at bounding box center [509, 199] width 132 height 40
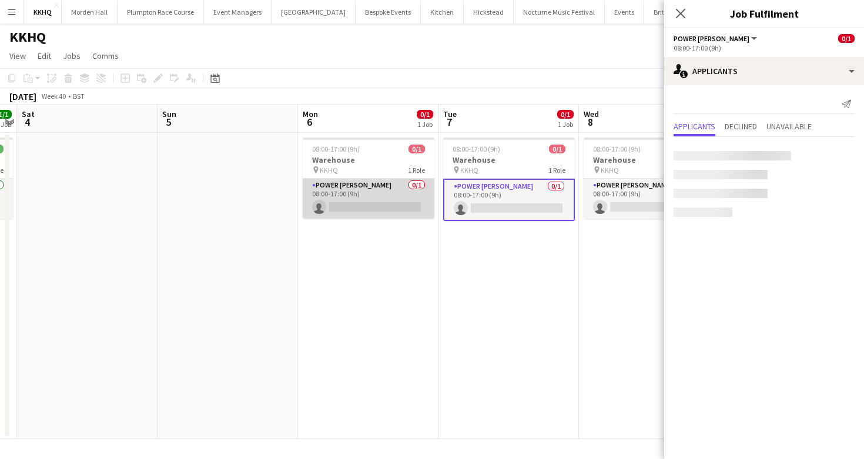
click at [412, 195] on app-card-role "Power [PERSON_NAME] 0/1 08:00-17:00 (9h) single-neutral-actions" at bounding box center [369, 199] width 132 height 40
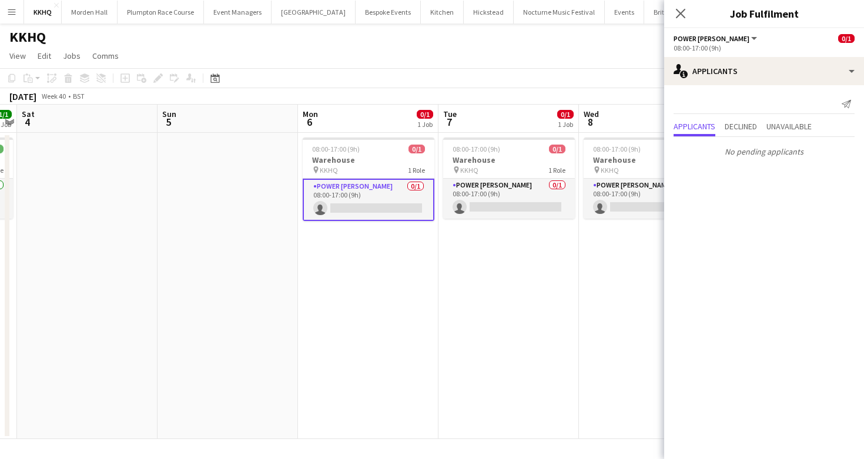
click at [483, 91] on div "[DATE] Week 40 • BST" at bounding box center [432, 96] width 864 height 16
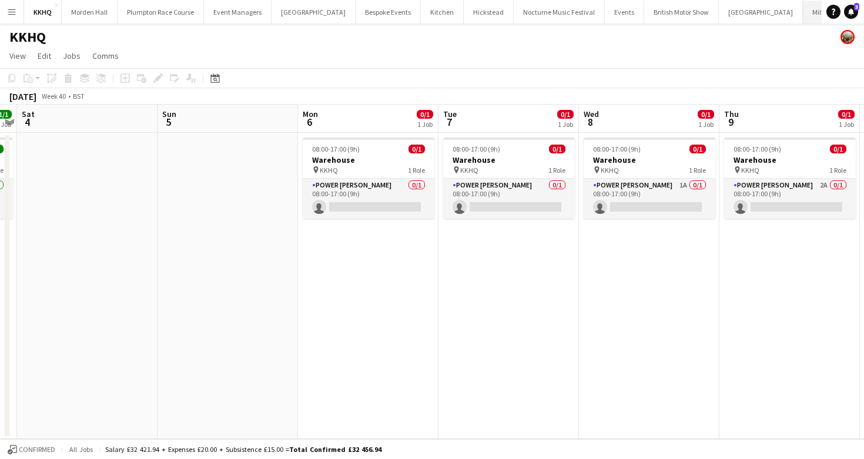
click at [803, 9] on button "[GEOGRAPHIC_DATA]" at bounding box center [836, 12] width 66 height 23
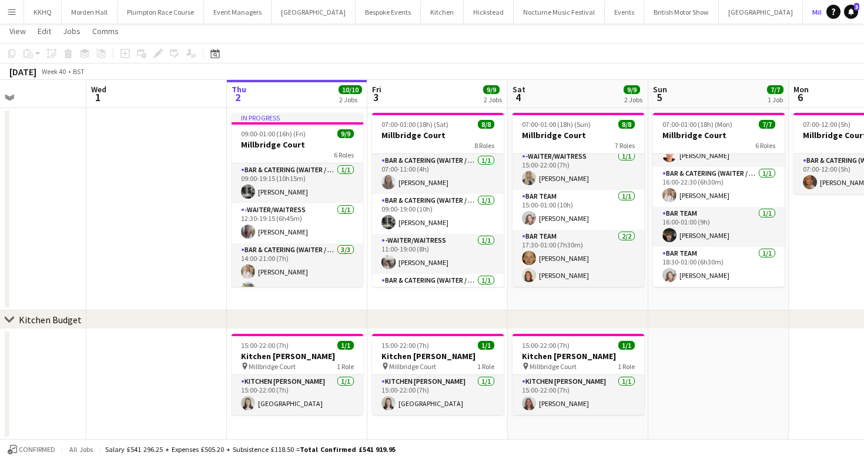
scroll to position [0, 414]
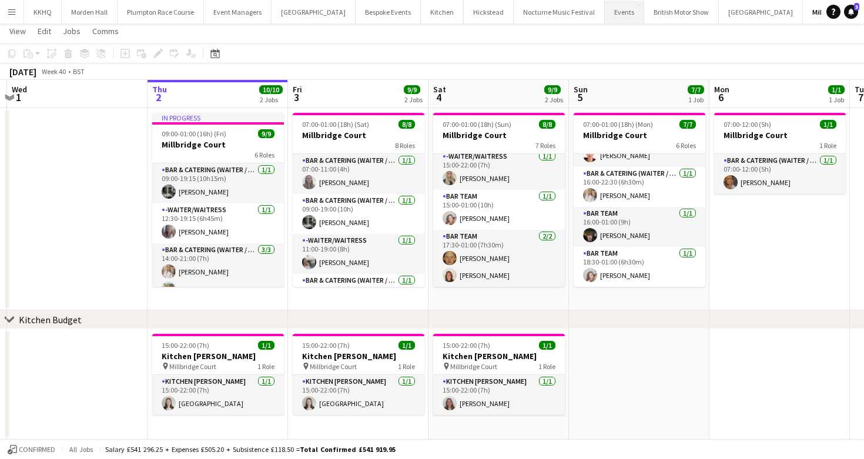
click at [605, 14] on button "Events Close" at bounding box center [624, 12] width 39 height 23
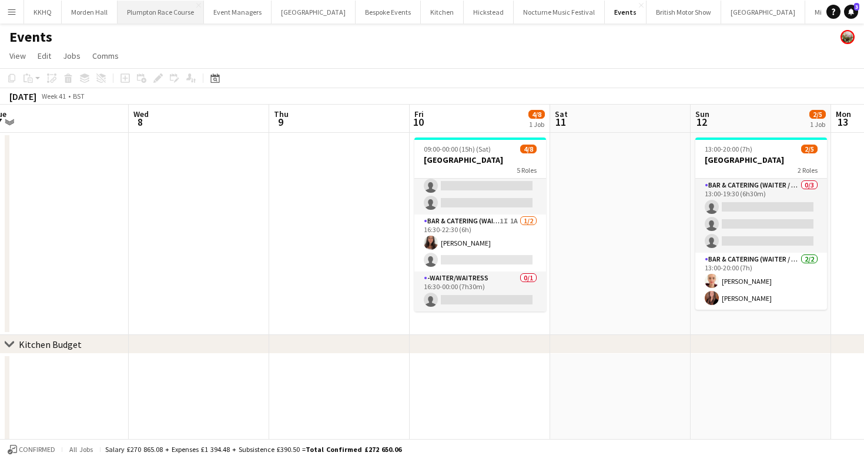
click at [150, 15] on button "Plumpton Race Course Close" at bounding box center [161, 12] width 86 height 23
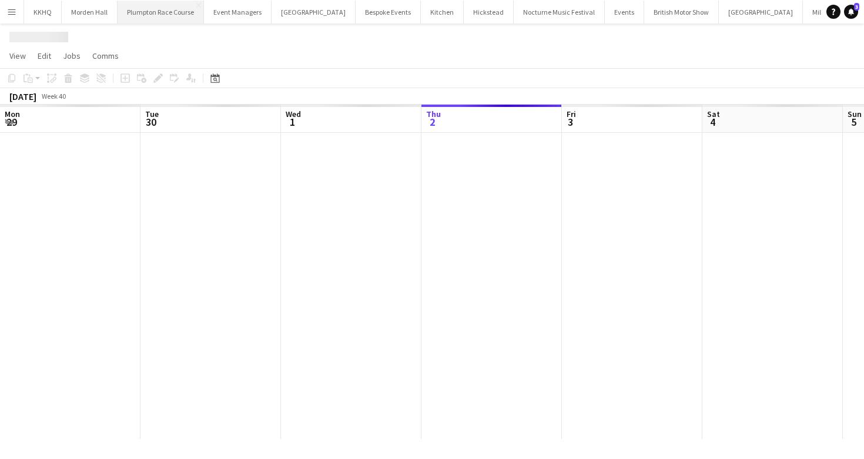
scroll to position [0, 281]
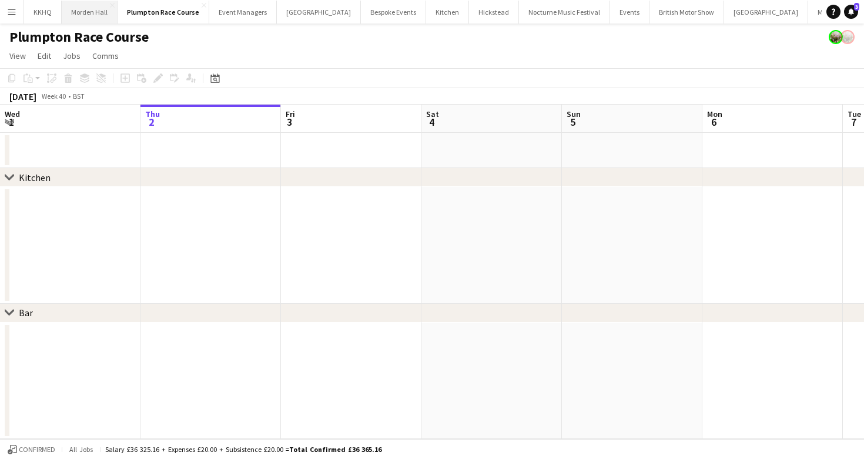
click at [86, 21] on button "[GEOGRAPHIC_DATA] Close" at bounding box center [90, 12] width 56 height 23
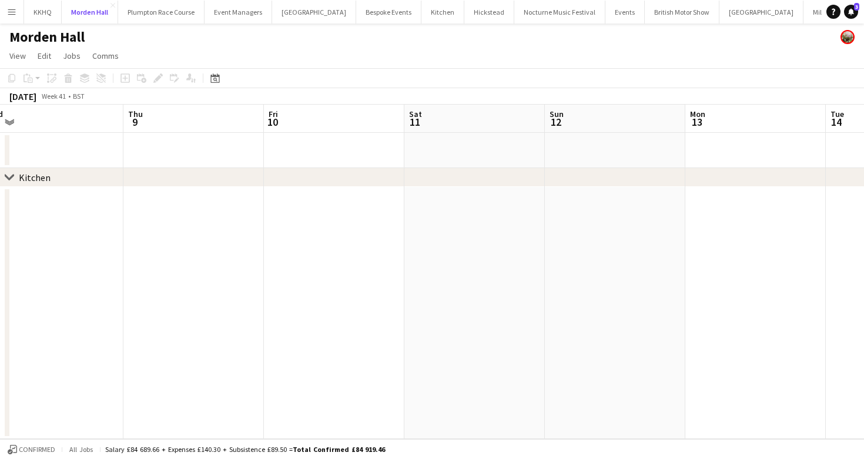
scroll to position [0, 440]
click at [38, 6] on button "KKHQ Close" at bounding box center [43, 12] width 38 height 23
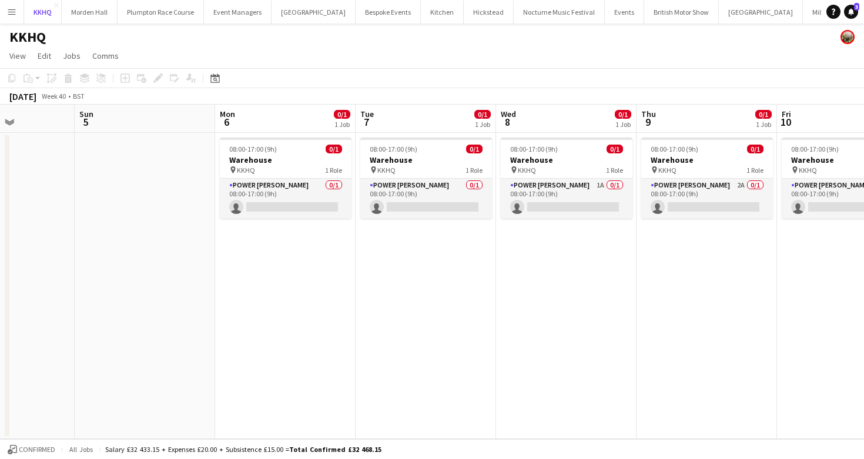
scroll to position [0, 513]
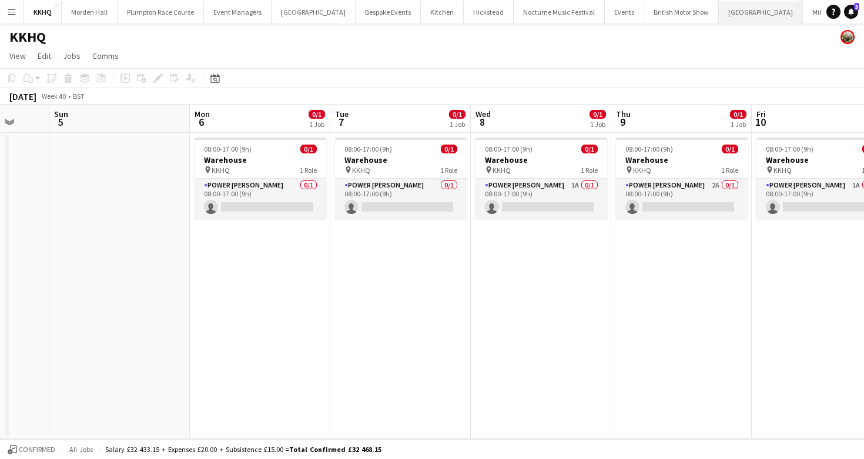
click at [719, 19] on button "[GEOGRAPHIC_DATA] Close" at bounding box center [761, 12] width 84 height 23
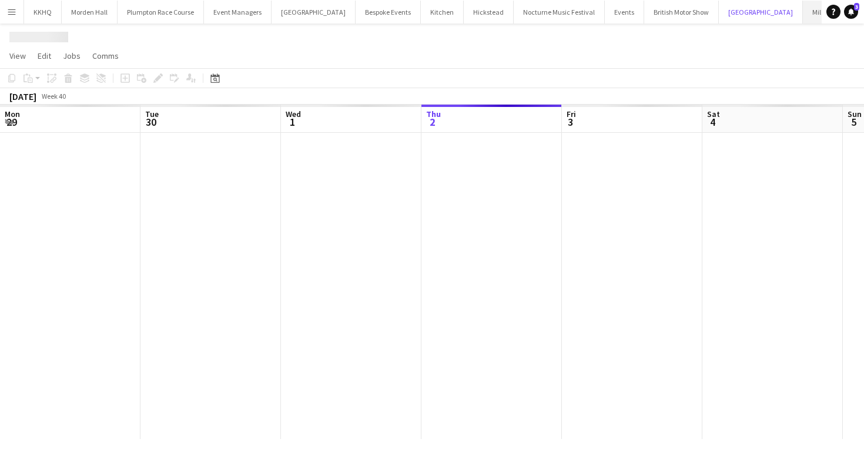
scroll to position [0, 281]
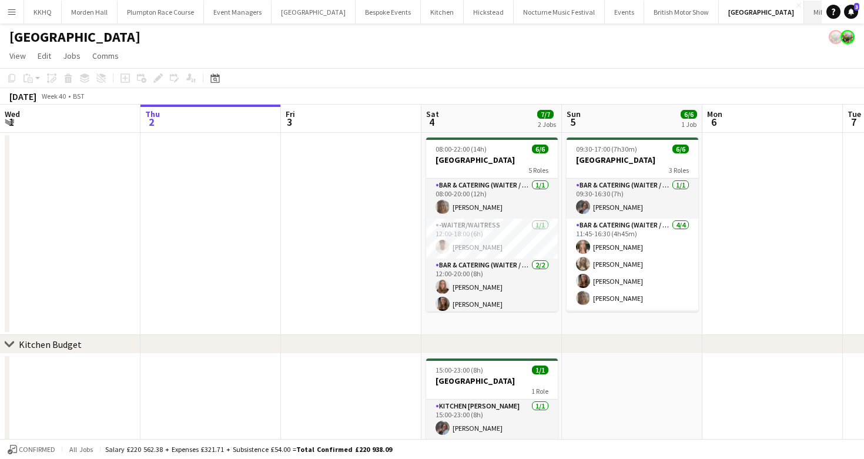
click at [804, 19] on button "[GEOGRAPHIC_DATA]" at bounding box center [837, 12] width 66 height 23
